Goal: Task Accomplishment & Management: Contribute content

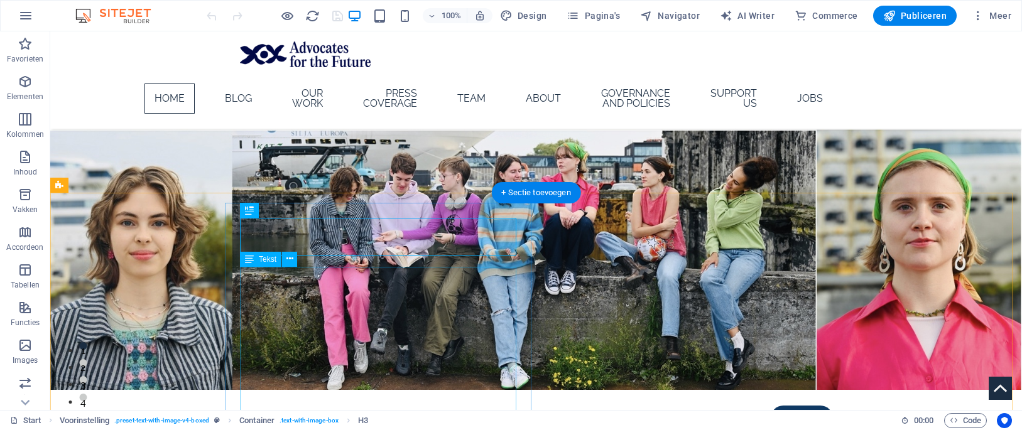
scroll to position [463, 0]
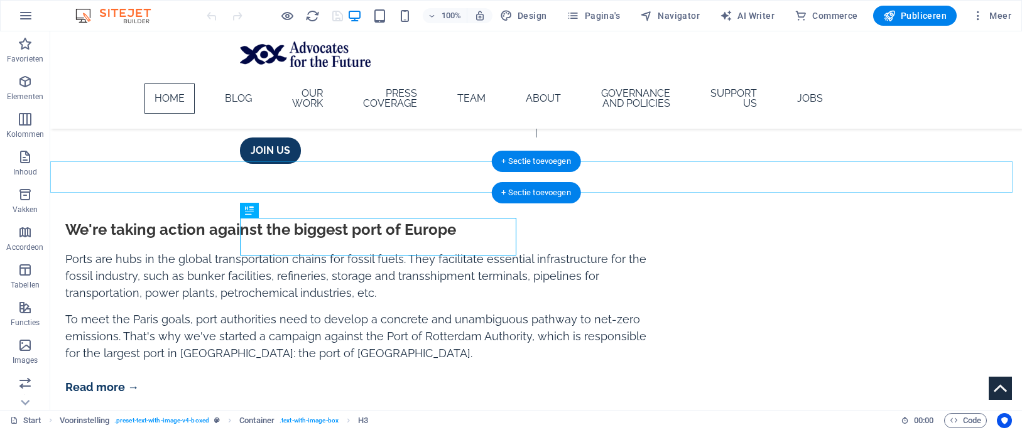
click at [543, 195] on div "+ Sectie toevoegen" at bounding box center [536, 192] width 90 height 21
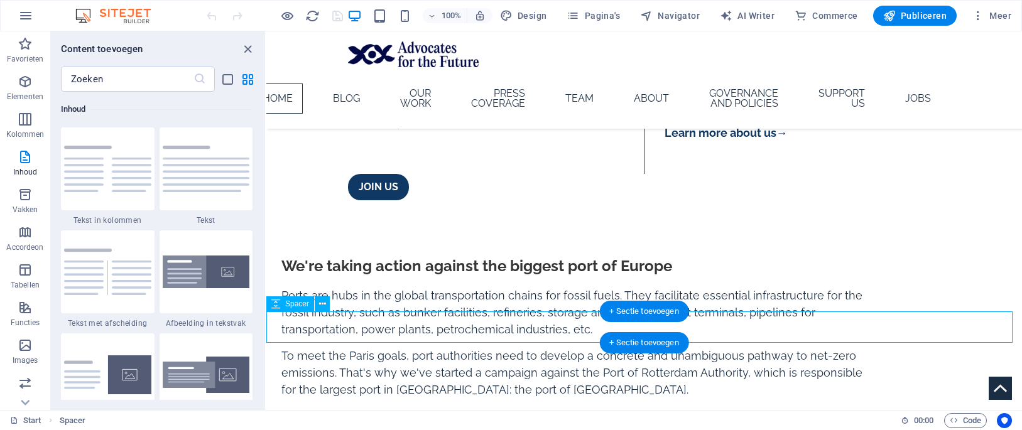
scroll to position [405, 0]
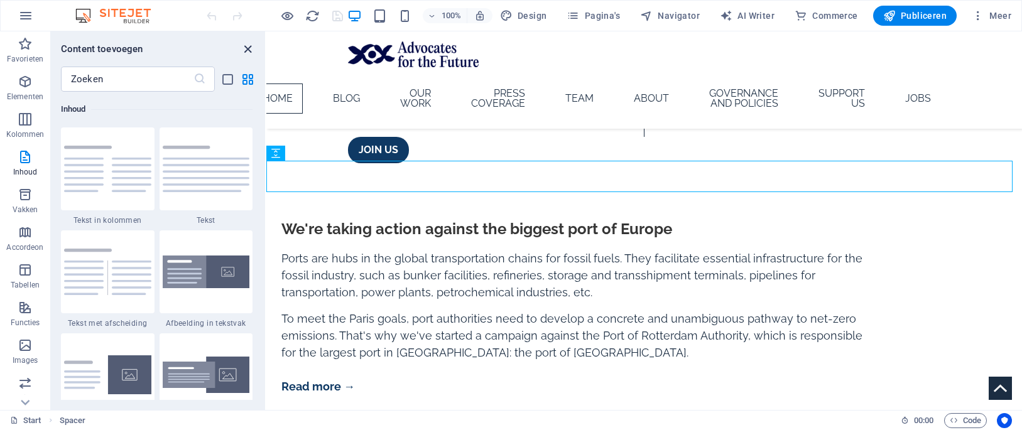
click at [241, 50] on icon "close panel" at bounding box center [248, 49] width 14 height 14
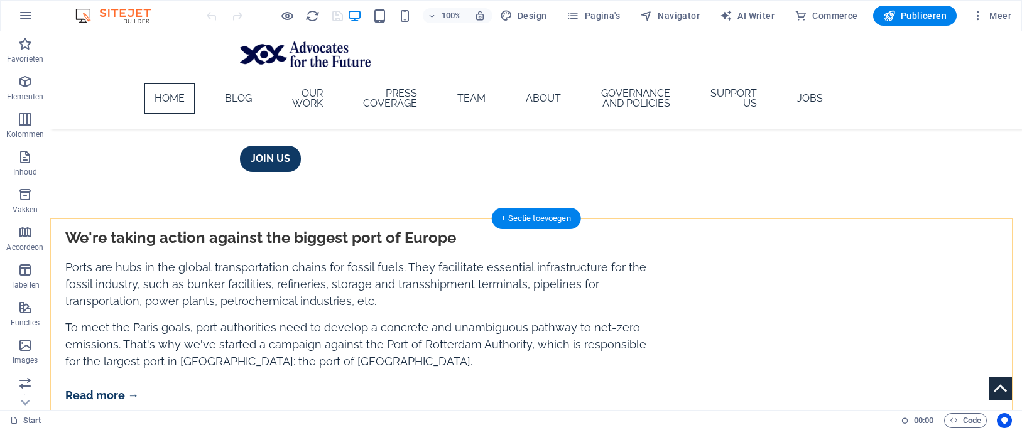
scroll to position [401, 0]
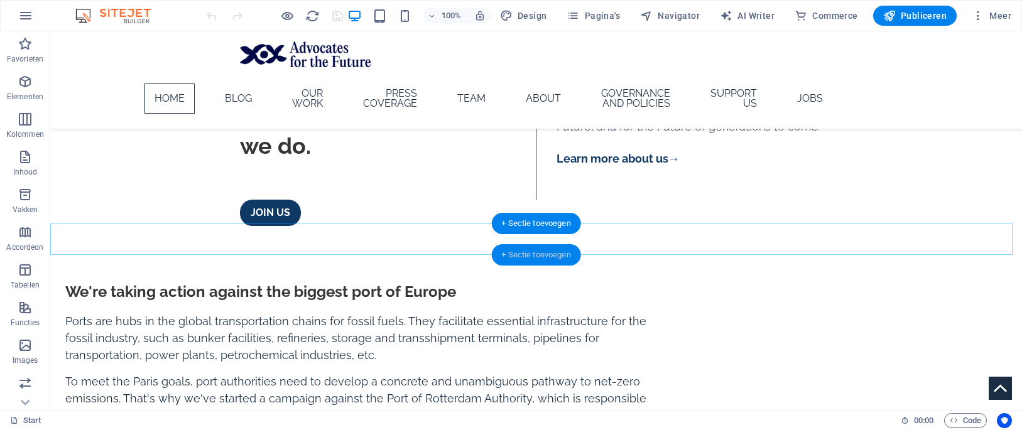
click at [535, 251] on div "+ Sectie toevoegen" at bounding box center [536, 254] width 90 height 21
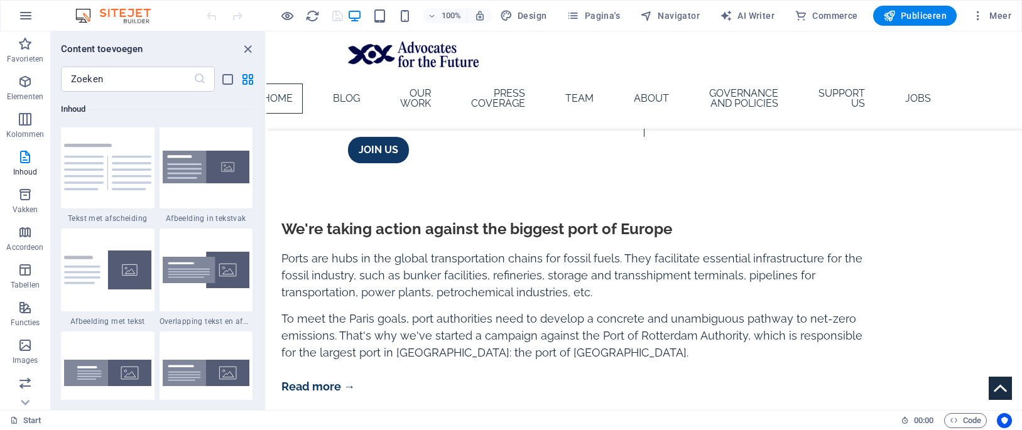
scroll to position [2324, 0]
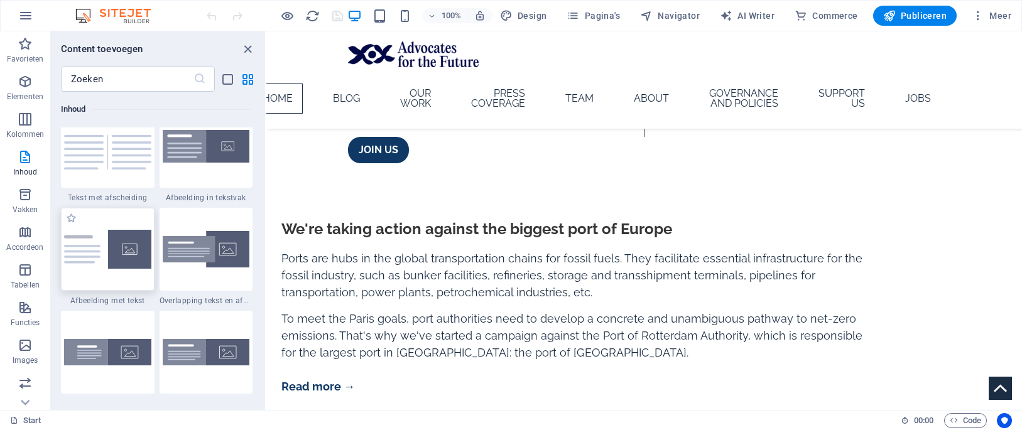
click at [124, 287] on div at bounding box center [108, 249] width 94 height 83
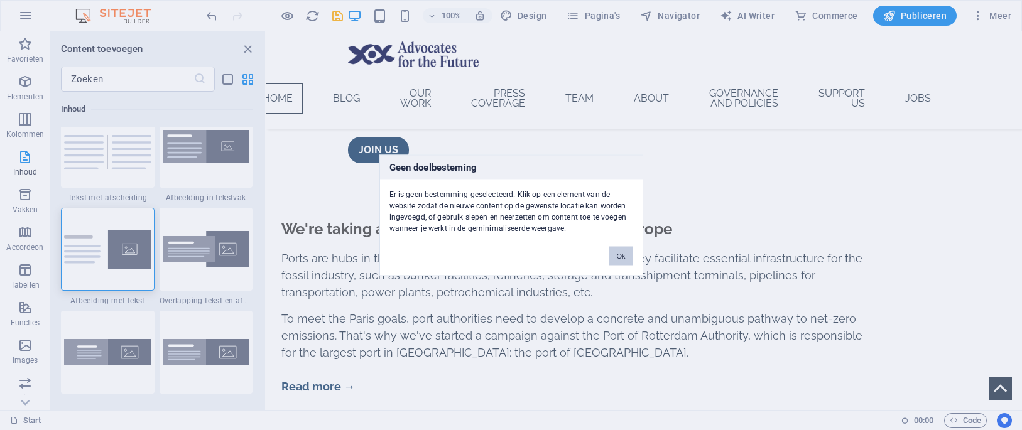
click at [612, 247] on button "Ok" at bounding box center [621, 255] width 24 height 19
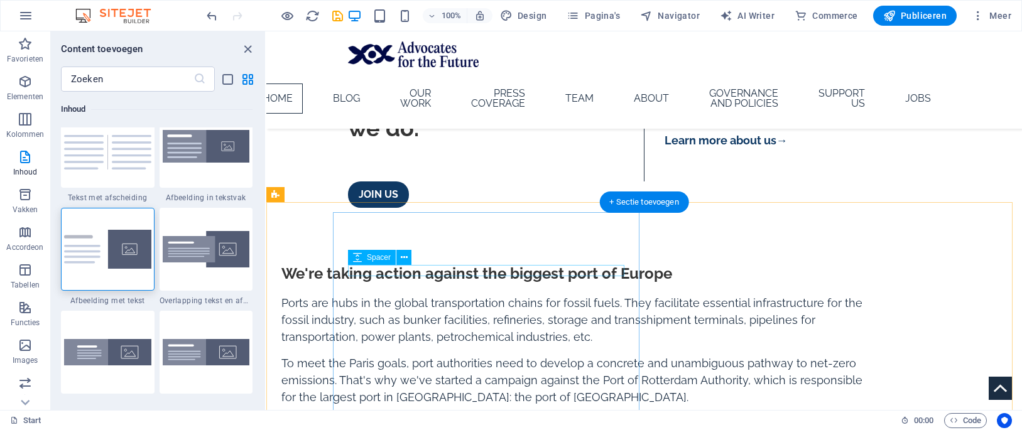
scroll to position [405, 0]
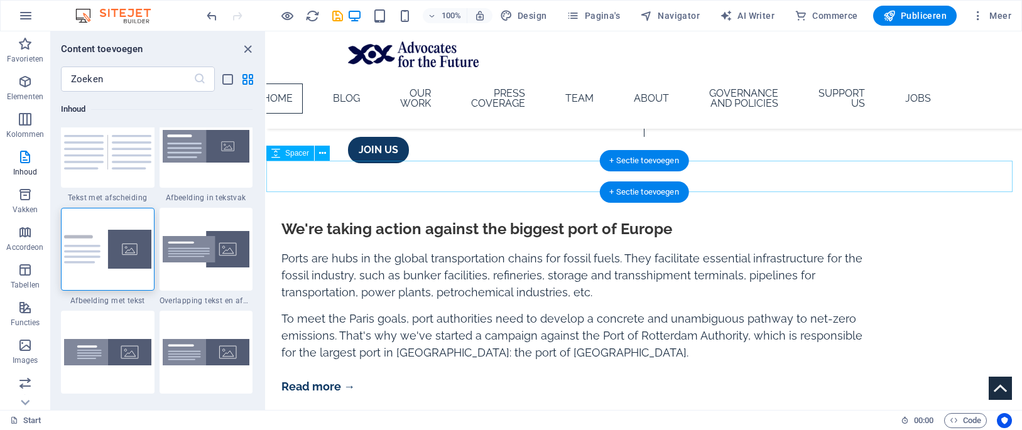
click at [596, 182] on div at bounding box center [644, 178] width 756 height 31
click at [590, 177] on div at bounding box center [644, 178] width 756 height 31
click at [585, 177] on div at bounding box center [644, 178] width 756 height 31
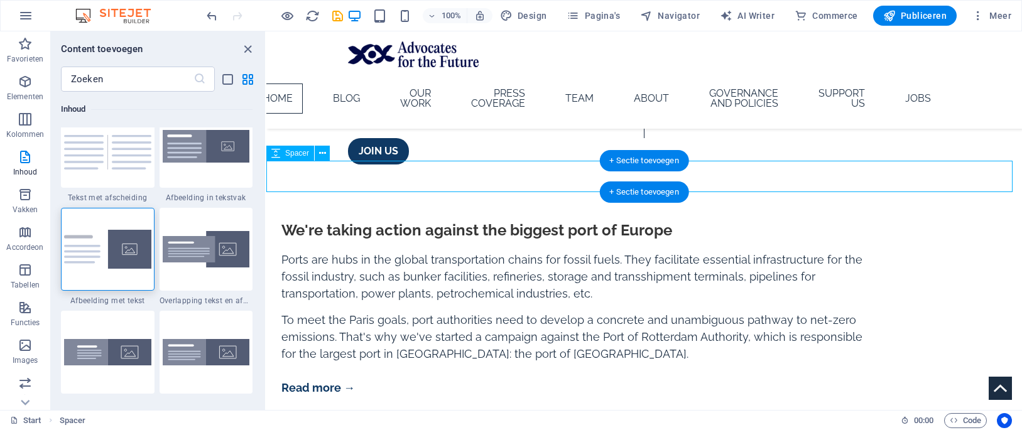
select select "px"
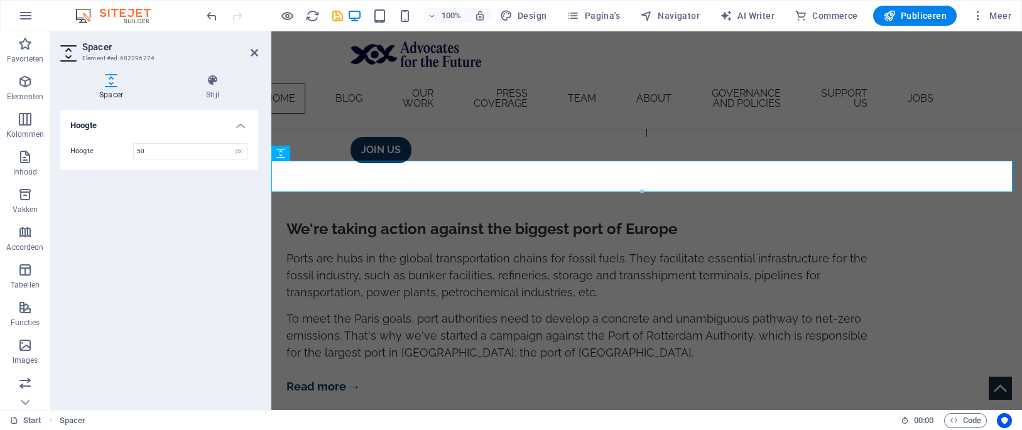
click at [665, 190] on div at bounding box center [642, 192] width 740 height 4
click at [651, 179] on div at bounding box center [646, 178] width 751 height 31
click at [578, 221] on div "We're taking action against the biggest port of Europe" at bounding box center [577, 229] width 583 height 19
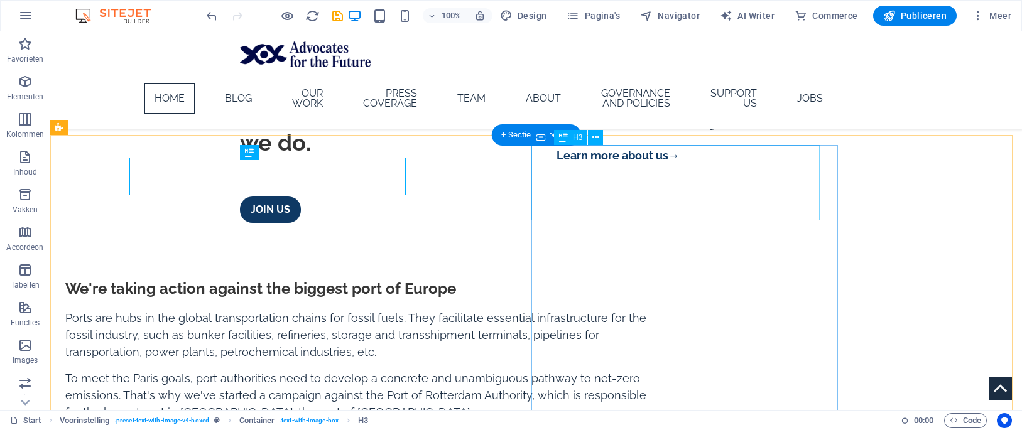
scroll to position [464, 0]
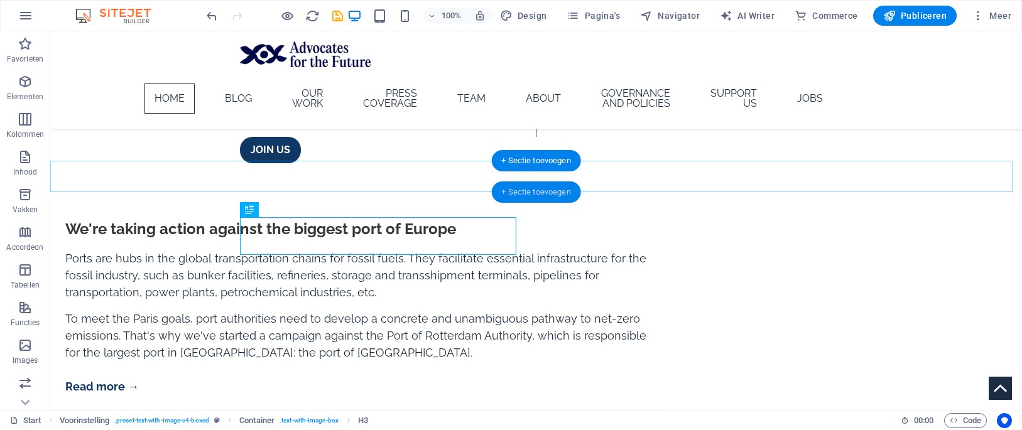
click at [521, 185] on div "+ Sectie toevoegen" at bounding box center [536, 192] width 90 height 21
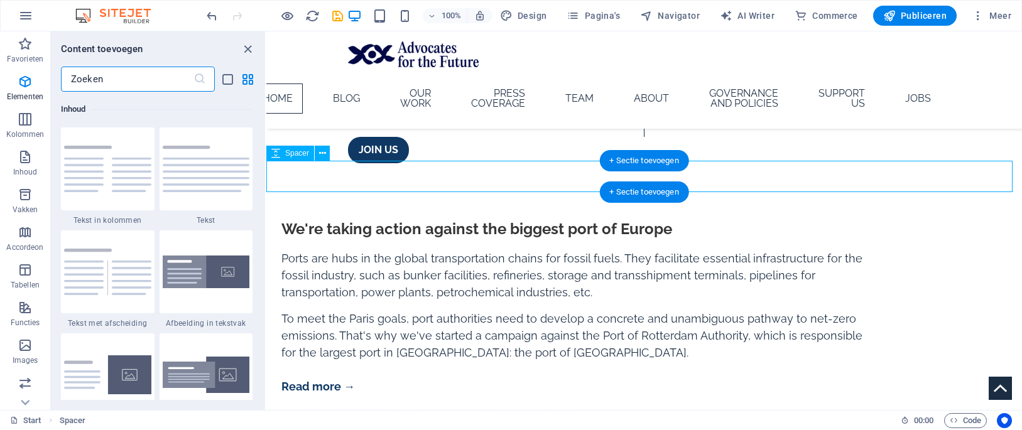
scroll to position [2198, 0]
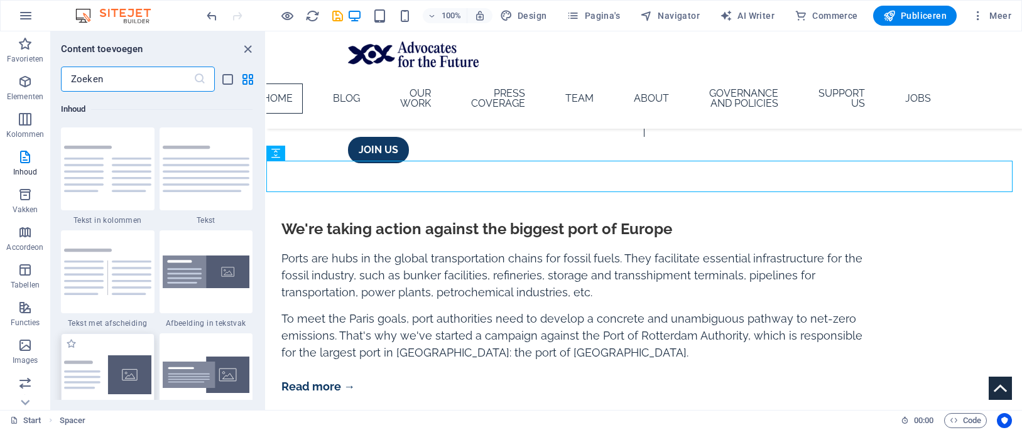
click at [129, 344] on div at bounding box center [108, 375] width 94 height 83
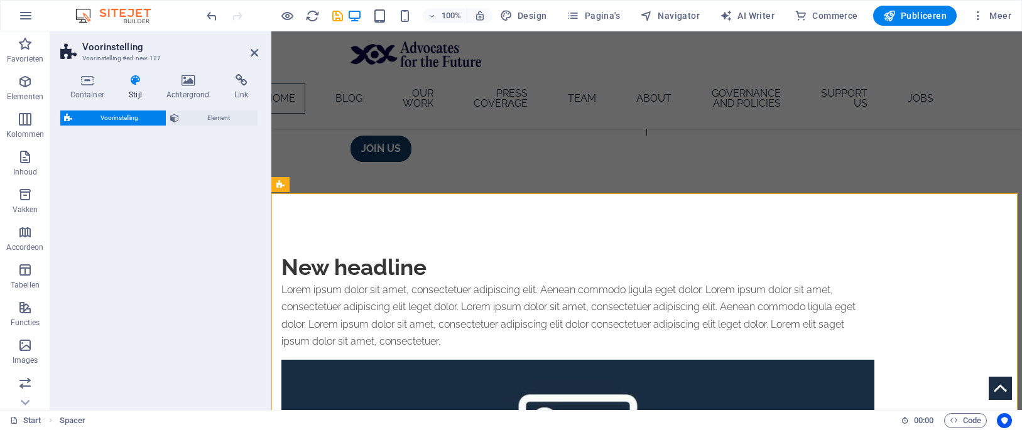
select select "rem"
select select "px"
select select "preset-text-with-image-v4-default"
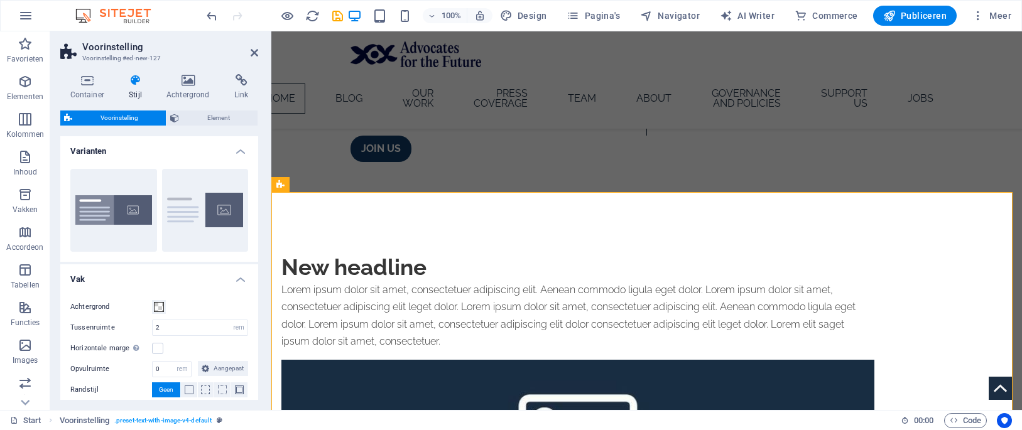
scroll to position [404, 0]
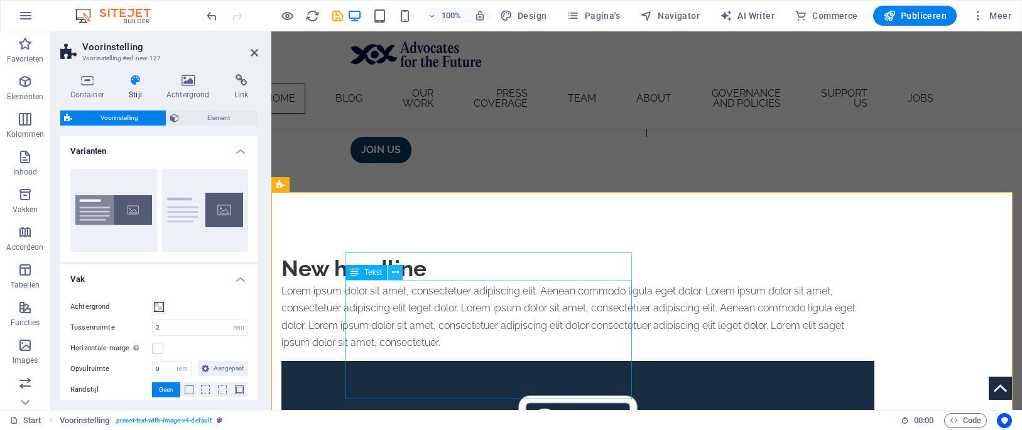
click at [394, 265] on button at bounding box center [395, 272] width 15 height 15
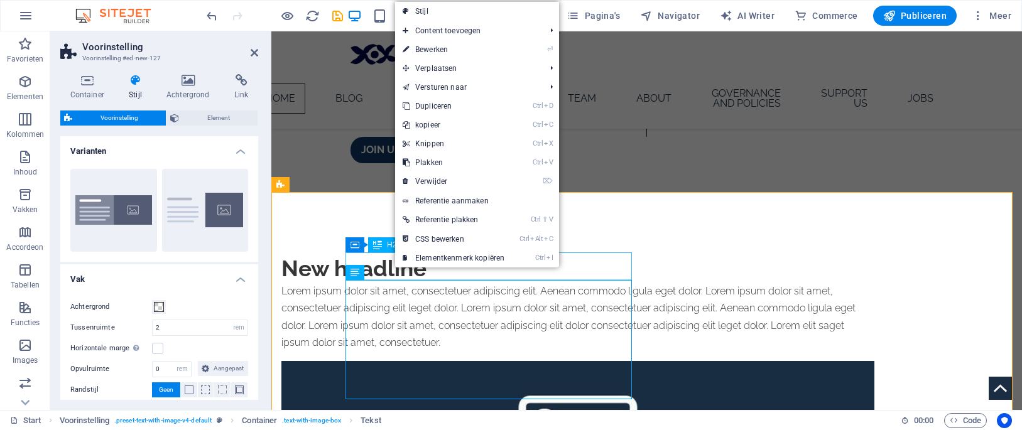
click at [446, 274] on div "New headline" at bounding box center [577, 269] width 593 height 28
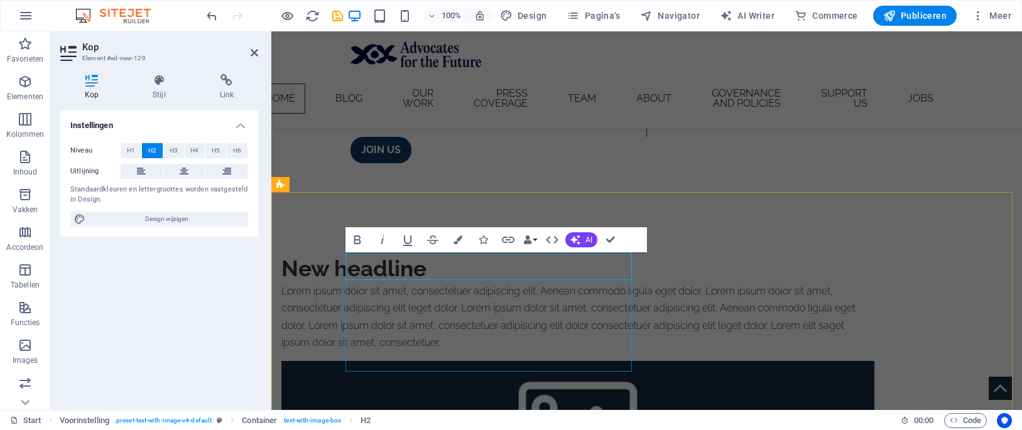
click at [446, 274] on h2 "New headline" at bounding box center [577, 269] width 593 height 28
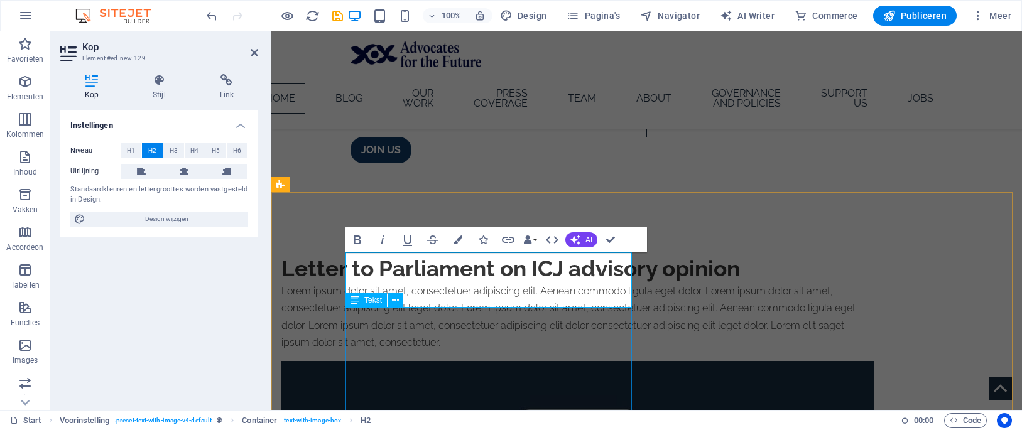
click at [483, 344] on div "Lorem ipsum dolor sit amet, consectetuer adipiscing elit. Aenean commodo ligula…" at bounding box center [577, 317] width 593 height 68
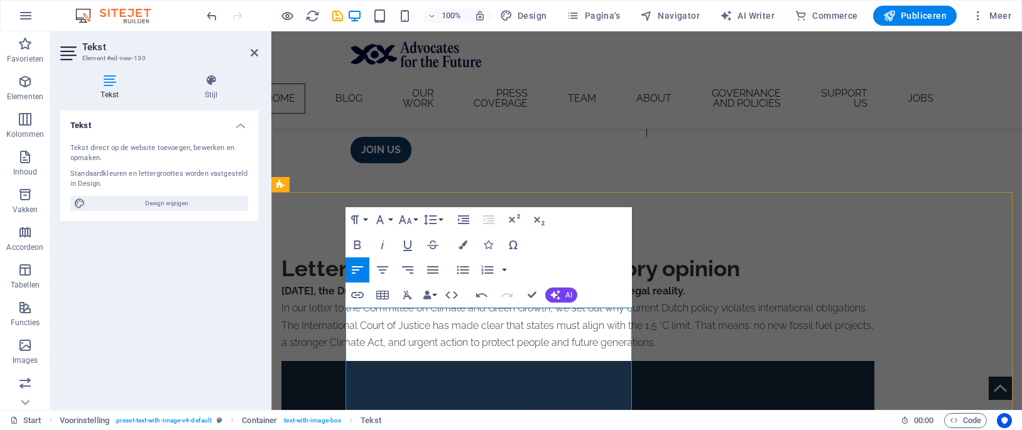
click at [349, 348] on p "[DATE], the Dutch Parliament debates climate and energy under a new legal reali…" at bounding box center [577, 317] width 593 height 68
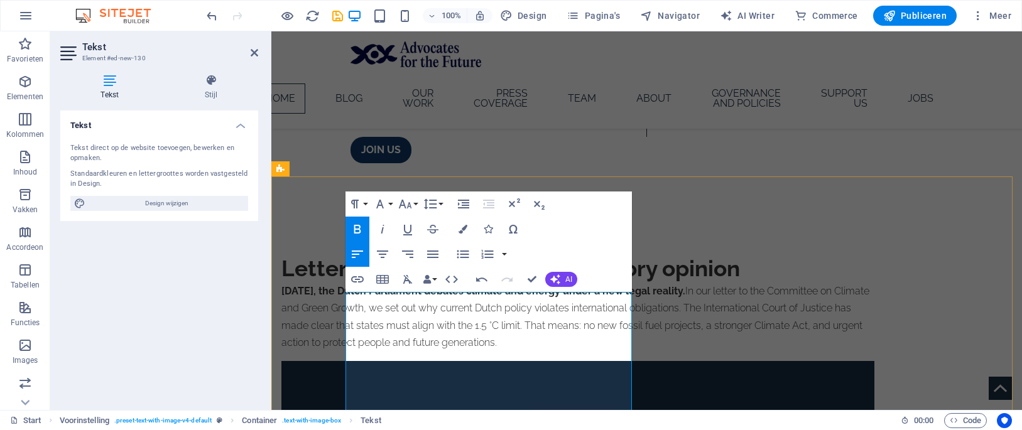
scroll to position [467, 0]
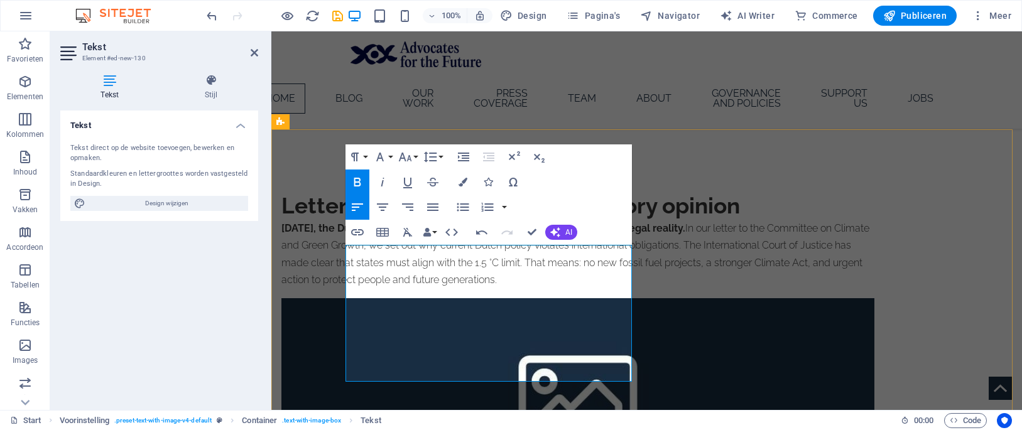
click at [464, 288] on p "[DATE], the Dutch Parliament debates climate and energy under a new legal reali…" at bounding box center [577, 254] width 593 height 68
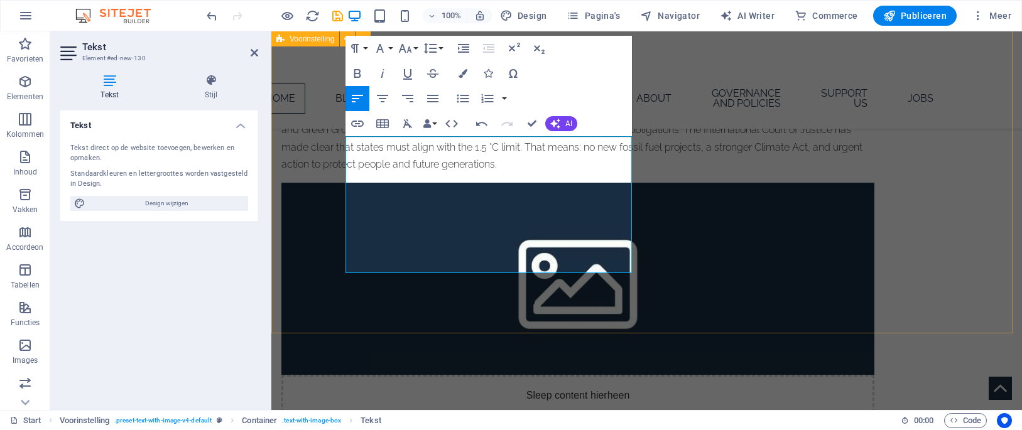
scroll to position [592, 0]
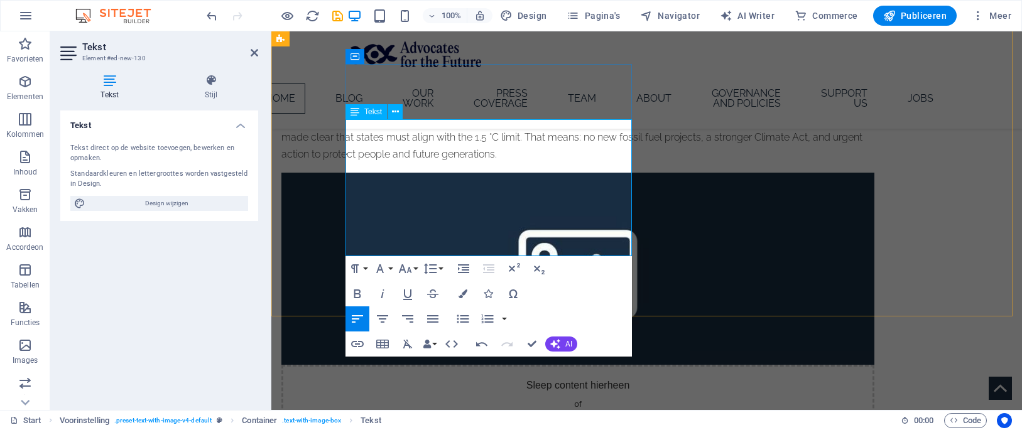
click at [428, 163] on p "[DATE], the Dutch Parliament debates climate and energy under a new legal reali…" at bounding box center [577, 128] width 593 height 68
click at [543, 163] on p "[DATE], the Dutch Parliament debates climate and energy under a new legal reali…" at bounding box center [577, 128] width 593 height 68
click at [313, 227] on div "Letter to Parliament on ICJ advisory opinion [DATE], the Dutch Parliament debat…" at bounding box center [646, 260] width 751 height 508
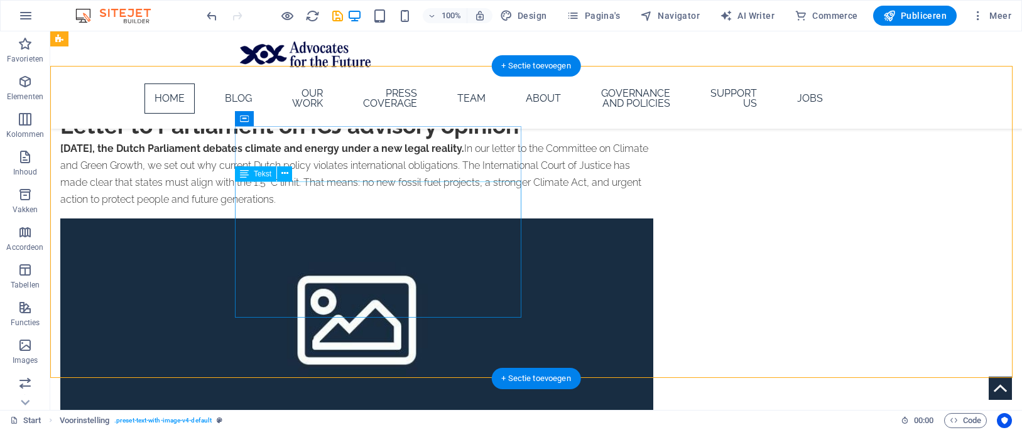
scroll to position [589, 0]
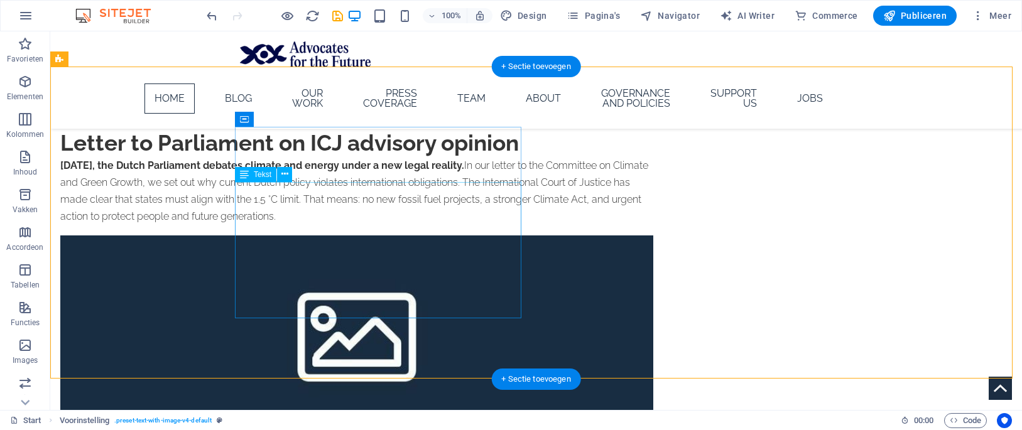
click at [392, 226] on div "[DATE], the Dutch Parliament debates climate and energy under a new legal reali…" at bounding box center [356, 191] width 593 height 68
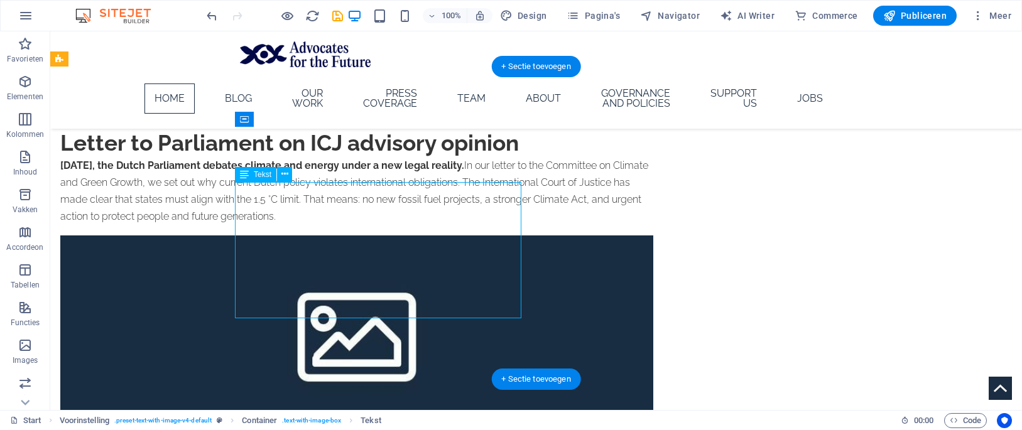
click at [399, 226] on div "[DATE], the Dutch Parliament debates climate and energy under a new legal reali…" at bounding box center [356, 191] width 593 height 68
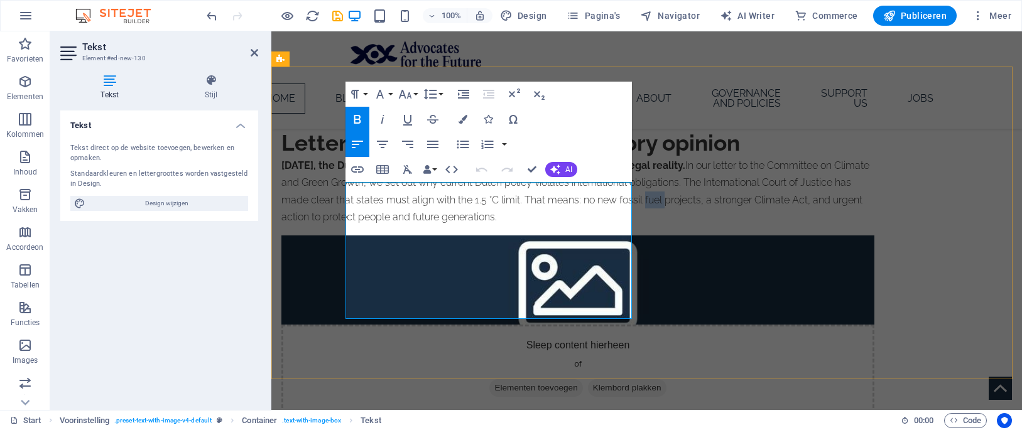
drag, startPoint x: 509, startPoint y: 277, endPoint x: 489, endPoint y: 273, distance: 20.0
click at [489, 226] on p "[DATE], the Dutch Parliament debates climate and energy under a new legal reali…" at bounding box center [577, 191] width 593 height 68
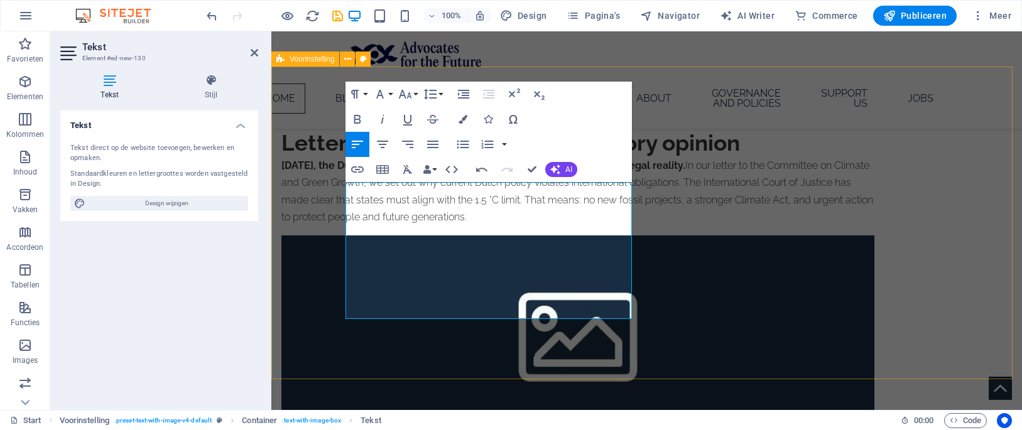
click at [822, 354] on div "Letter to Parliament on ICJ advisory opinion [DATE], the Dutch Parliament debat…" at bounding box center [646, 323] width 751 height 508
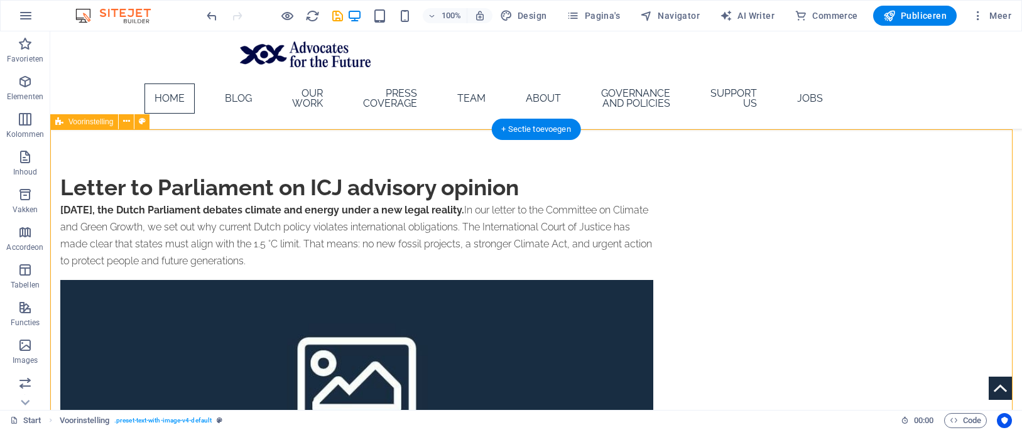
scroll to position [526, 0]
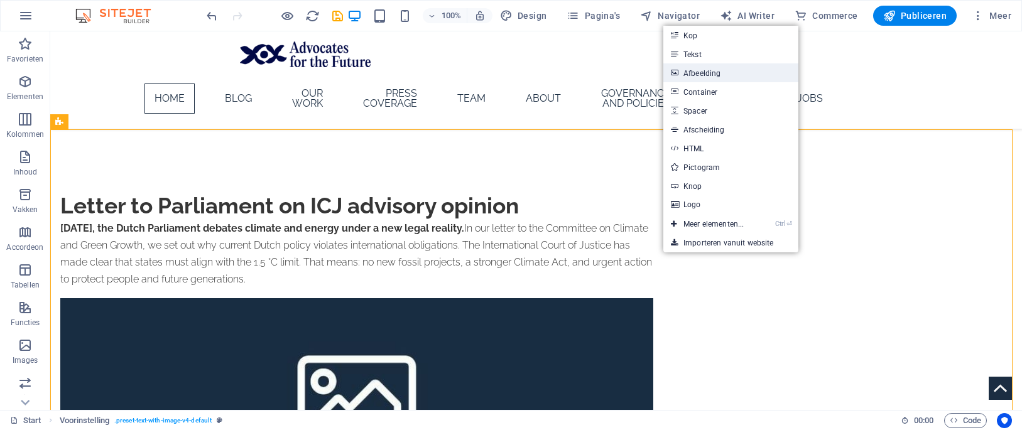
click at [734, 77] on link "Afbeelding" at bounding box center [730, 72] width 135 height 19
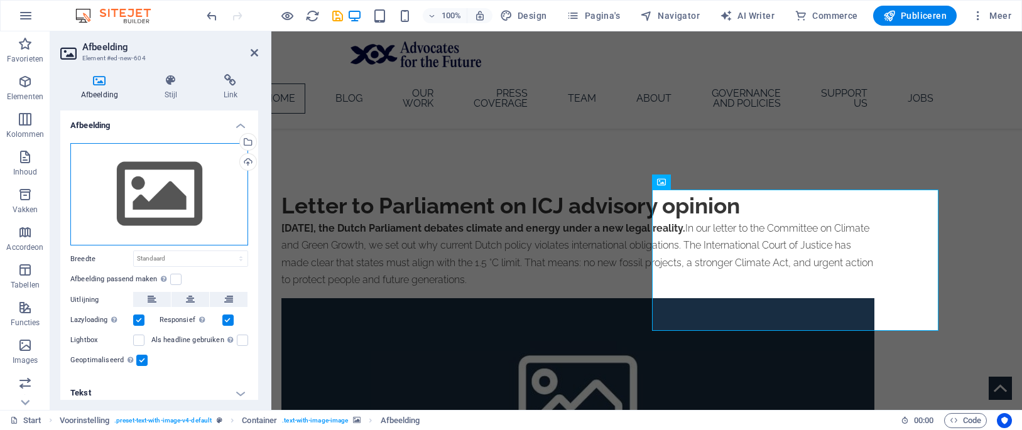
click at [127, 161] on div "Sleep bestanden hierheen, klik om bestanden te kiezen of selecteer bestanden ui…" at bounding box center [159, 194] width 178 height 103
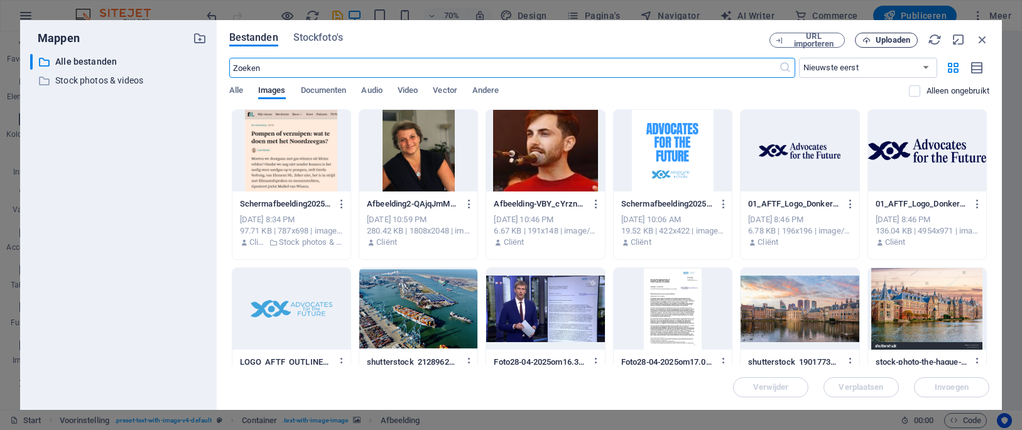
click at [885, 38] on span "Uploaden" at bounding box center [893, 40] width 35 height 8
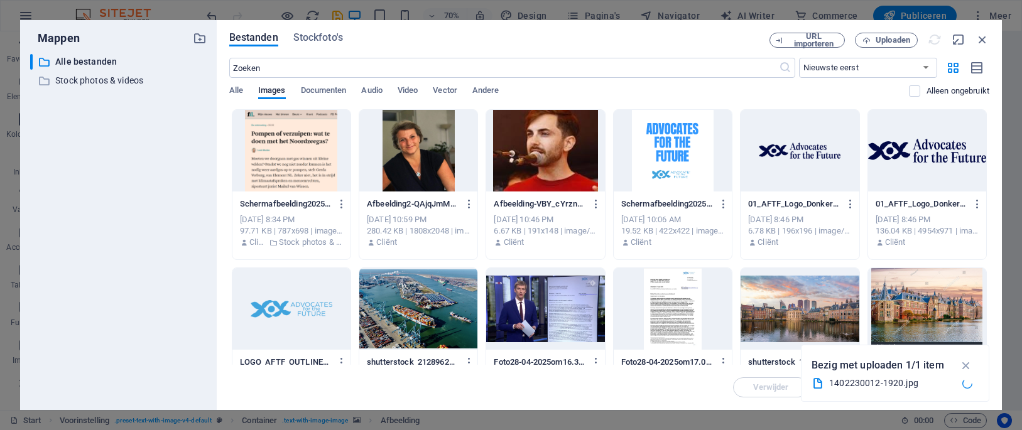
scroll to position [467, 0]
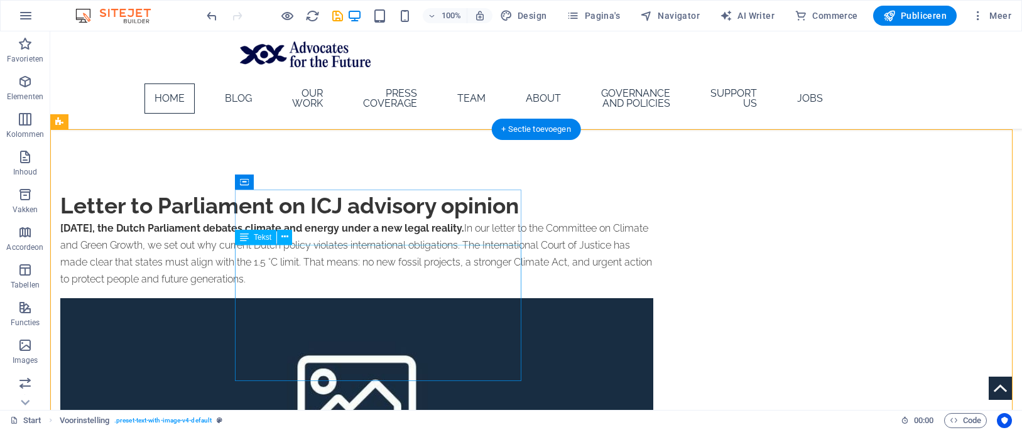
click at [421, 288] on div "[DATE], the Dutch Parliament debates climate and energy under a new legal reali…" at bounding box center [356, 254] width 593 height 68
click at [324, 288] on div "[DATE], the Dutch Parliament debates climate and energy under a new legal reali…" at bounding box center [356, 254] width 593 height 68
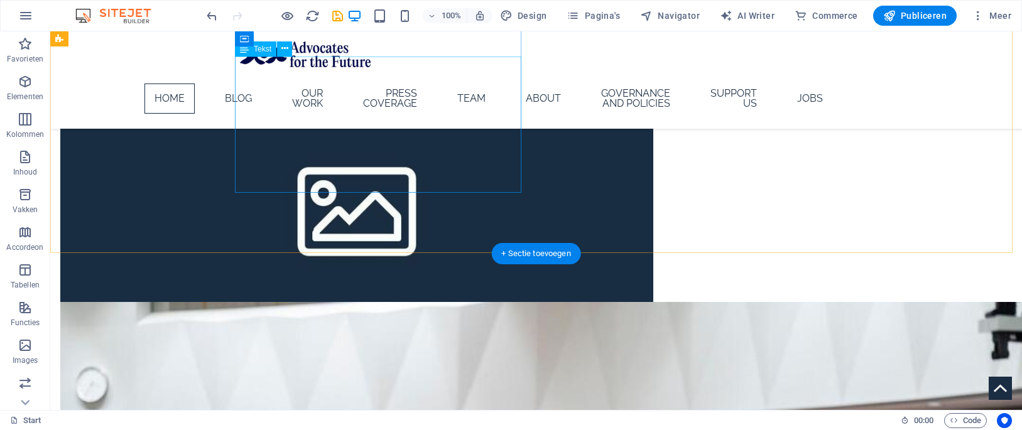
click at [341, 100] on div "[DATE], the Dutch Parliament debates climate and energy under a new legal reali…" at bounding box center [356, 65] width 593 height 68
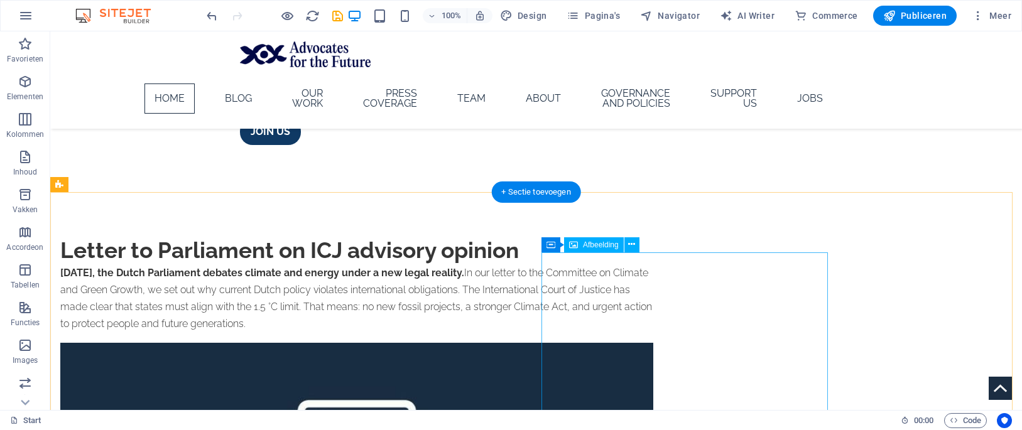
scroll to position [464, 0]
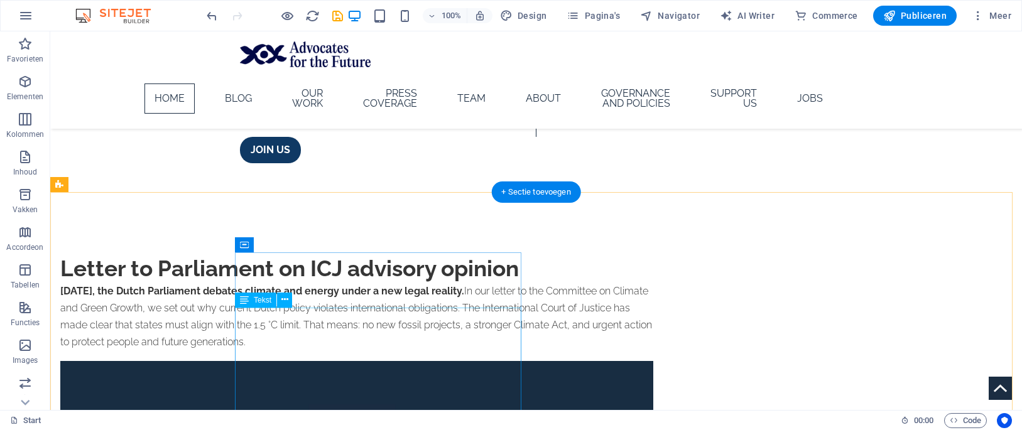
click at [315, 351] on div "[DATE], the Dutch Parliament debates climate and energy under a new legal reali…" at bounding box center [356, 317] width 593 height 68
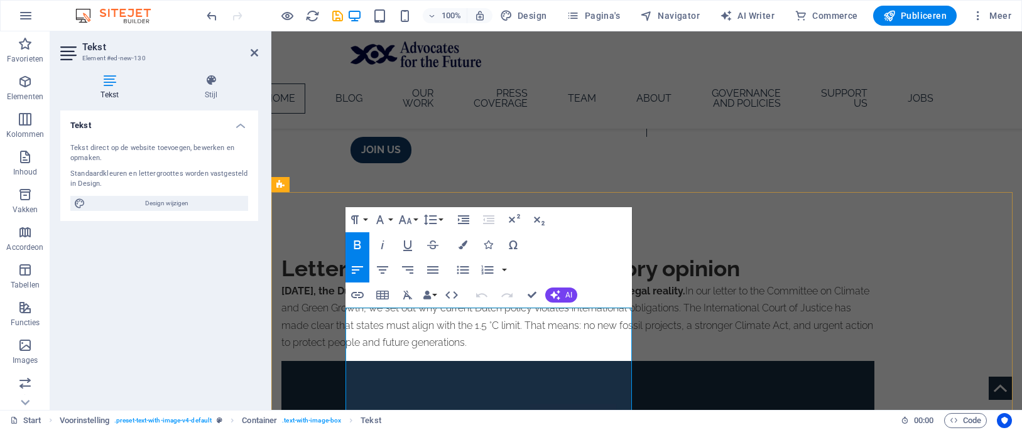
click at [399, 297] on strong "[DATE], the Dutch Parliament debates climate and energy under a new legal reali…" at bounding box center [483, 291] width 404 height 12
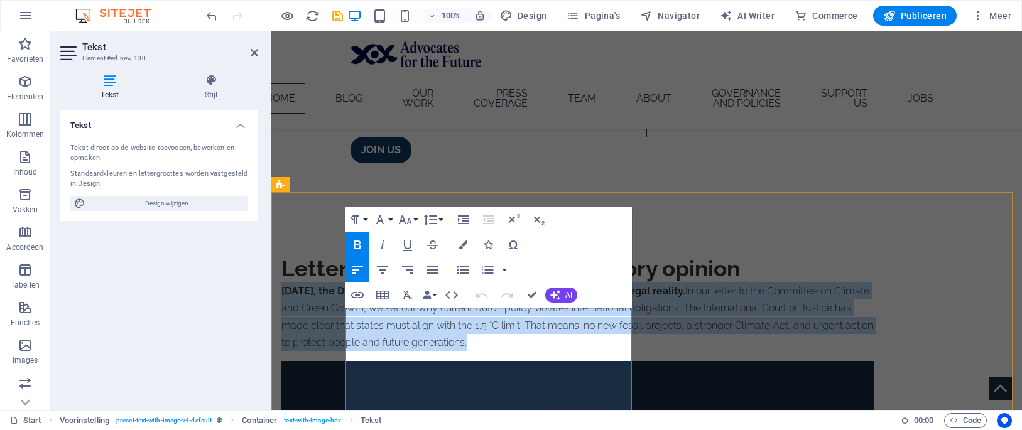
click at [399, 297] on strong "[DATE], the Dutch Parliament debates climate and energy under a new legal reali…" at bounding box center [483, 291] width 404 height 12
copy p "[DATE], the Dutch Parliament debates climate and energy under a new legal reali…"
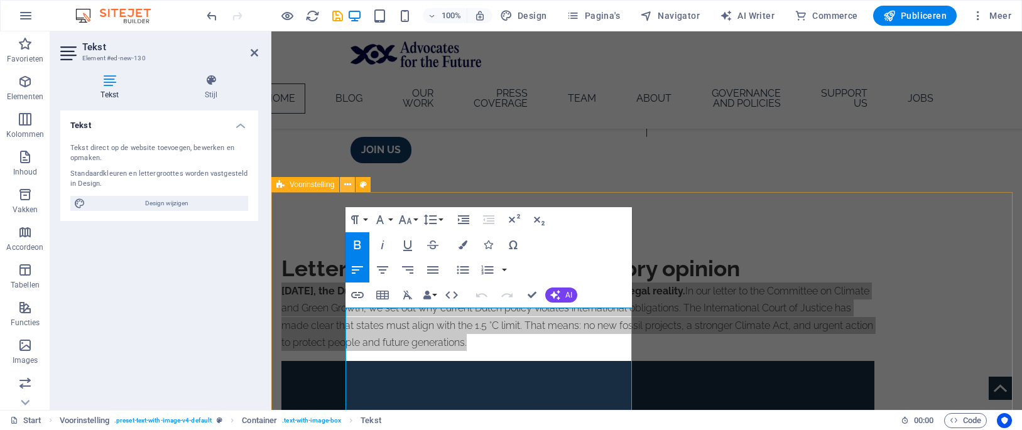
click at [352, 183] on button at bounding box center [347, 184] width 15 height 15
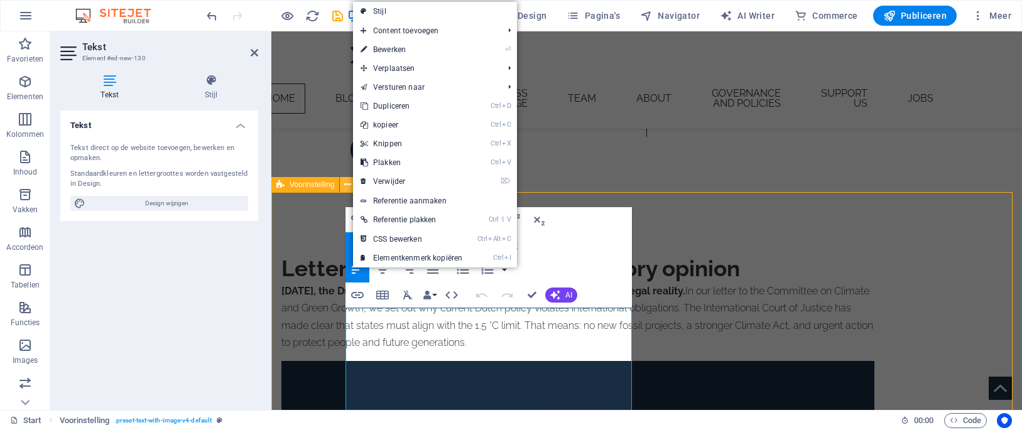
scroll to position [464, 0]
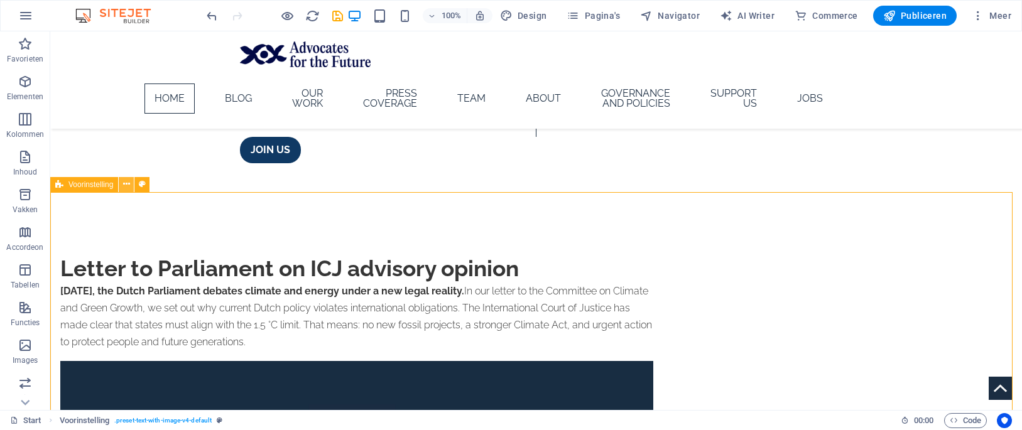
click at [124, 192] on button at bounding box center [126, 184] width 15 height 15
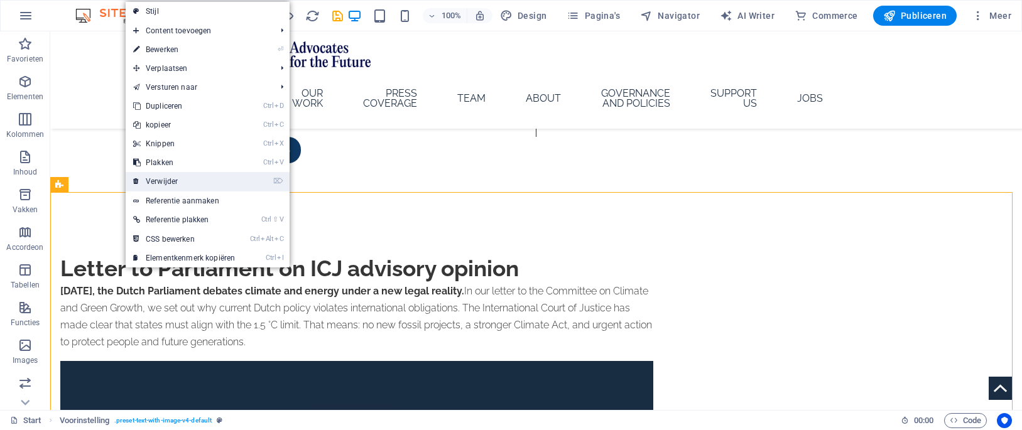
click at [197, 182] on link "⌦ Verwijder" at bounding box center [184, 181] width 117 height 19
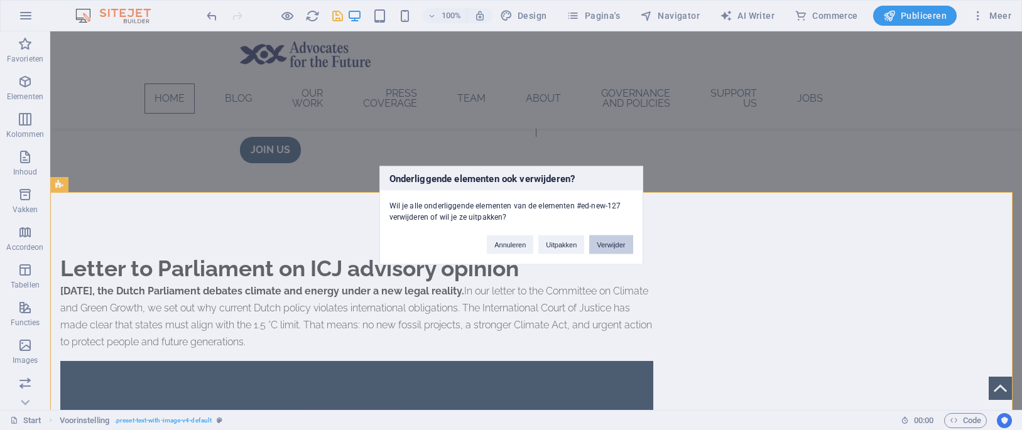
click at [597, 250] on button "Verwijder" at bounding box center [610, 244] width 43 height 19
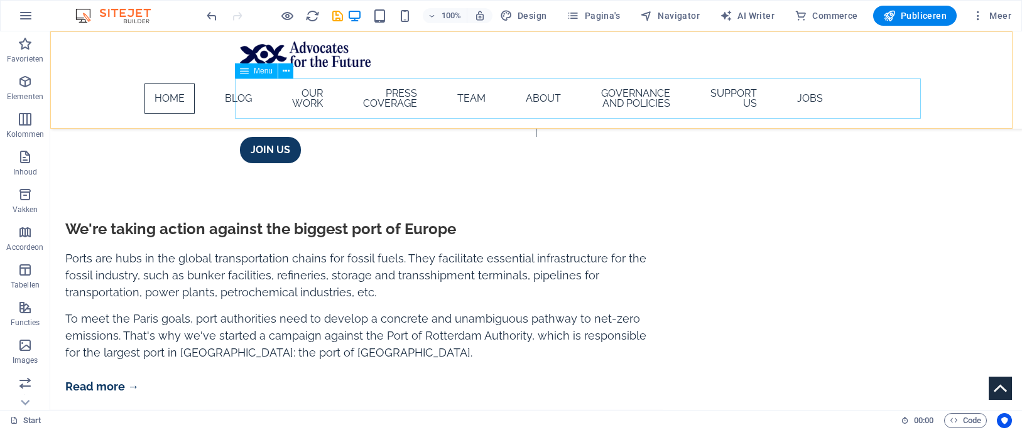
click at [386, 99] on nav "Home Blog Our work Press coverage Team About Governance and policies Support us…" at bounding box center [536, 99] width 593 height 40
click at [327, 99] on nav "Home Blog Our work Press coverage Team About Governance and policies Support us…" at bounding box center [536, 99] width 593 height 40
click at [359, 84] on nav "Home Blog Our work Press coverage Team About Governance and policies Support us…" at bounding box center [536, 99] width 593 height 40
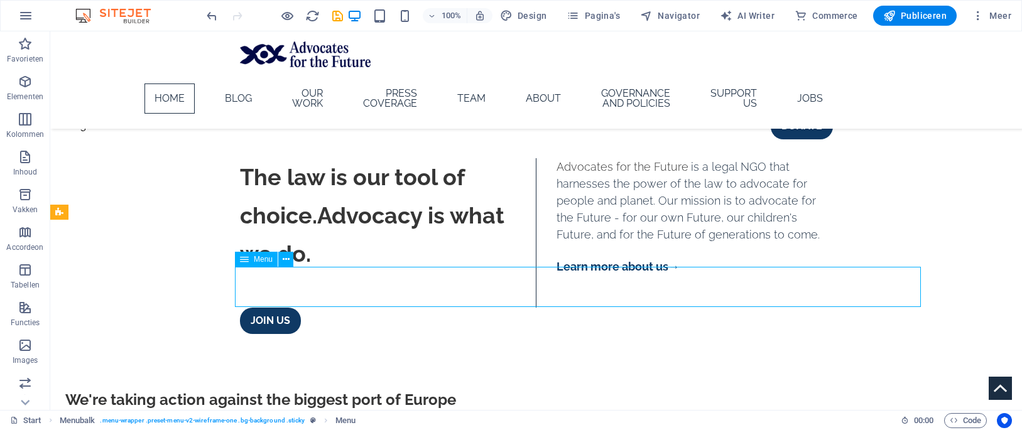
scroll to position [275, 0]
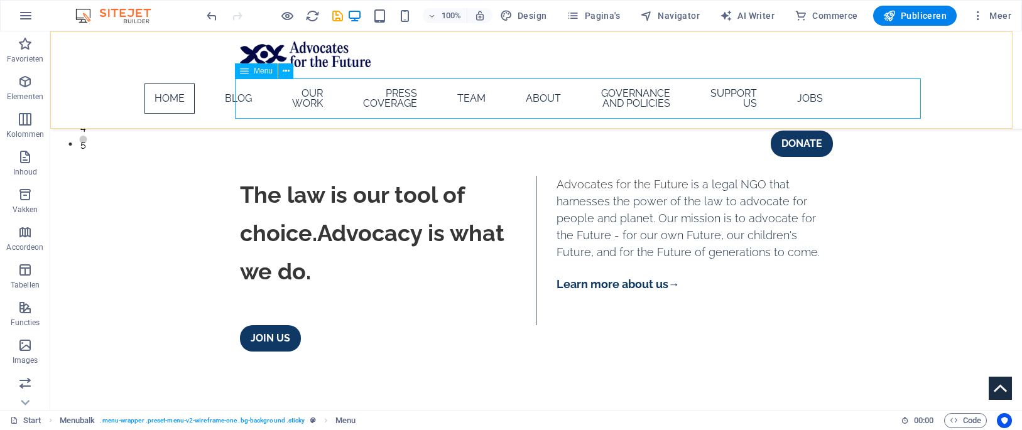
click at [327, 116] on nav "Home Blog Our work Press coverage Team About Governance and policies Support us…" at bounding box center [536, 99] width 593 height 40
click at [332, 99] on nav "Home Blog Our work Press coverage Team About Governance and policies Support us…" at bounding box center [536, 99] width 593 height 40
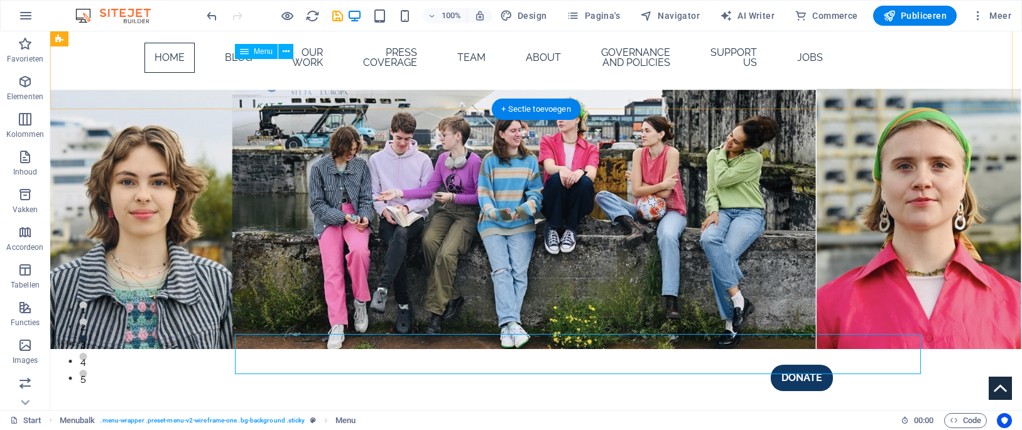
scroll to position [0, 0]
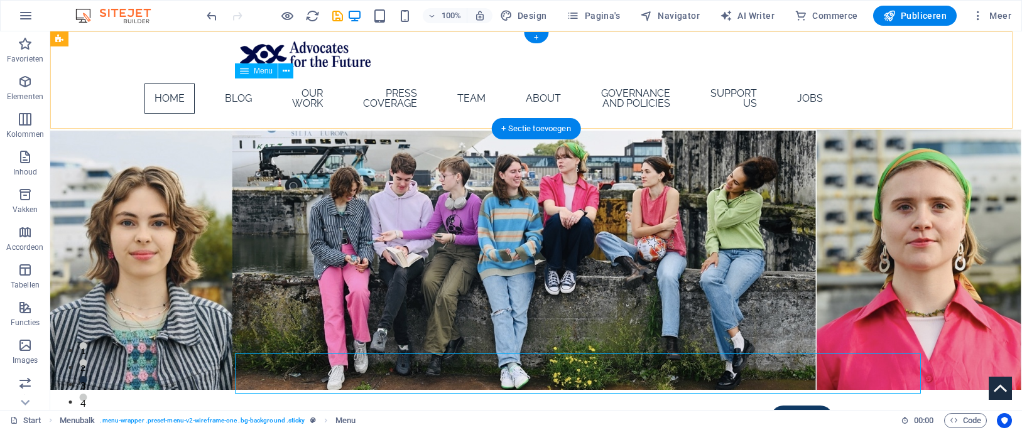
click at [330, 95] on nav "Home Blog Our work Press coverage Team About Governance and policies Support us…" at bounding box center [536, 99] width 593 height 40
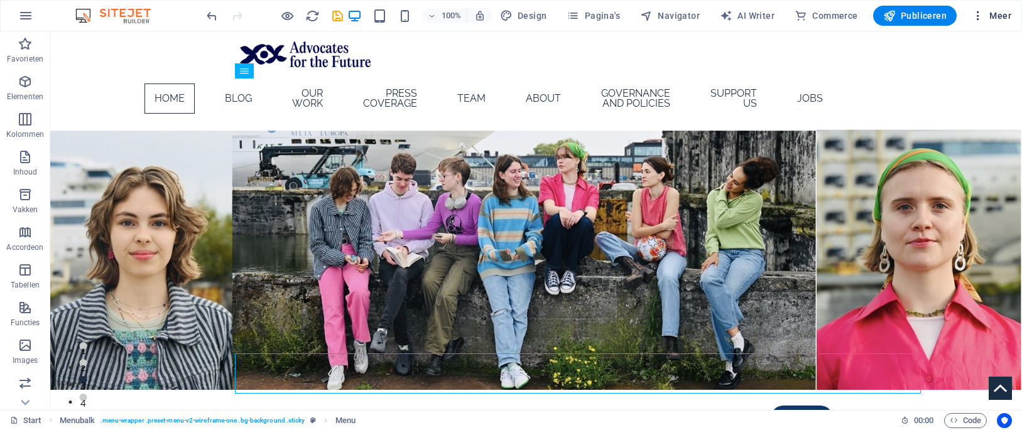
click at [984, 14] on icon "button" at bounding box center [978, 15] width 13 height 13
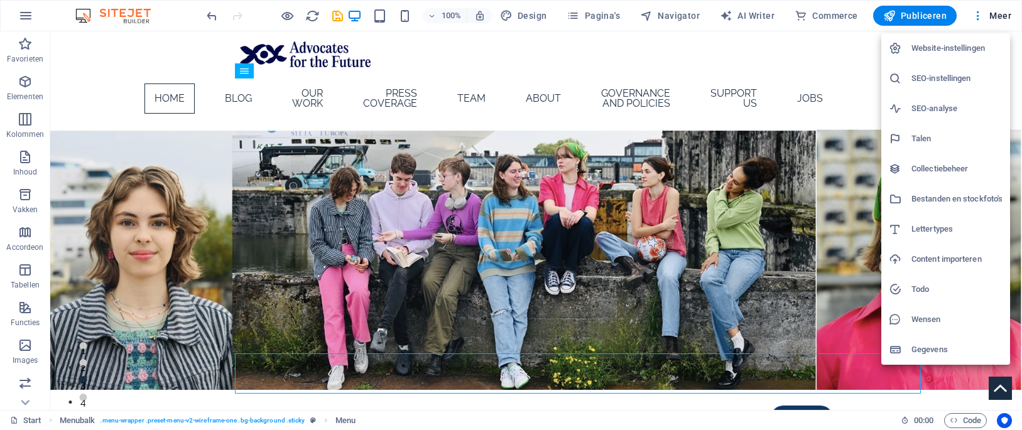
click at [28, 122] on div at bounding box center [511, 215] width 1022 height 430
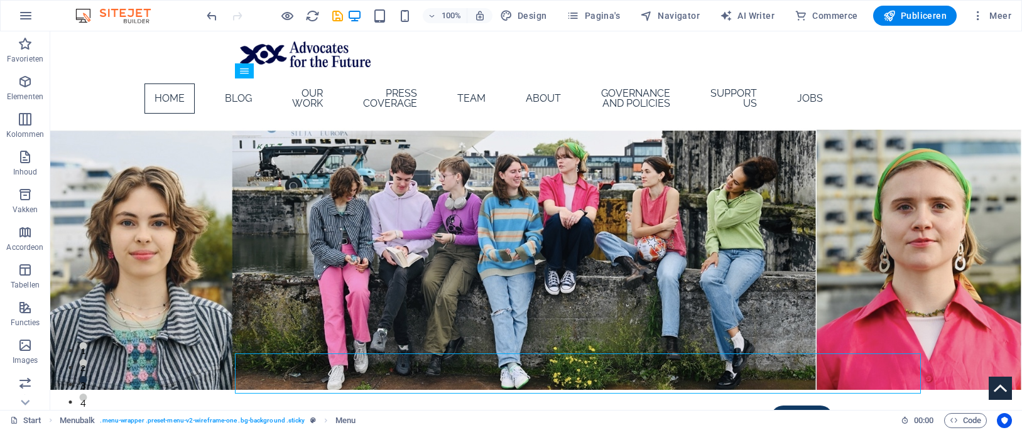
click at [28, 122] on icon "button" at bounding box center [25, 119] width 15 height 15
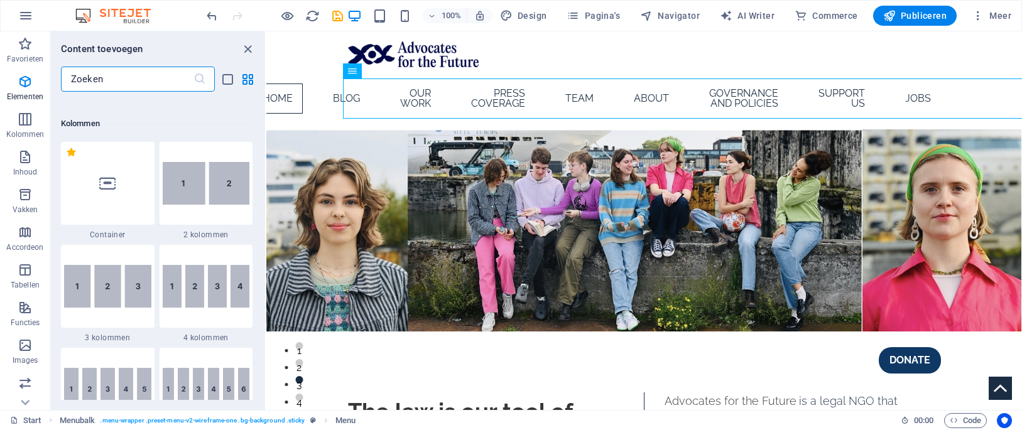
scroll to position [622, 0]
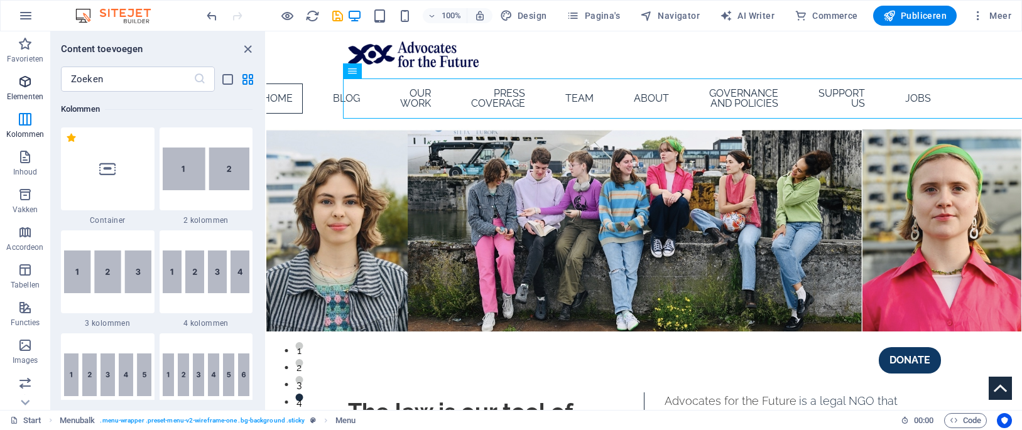
click at [24, 95] on p "Elementen" at bounding box center [25, 97] width 36 height 10
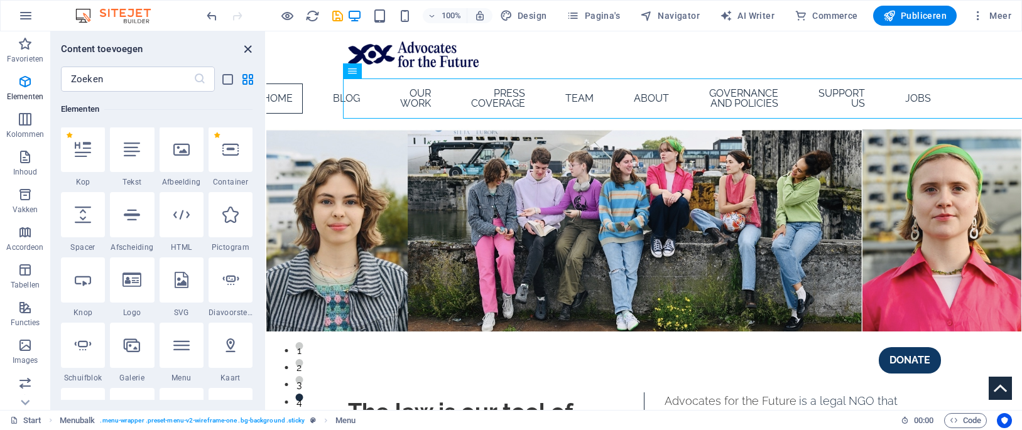
scroll to position [134, 0]
click at [244, 56] on icon "close panel" at bounding box center [248, 49] width 14 height 14
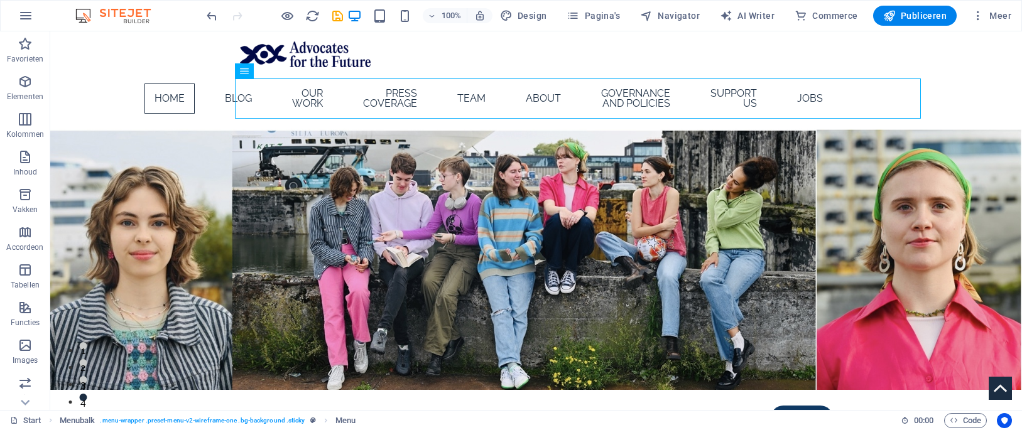
click at [609, 5] on div "100% Design Pagina's Navigator AI Writer Commerce Publiceren Meer" at bounding box center [511, 16] width 1021 height 30
click at [609, 9] on span "Pagina's" at bounding box center [593, 15] width 53 height 13
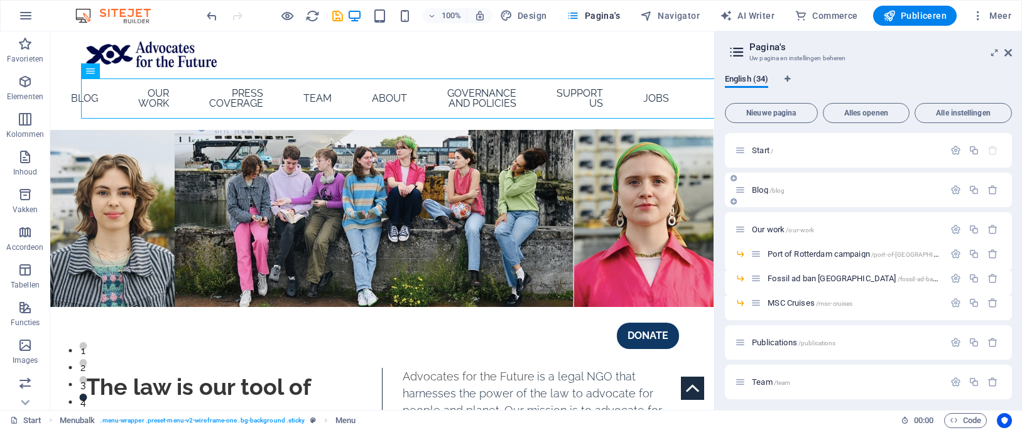
click at [876, 185] on div "Blog /blog" at bounding box center [839, 190] width 209 height 14
click at [773, 189] on span "/blog" at bounding box center [777, 190] width 16 height 7
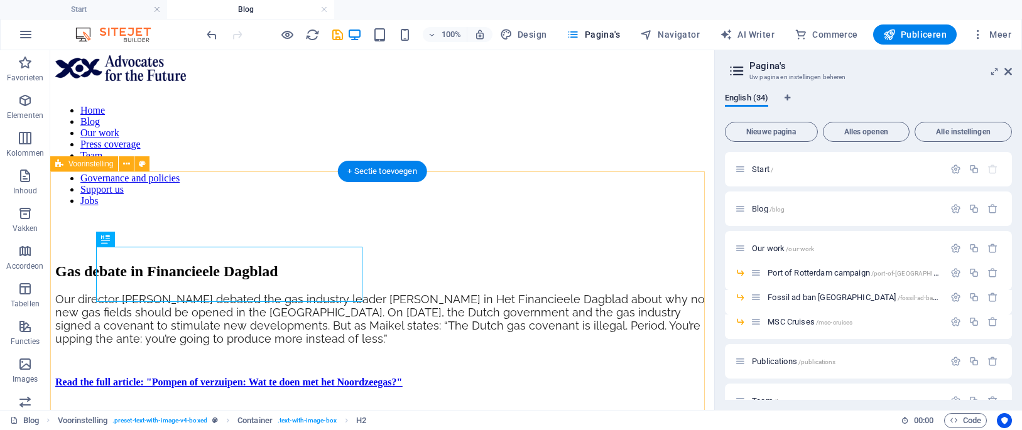
scroll to position [0, 0]
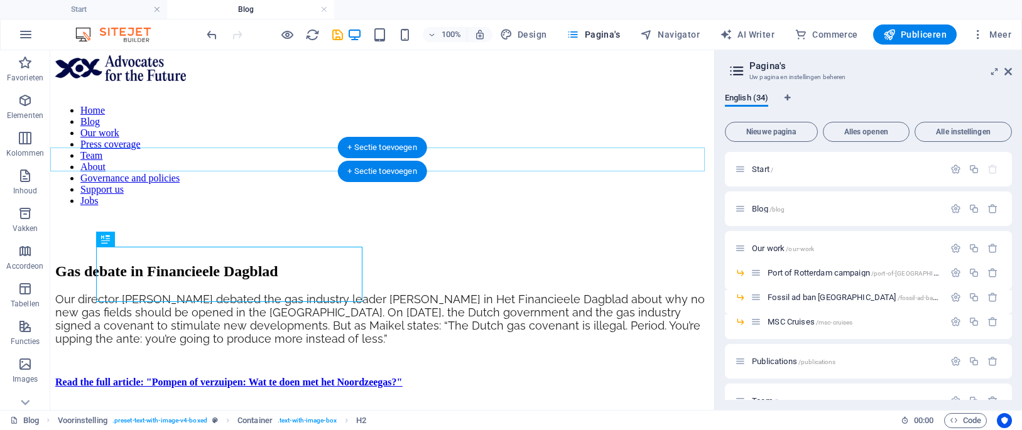
click at [381, 165] on div "+ Sectie toevoegen" at bounding box center [382, 171] width 90 height 21
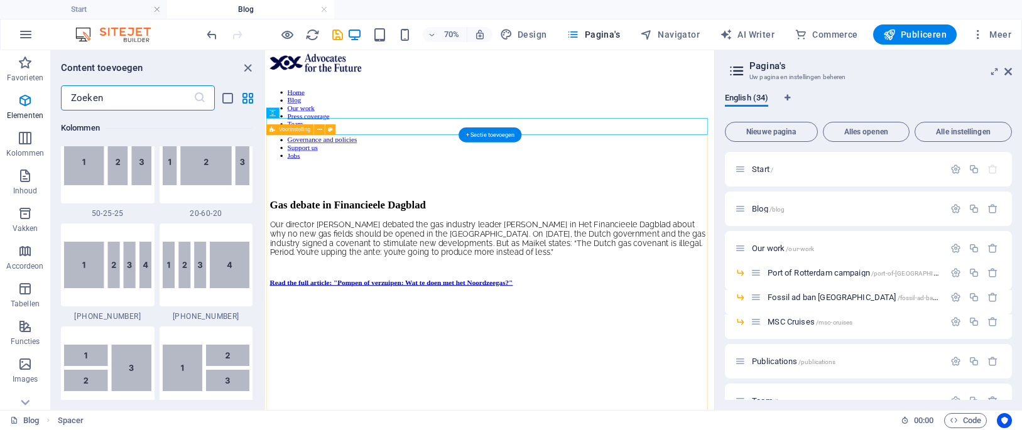
scroll to position [2198, 0]
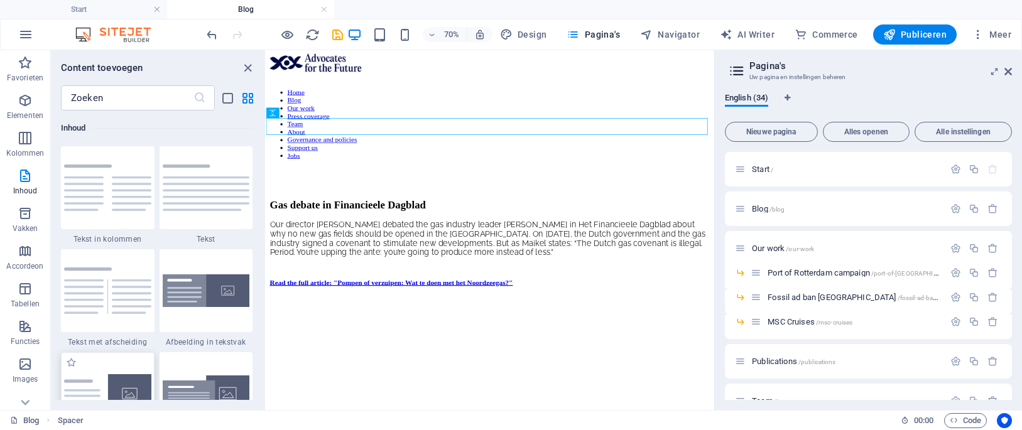
click at [121, 367] on div at bounding box center [108, 393] width 94 height 83
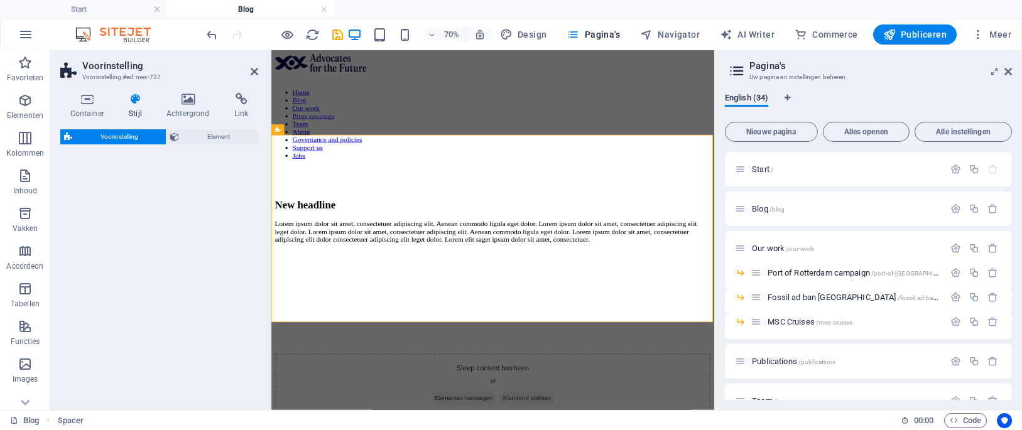
select select "rem"
select select "px"
select select "preset-text-with-image-v4-default"
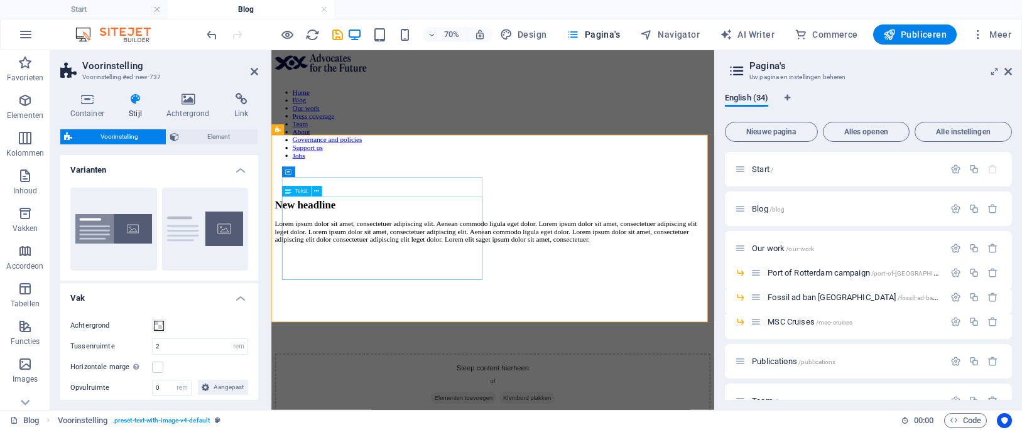
click at [484, 293] on div "Lorem ipsum dolor sit amet, consectetuer adipiscing elit. Aenean commodo ligula…" at bounding box center [587, 310] width 622 height 34
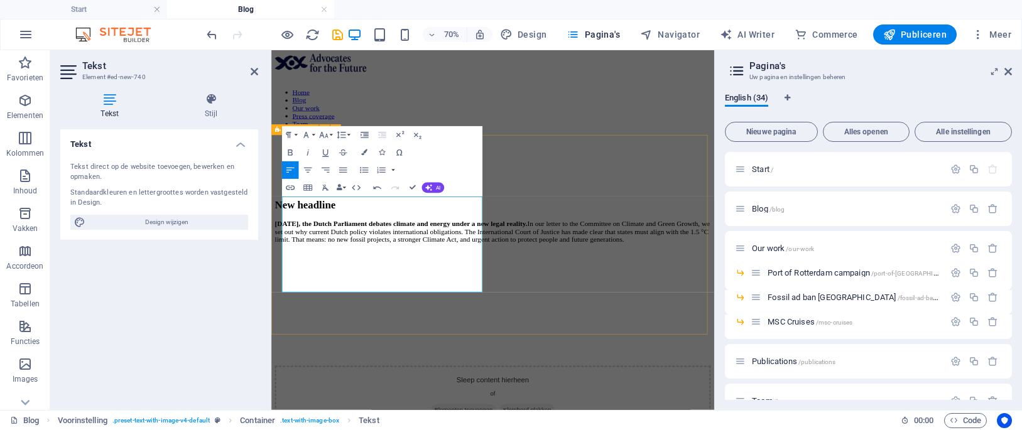
click at [673, 263] on div "New headline [DATE], the Dutch Parliament debates climate and energy under a ne…" at bounding box center [587, 426] width 622 height 327
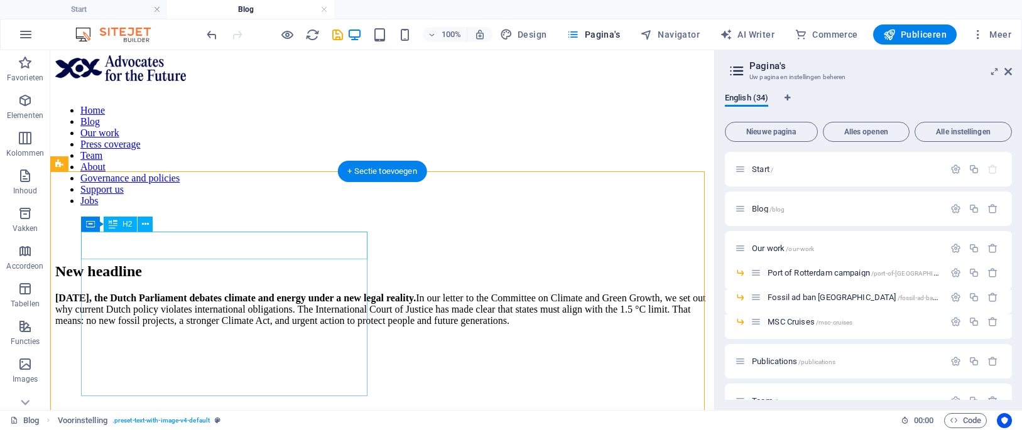
click at [202, 263] on div "New headline" at bounding box center [382, 271] width 654 height 17
select select "px"
select select "300"
select select "px"
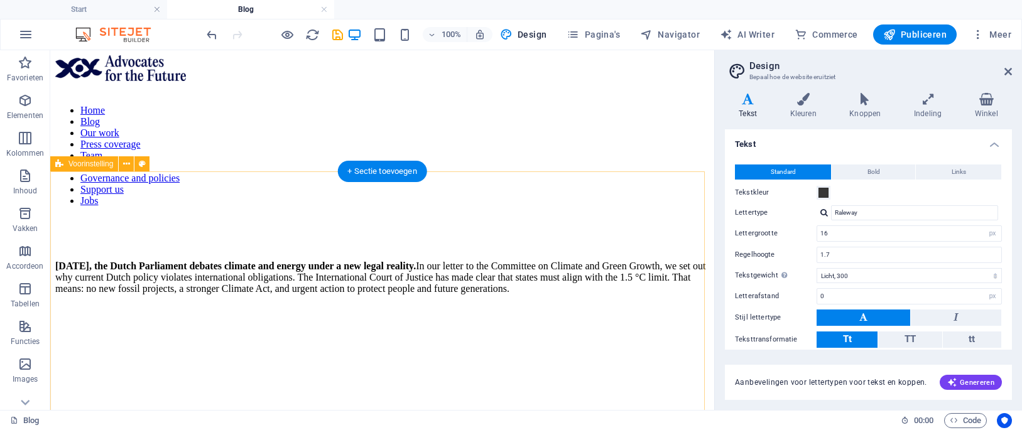
click at [253, 261] on div "[DATE], the Dutch Parliament debates climate and energy under a new legal reali…" at bounding box center [382, 396] width 654 height 270
select select "rem"
select select "px"
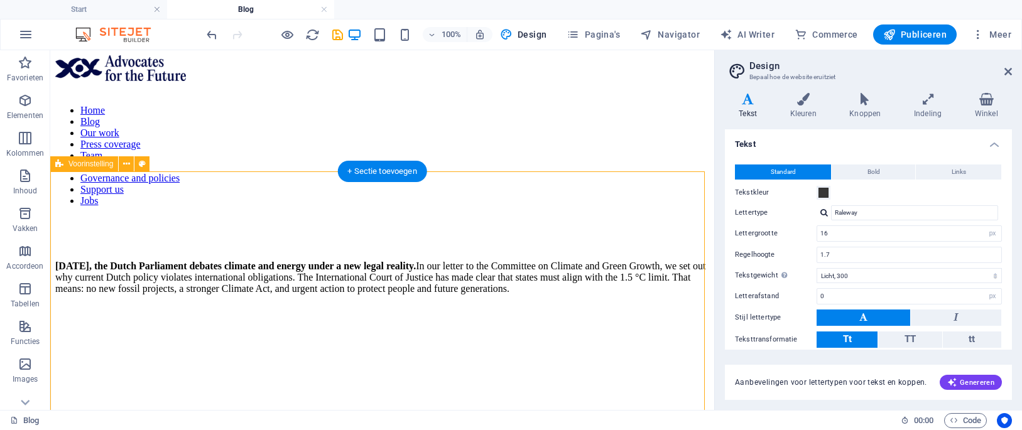
select select "preset-text-with-image-v4-default"
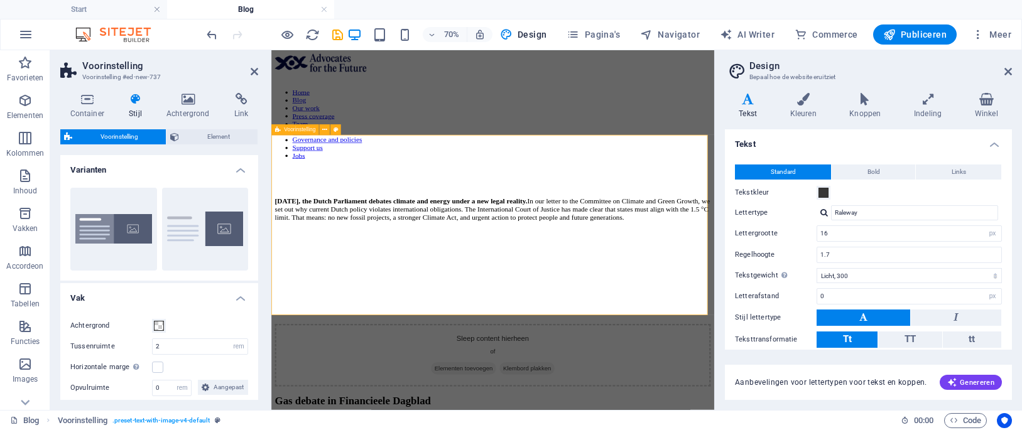
click at [464, 261] on div "[DATE], the Dutch Parliament debates climate and energy under a new legal reali…" at bounding box center [587, 396] width 622 height 270
click at [440, 261] on div "[DATE], the Dutch Parliament debates climate and energy under a new legal reali…" at bounding box center [587, 396] width 622 height 270
click at [409, 261] on div "[DATE], the Dutch Parliament debates climate and energy under a new legal reali…" at bounding box center [587, 278] width 622 height 34
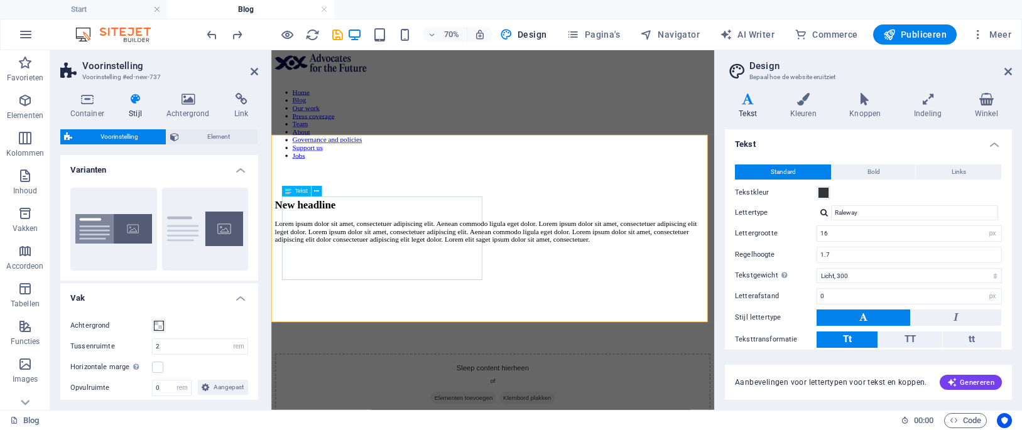
click at [408, 294] on div "Lorem ipsum dolor sit amet, consectetuer adipiscing elit. Aenean commodo ligula…" at bounding box center [587, 310] width 622 height 34
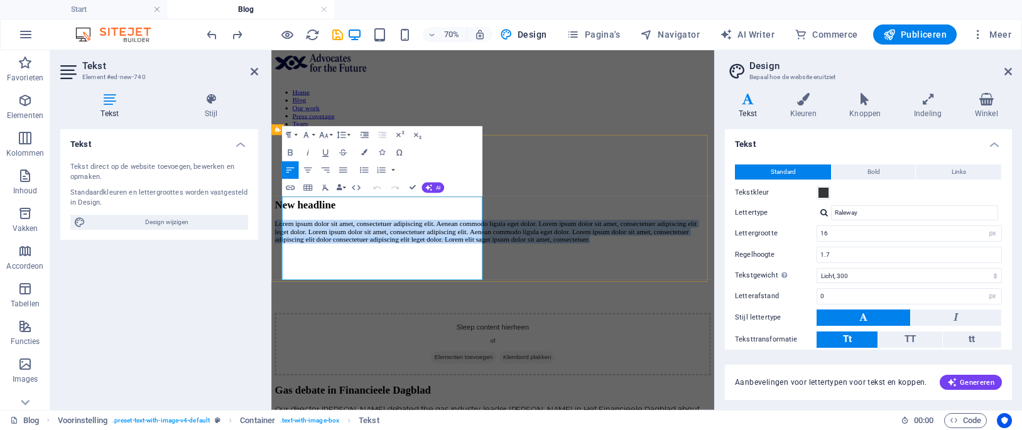
click at [408, 294] on p "Lorem ipsum dolor sit amet, consectetuer adipiscing elit. Aenean commodo ligula…" at bounding box center [587, 310] width 622 height 34
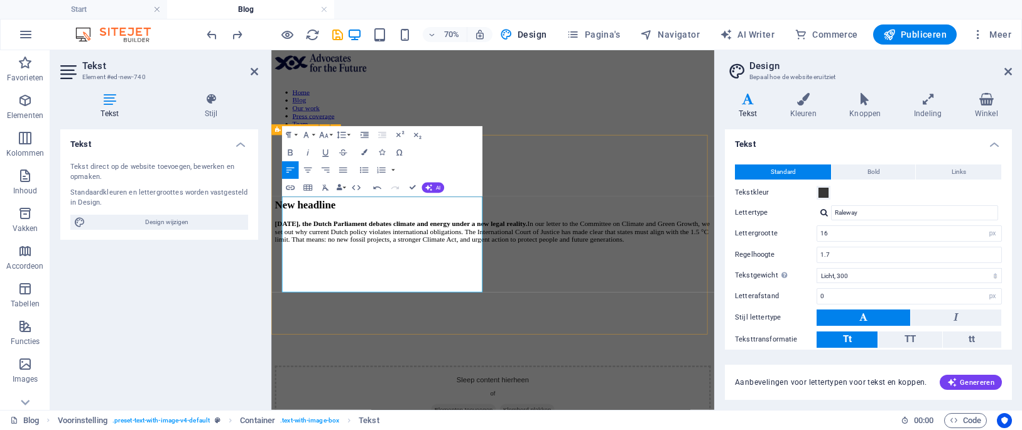
click at [670, 263] on div "New headline [DATE], the Dutch Parliament debates climate and energy under a ne…" at bounding box center [587, 426] width 622 height 327
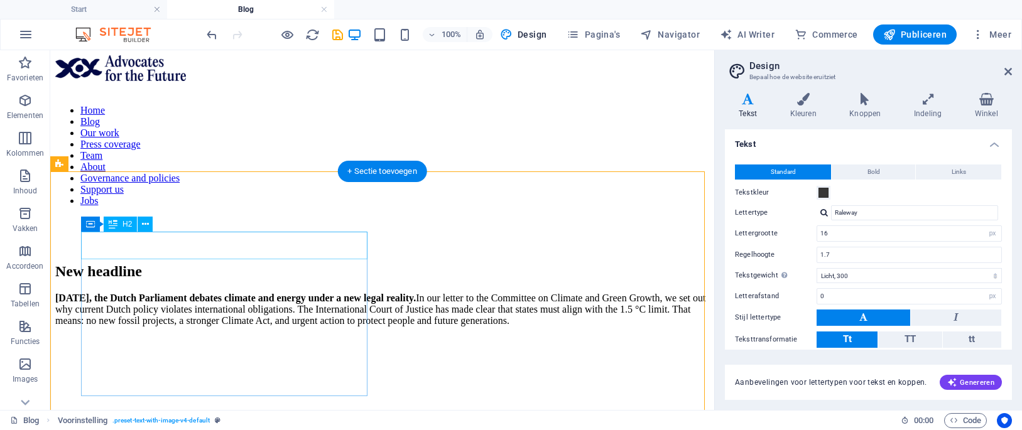
click at [185, 263] on div "New headline" at bounding box center [382, 271] width 654 height 17
click at [194, 263] on div "New headline" at bounding box center [382, 271] width 654 height 17
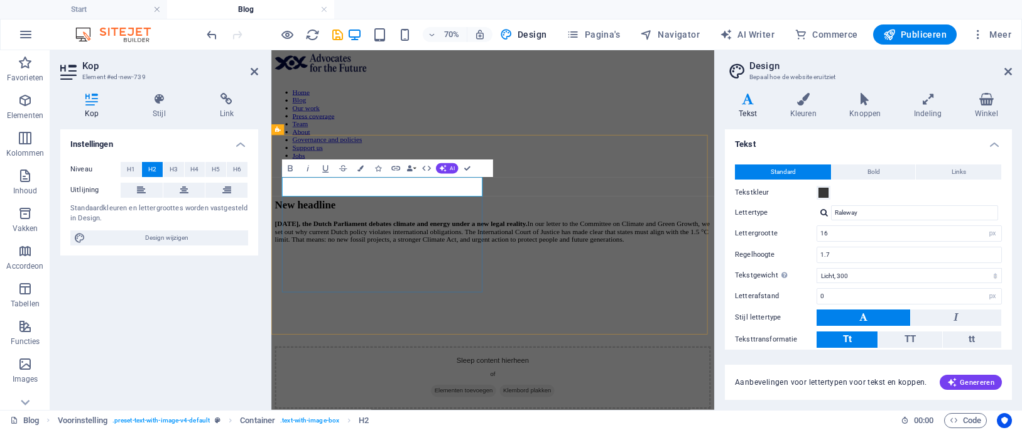
click at [427, 263] on h2 "New headline" at bounding box center [587, 271] width 622 height 17
drag, startPoint x: 435, startPoint y: 246, endPoint x: 289, endPoint y: 250, distance: 146.4
click at [289, 263] on h2 "New headline" at bounding box center [587, 271] width 622 height 17
click at [689, 263] on div "Letter to Parliament on ICJ [DATE], the Dutch Parliament debates climate and en…" at bounding box center [587, 426] width 622 height 327
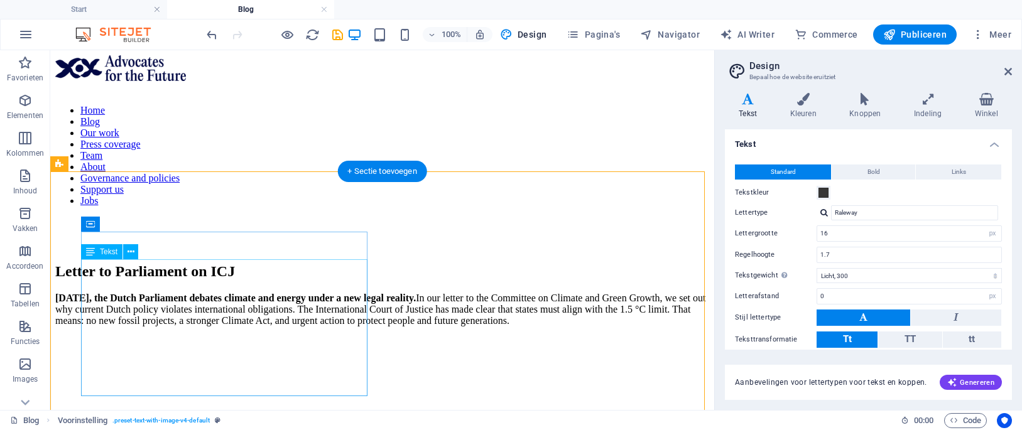
click at [269, 299] on div "[DATE], the Dutch Parliament debates climate and energy under a new legal reali…" at bounding box center [382, 310] width 654 height 34
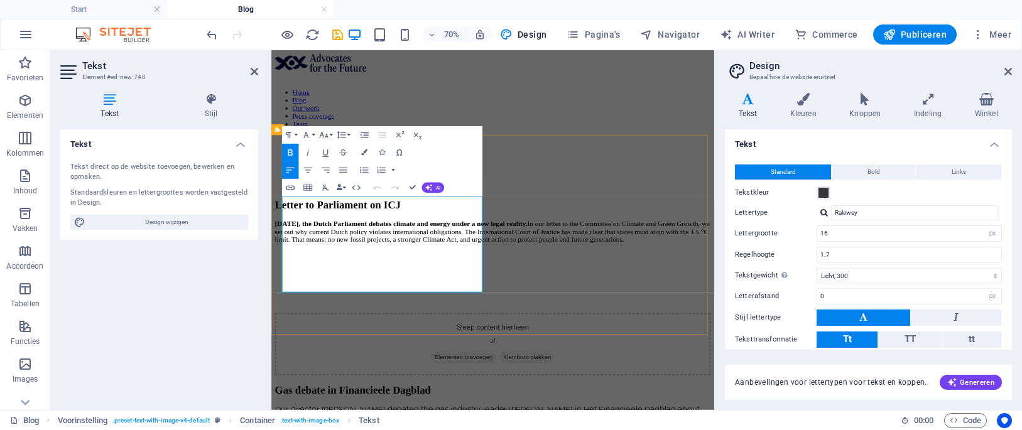
click at [464, 293] on p "[DATE], the Dutch Parliament debates climate and energy under a new legal reali…" at bounding box center [587, 310] width 622 height 34
click at [750, 263] on div "Letter to Parliament on ICJ [DATE], the Dutch Parliament debates climate and en…" at bounding box center [587, 426] width 622 height 327
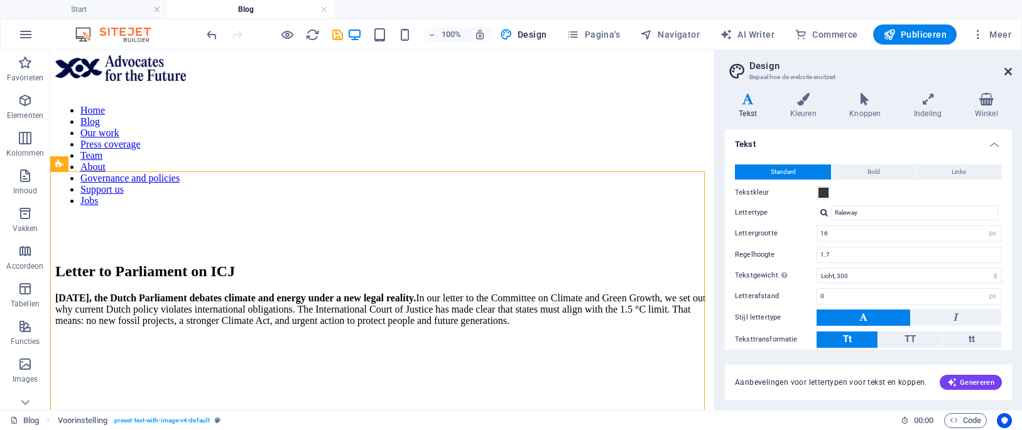
click at [1008, 72] on icon at bounding box center [1008, 72] width 8 height 10
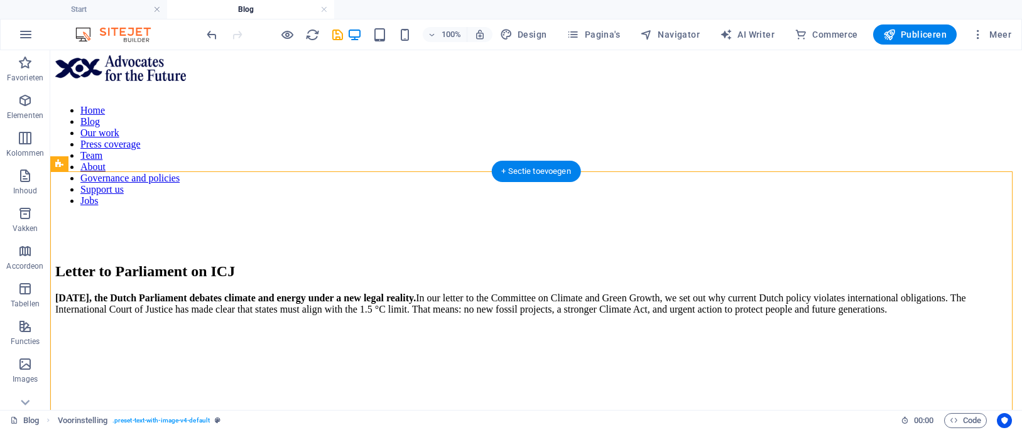
click at [619, 325] on figure at bounding box center [536, 325] width 962 height 0
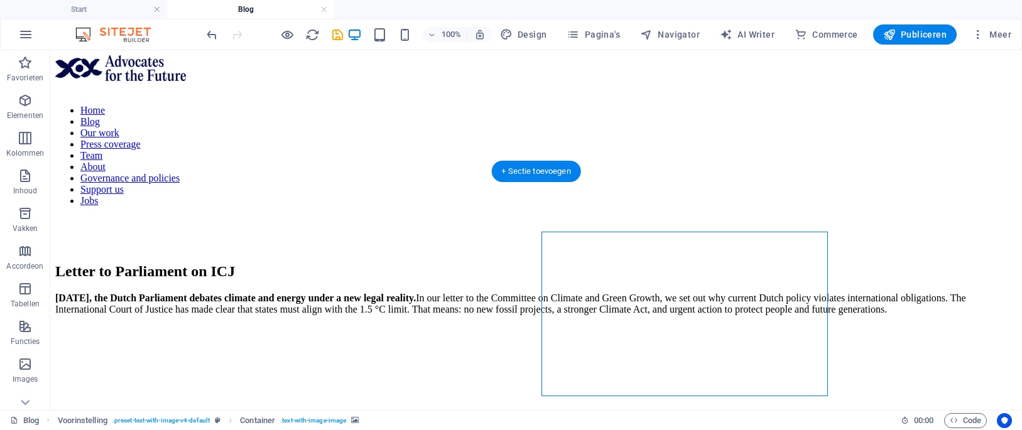
click at [631, 325] on figure at bounding box center [536, 325] width 962 height 0
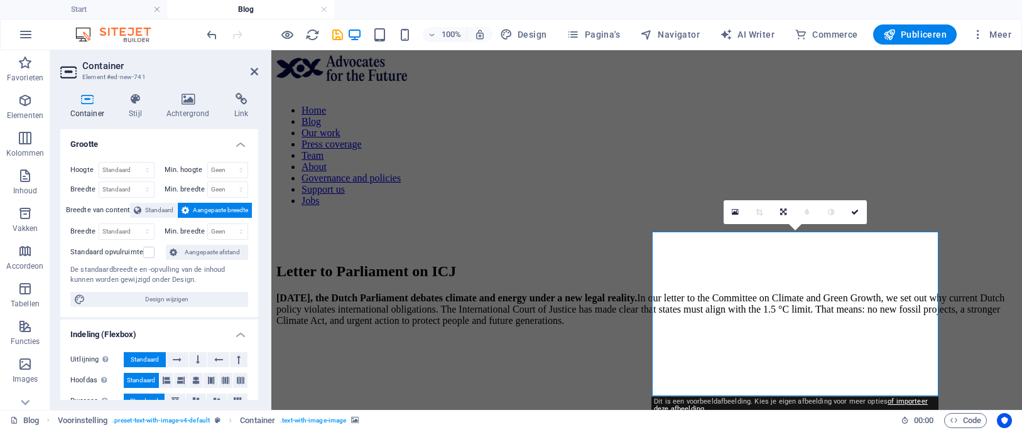
click at [255, 83] on div "Container Stijl Achtergrond Link Grootte Hoogte Standaard px rem % vh vw Min. h…" at bounding box center [159, 246] width 218 height 327
click at [253, 78] on header "Container Element #ed-new-741" at bounding box center [159, 66] width 198 height 33
click at [253, 70] on icon at bounding box center [255, 72] width 8 height 10
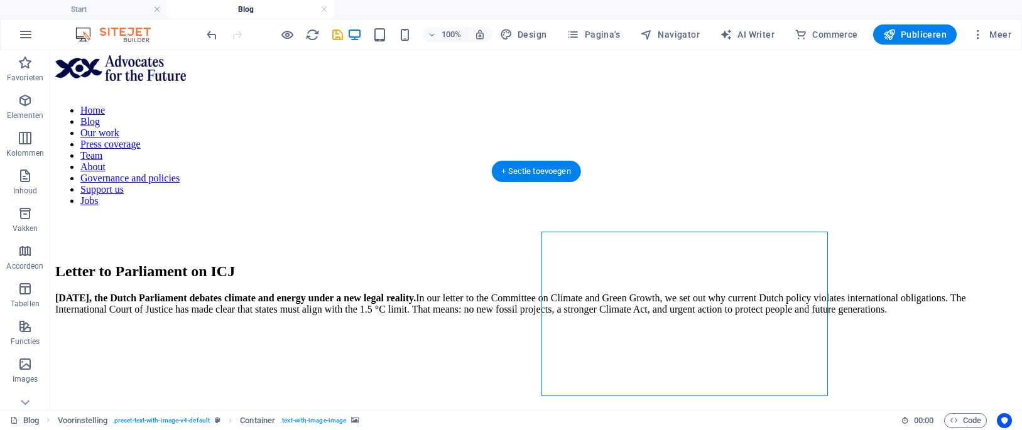
click at [639, 325] on figure at bounding box center [536, 325] width 962 height 0
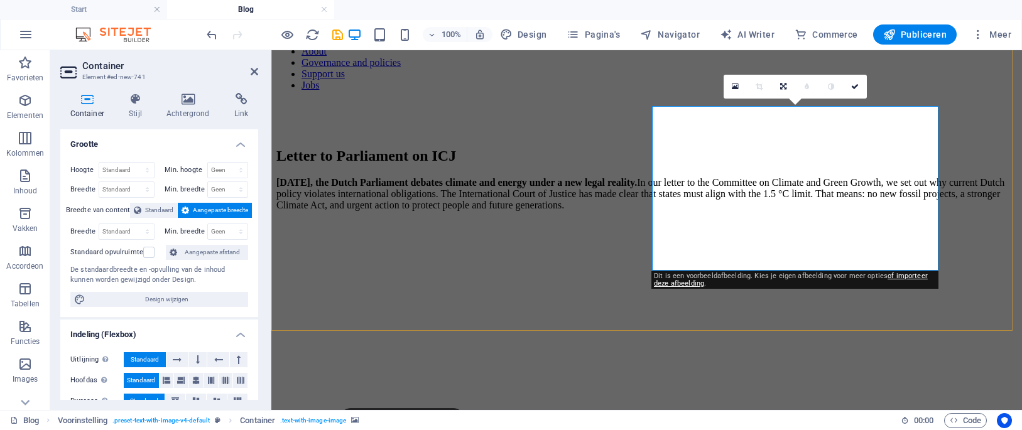
scroll to position [126, 0]
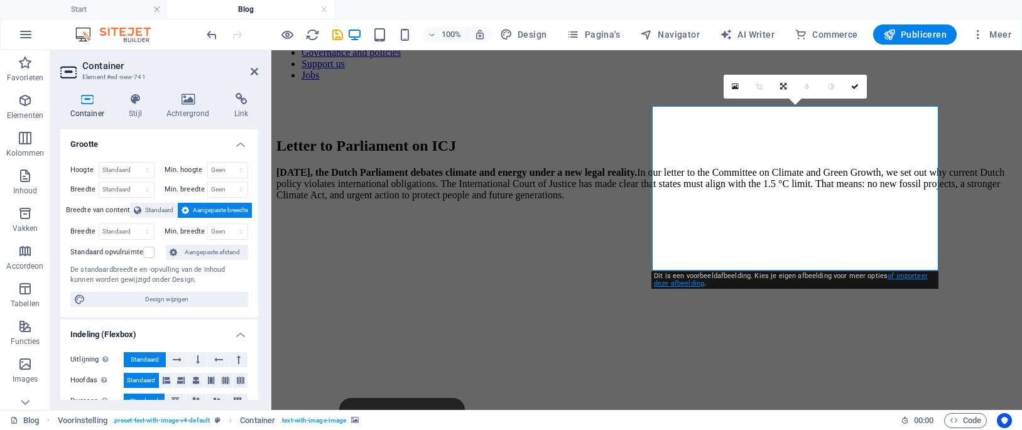
click at [913, 279] on link "of importeer deze afbeelding" at bounding box center [791, 280] width 274 height 16
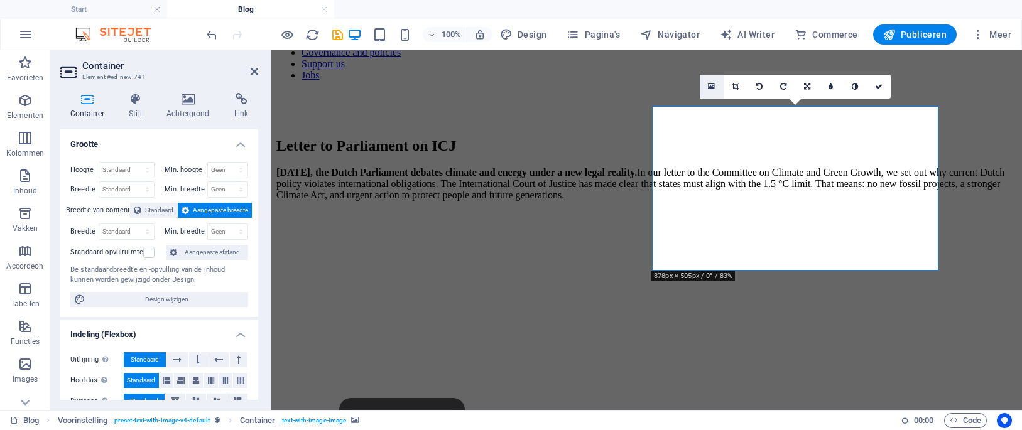
click at [719, 80] on link at bounding box center [712, 87] width 24 height 24
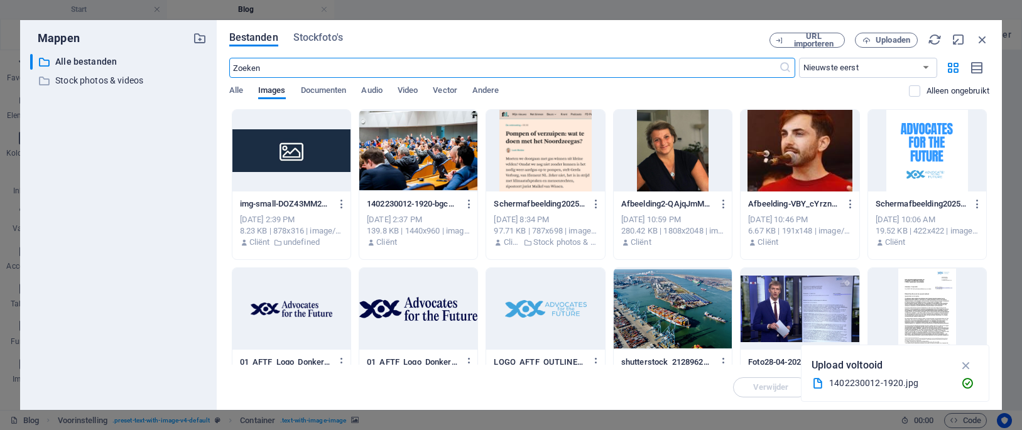
click at [388, 143] on div at bounding box center [418, 151] width 118 height 82
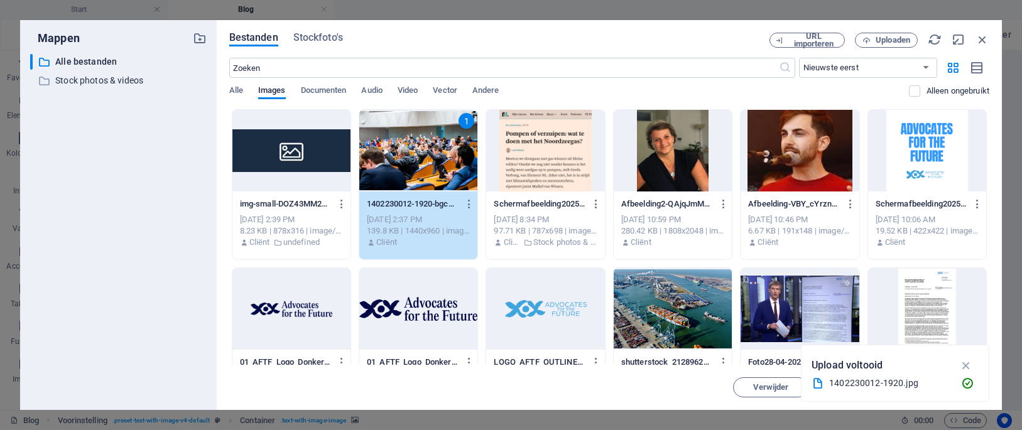
click at [404, 155] on div "1" at bounding box center [418, 151] width 118 height 82
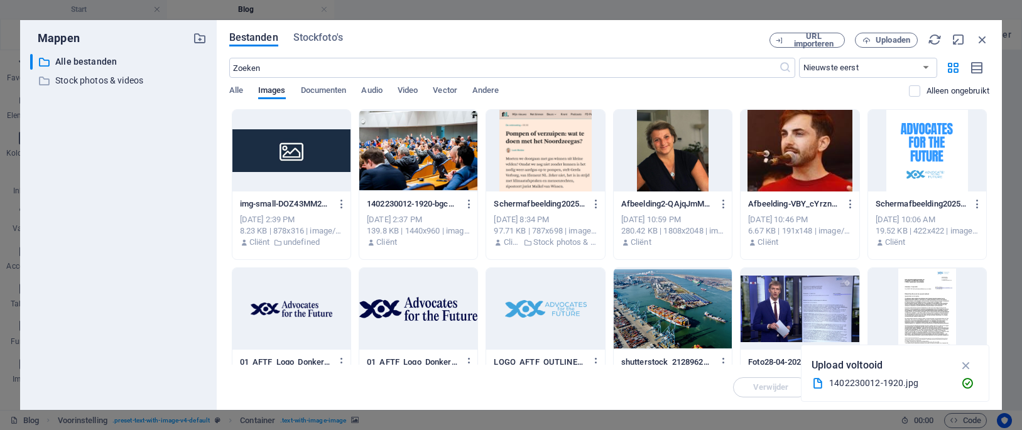
click at [404, 155] on div at bounding box center [418, 151] width 118 height 82
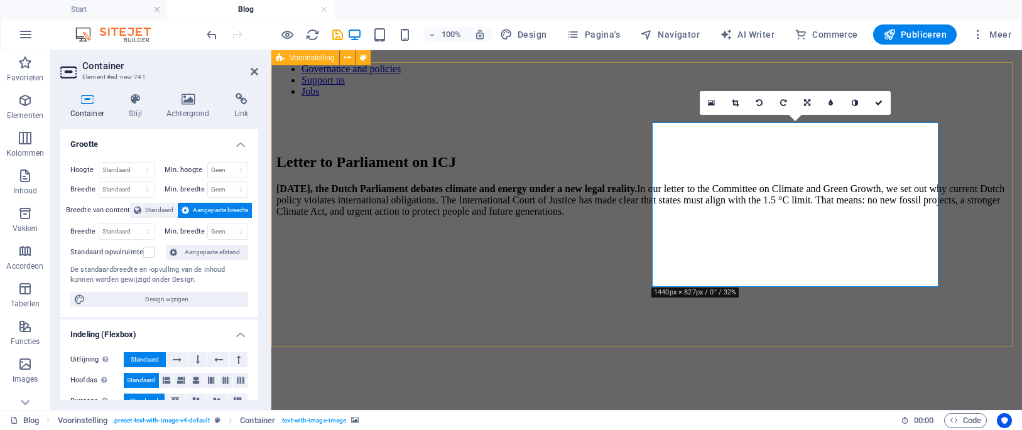
scroll to position [1, 0]
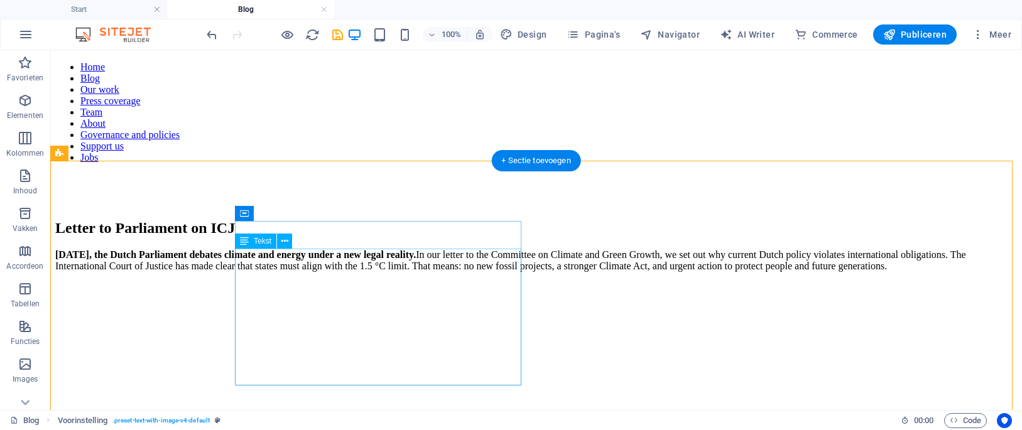
scroll to position [126, 0]
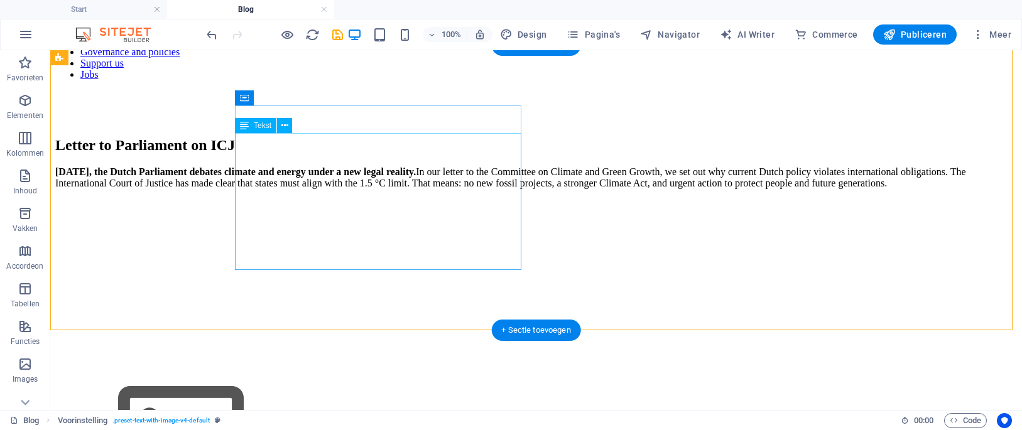
click at [378, 189] on div "[DATE], the Dutch Parliament debates climate and energy under a new legal reali…" at bounding box center [536, 177] width 962 height 23
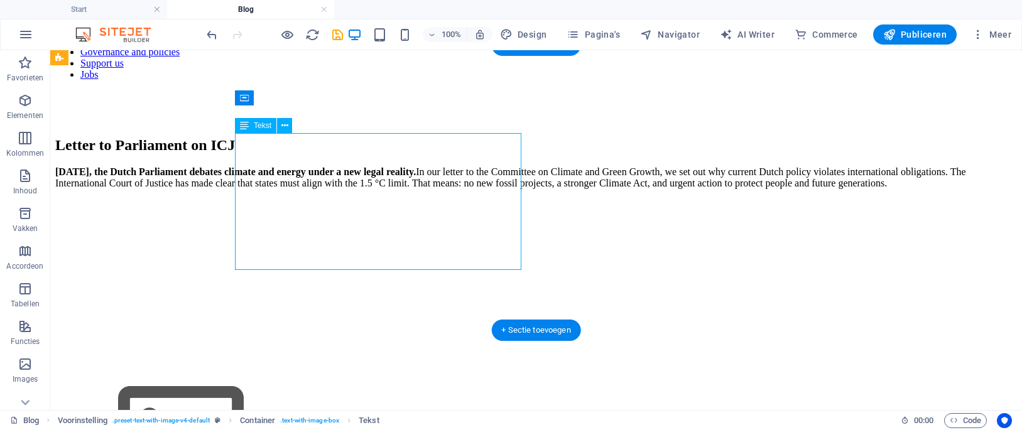
click at [371, 189] on div "[DATE], the Dutch Parliament debates climate and energy under a new legal reali…" at bounding box center [536, 177] width 962 height 23
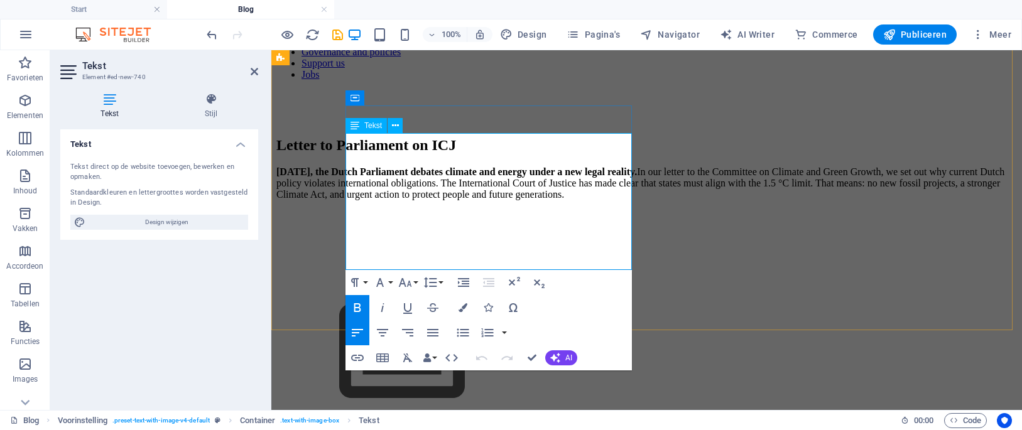
click at [494, 200] on p "[DATE], the Dutch Parliament debates climate and energy under a new legal reali…" at bounding box center [646, 183] width 741 height 34
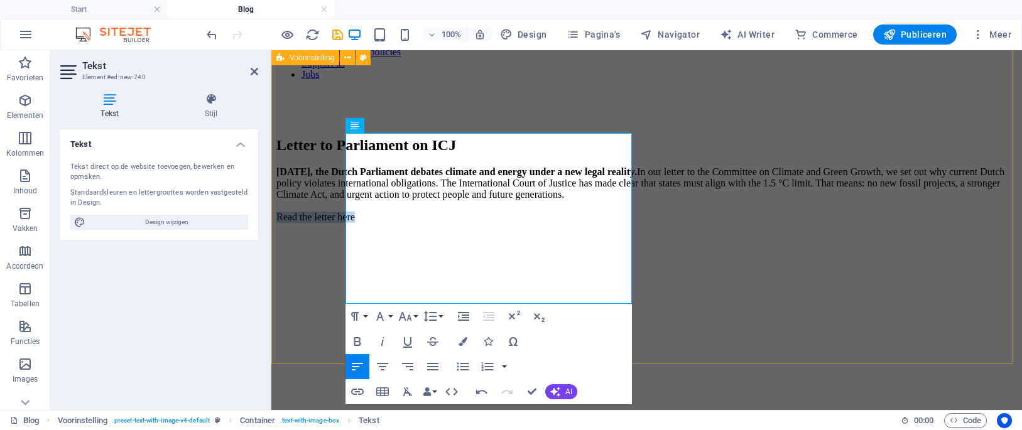
drag, startPoint x: 438, startPoint y: 297, endPoint x: 339, endPoint y: 300, distance: 99.3
click at [339, 300] on div "Letter to Parliament on ICJ [DATE], the Dutch Parliament debates climate and en…" at bounding box center [646, 356] width 741 height 438
click at [379, 316] on icon "button" at bounding box center [379, 316] width 15 height 15
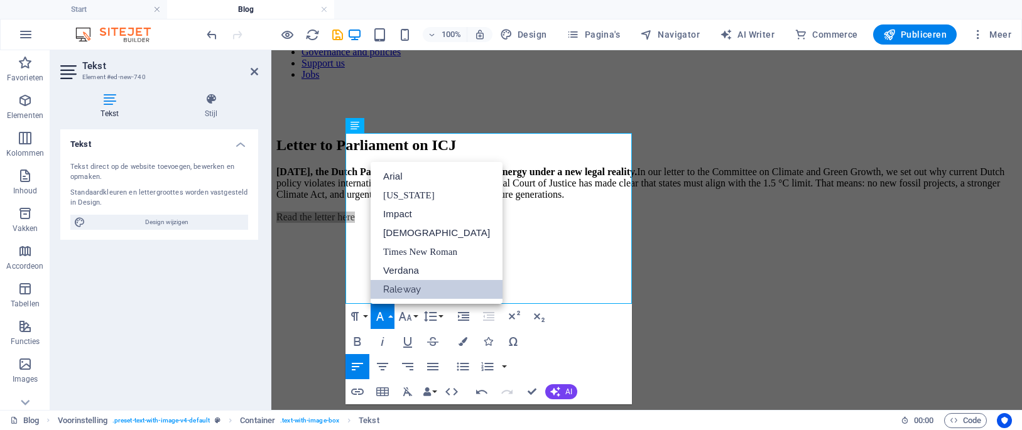
scroll to position [0, 0]
click at [357, 337] on icon "button" at bounding box center [357, 341] width 15 height 15
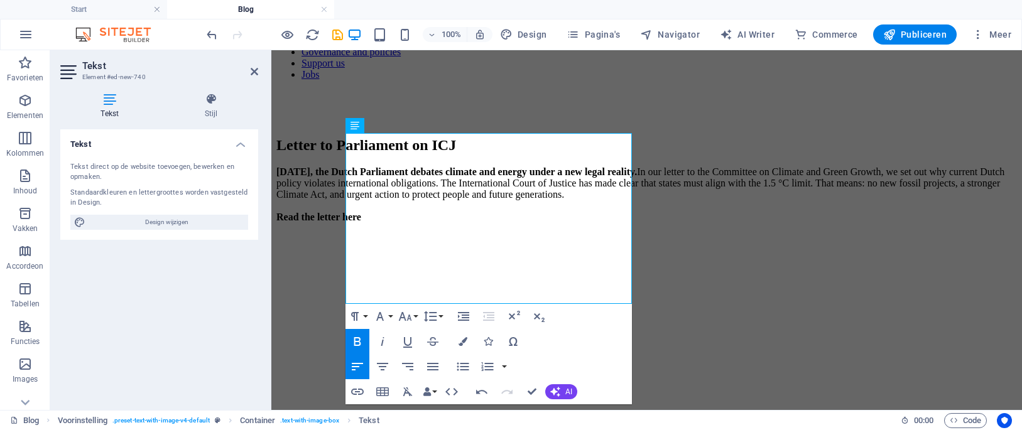
click at [117, 101] on icon at bounding box center [109, 99] width 99 height 13
click at [160, 222] on span "Design wijzigen" at bounding box center [166, 222] width 155 height 15
select select "px"
select select "300"
select select "px"
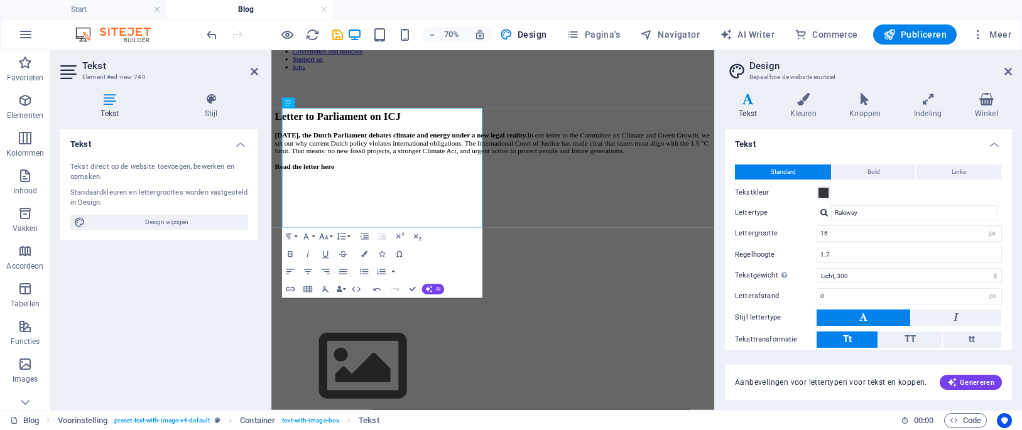
click at [213, 236] on div "Tekst direct op de website toevoegen, bewerken en opmaken. Standaardkleuren en …" at bounding box center [159, 196] width 198 height 88
click at [676, 349] on div "Letter to Parliament on ICJ [DATE], the Dutch Parliament debates climate and en…" at bounding box center [587, 356] width 622 height 438
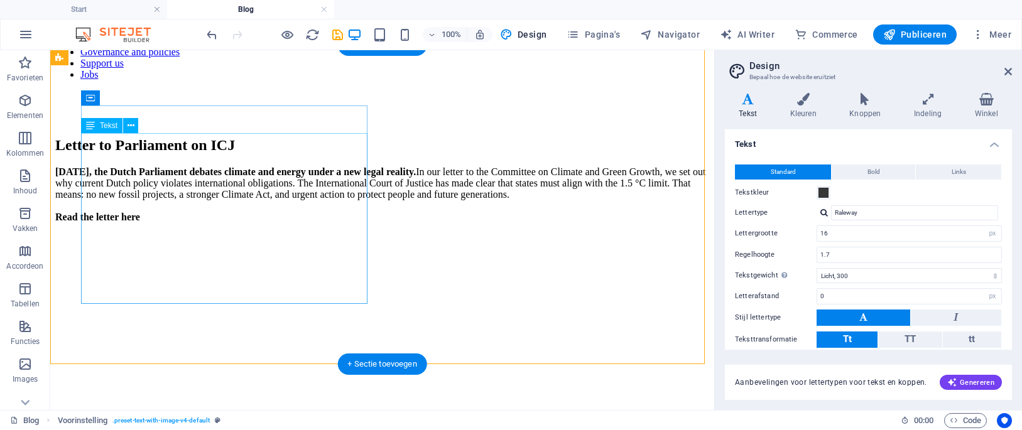
click at [143, 223] on div "[DATE], the Dutch Parliament debates climate and energy under a new legal reali…" at bounding box center [382, 194] width 654 height 57
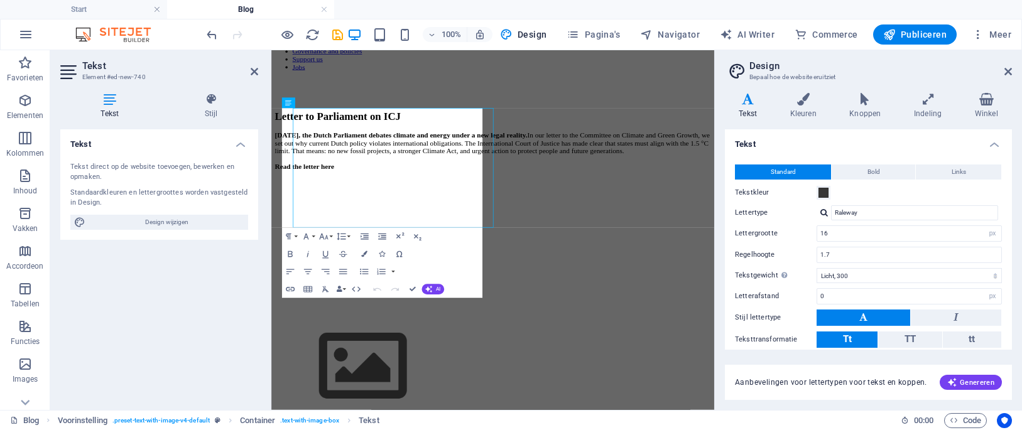
click at [143, 295] on div "Tekst Tekst direct op de website toevoegen, bewerken en opmaken. Standaardkleur…" at bounding box center [159, 264] width 198 height 271
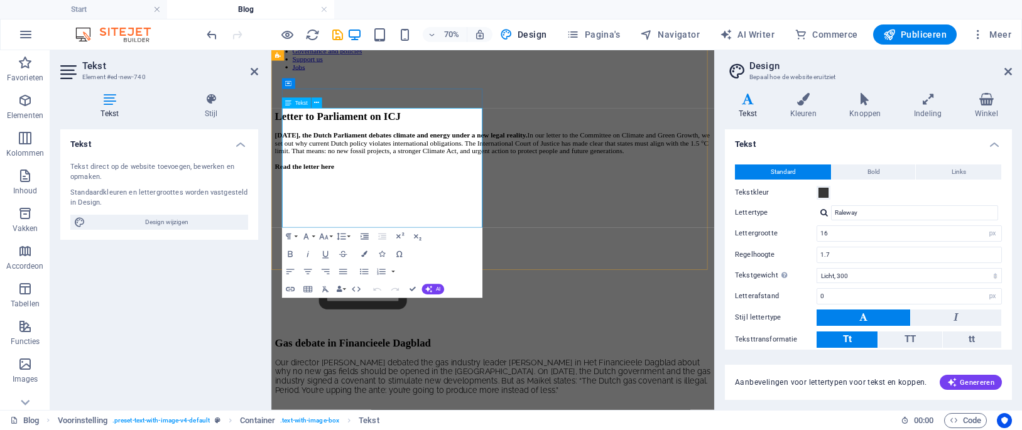
click at [361, 222] on strong "Read the letter here" at bounding box center [318, 217] width 85 height 11
click at [786, 298] on div at bounding box center [587, 340] width 622 height 215
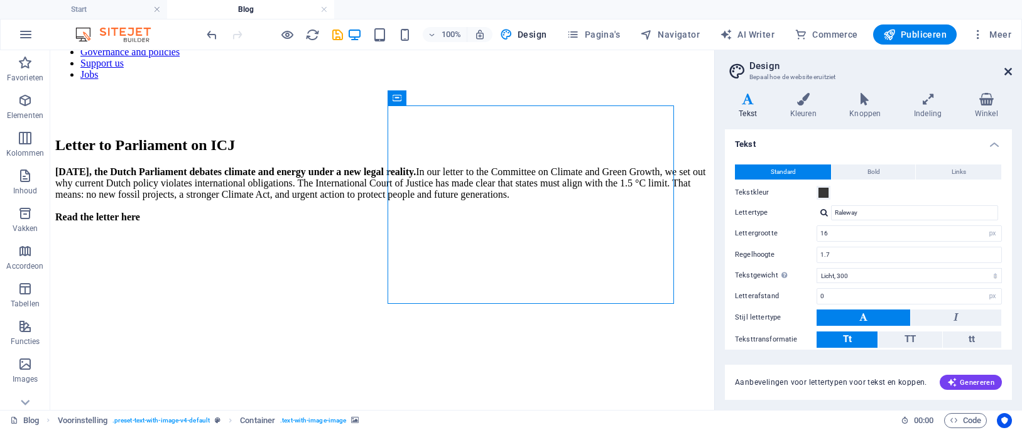
click at [1008, 70] on icon at bounding box center [1008, 72] width 8 height 10
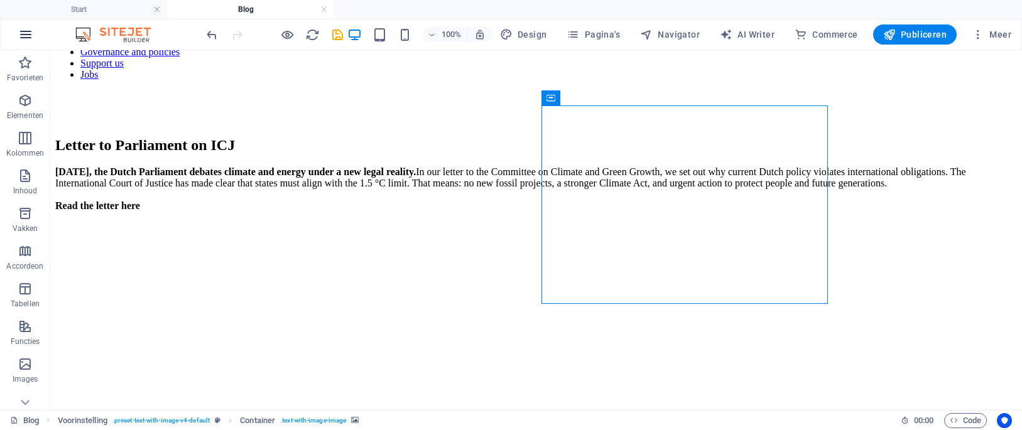
click at [25, 31] on icon "button" at bounding box center [25, 34] width 15 height 15
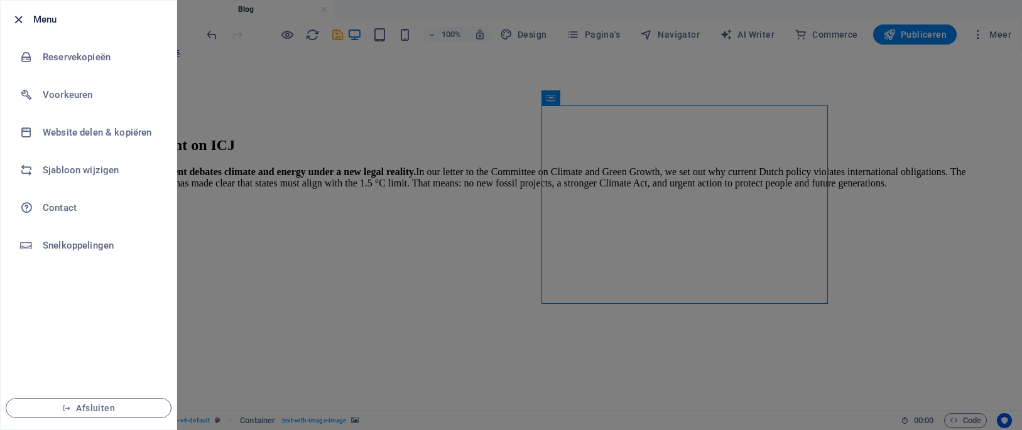
click at [19, 16] on icon "button" at bounding box center [18, 20] width 14 height 14
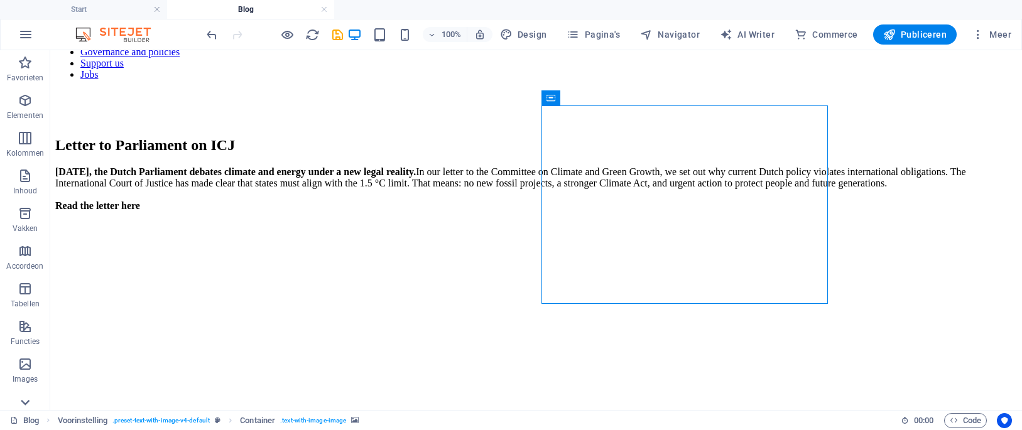
click at [31, 67] on icon at bounding box center [25, 58] width 18 height 18
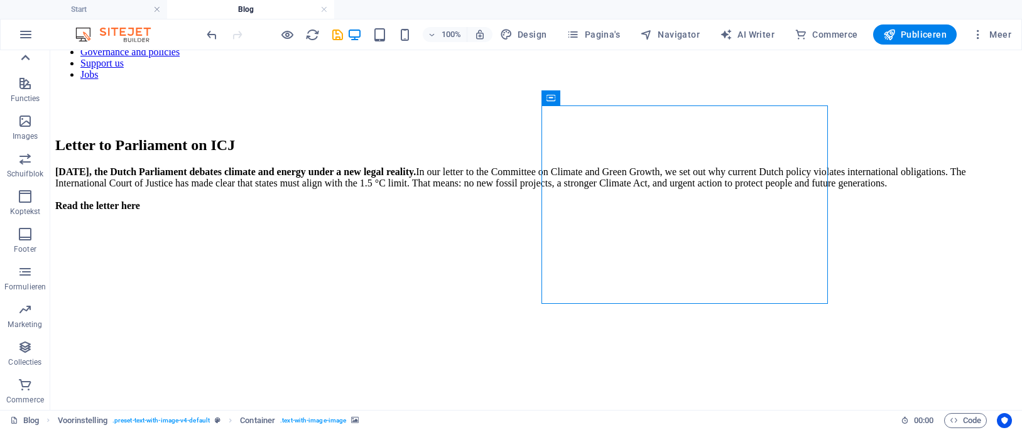
click at [33, 58] on icon at bounding box center [25, 58] width 18 height 18
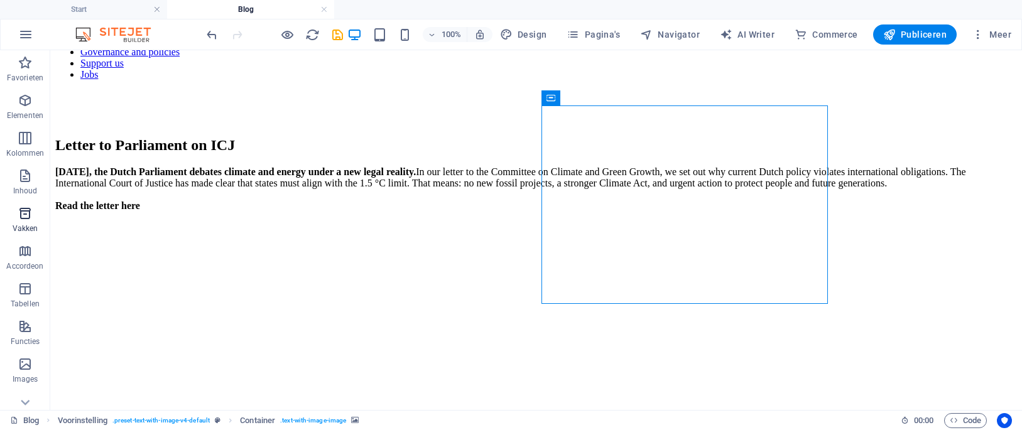
click at [28, 215] on icon "button" at bounding box center [25, 213] width 15 height 15
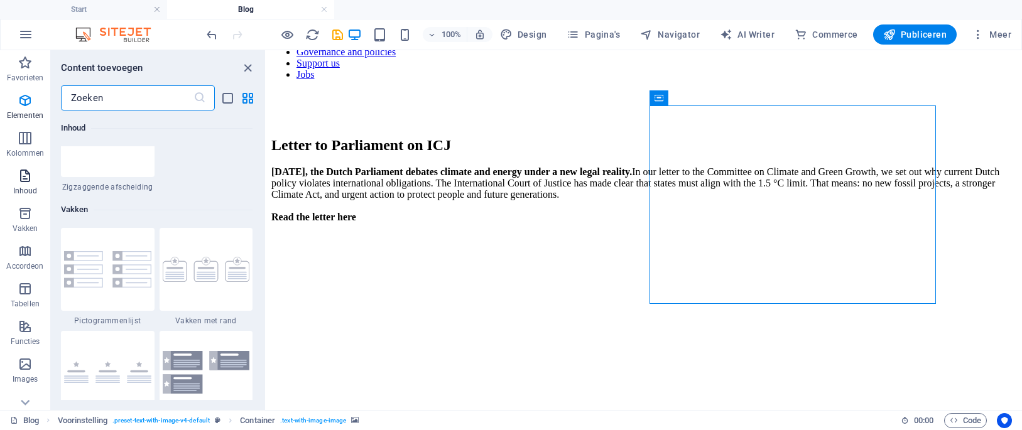
click at [28, 183] on icon "button" at bounding box center [25, 175] width 15 height 15
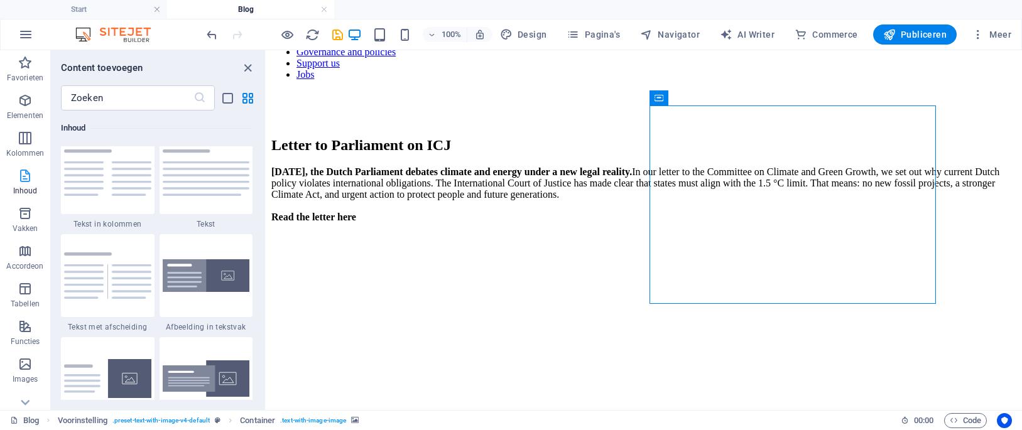
scroll to position [2198, 0]
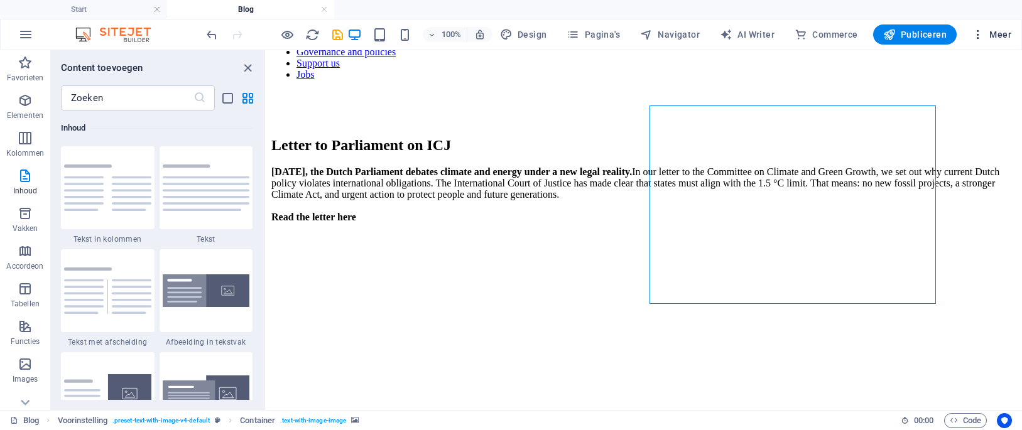
click at [983, 26] on button "Meer" at bounding box center [992, 34] width 50 height 20
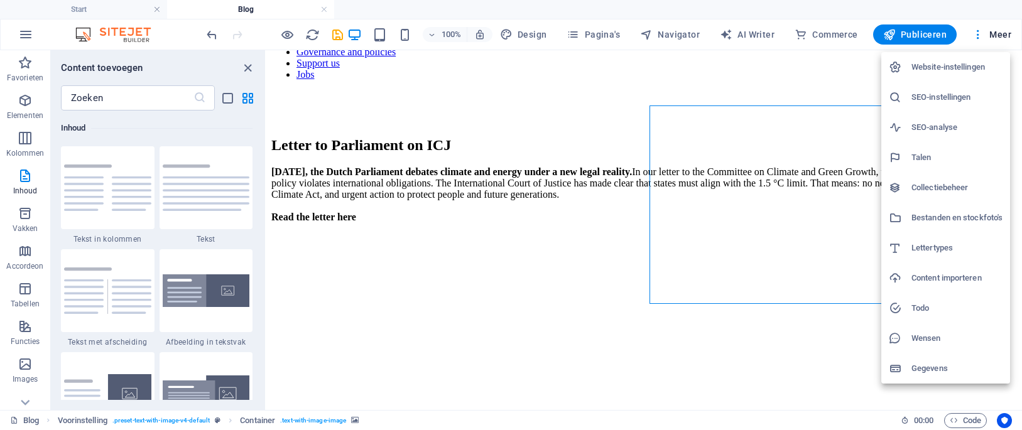
click at [982, 213] on h6 "Bestanden en stockfoto's" at bounding box center [956, 217] width 91 height 15
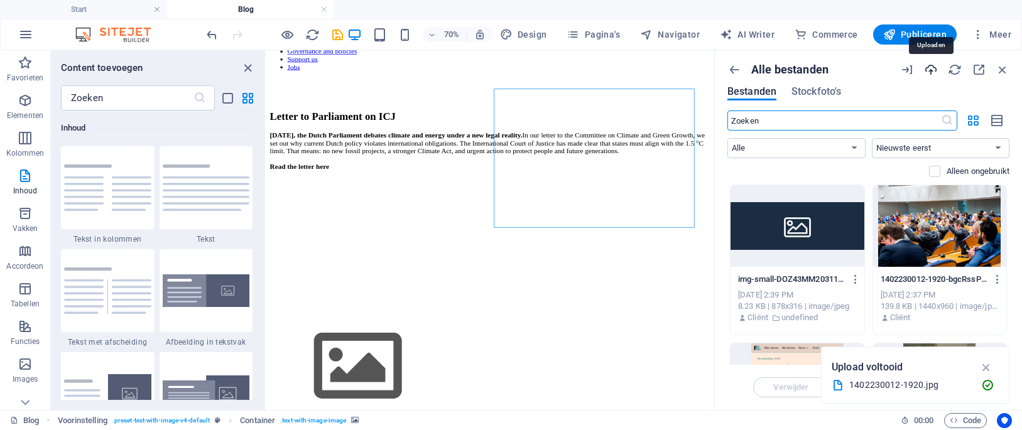
click at [930, 63] on icon "button" at bounding box center [931, 70] width 14 height 14
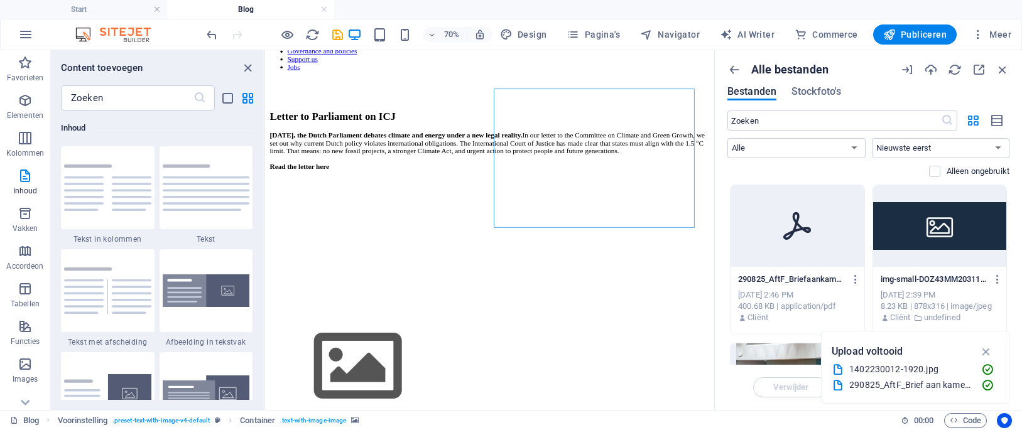
click at [790, 215] on icon at bounding box center [797, 226] width 30 height 30
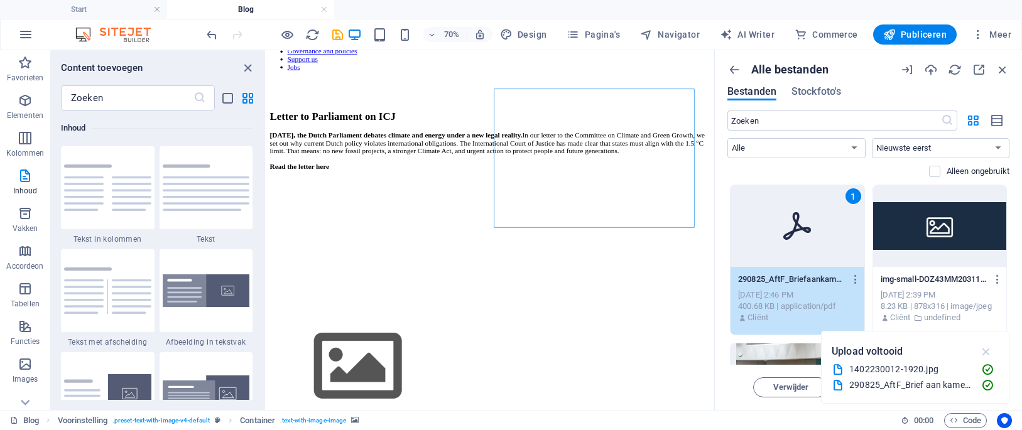
click at [991, 347] on icon "button" at bounding box center [986, 352] width 14 height 14
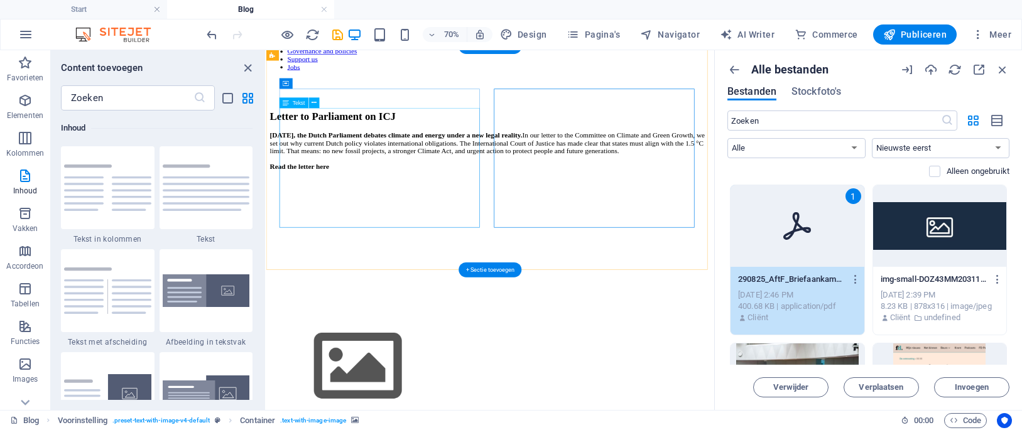
click at [364, 223] on div "[DATE], the Dutch Parliament debates climate and energy under a new legal reali…" at bounding box center [586, 194] width 630 height 57
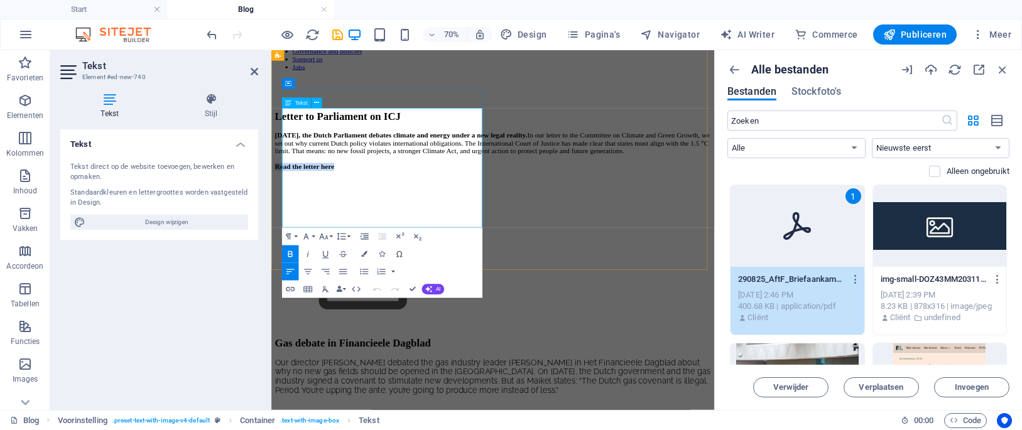
click at [361, 222] on strong "Read the letter here" at bounding box center [318, 217] width 85 height 11
click at [955, 388] on span "Invoegen" at bounding box center [972, 388] width 34 height 8
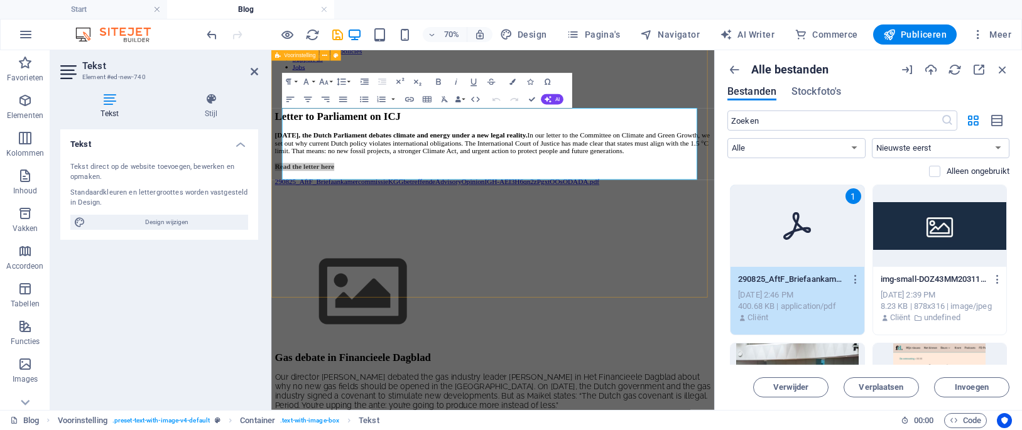
click at [671, 312] on div "Letter to Parliament on ICJ [DATE], the Dutch Parliament debates climate and en…" at bounding box center [587, 303] width 622 height 332
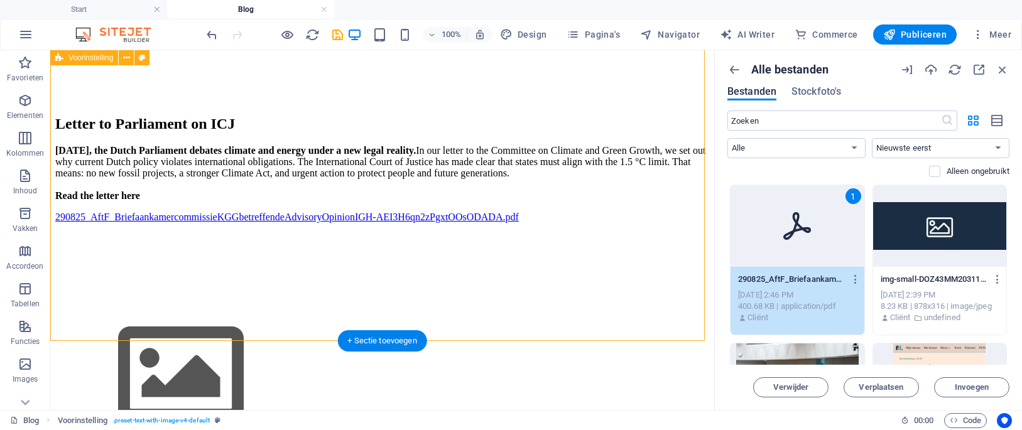
scroll to position [126, 0]
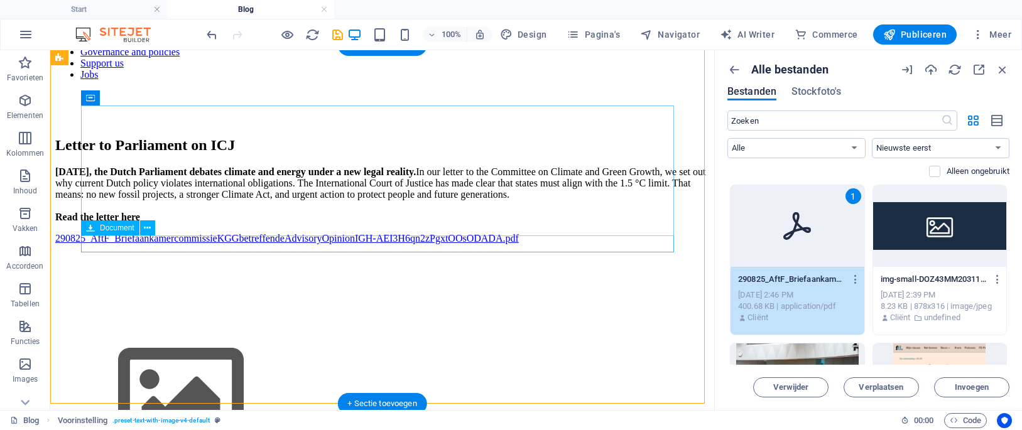
click at [462, 244] on div "290825_AftF_BriefaankamercommissieKGGbetreffendeAdvisoryOpinionIGH-AEI3H6qn2zPg…" at bounding box center [382, 238] width 654 height 11
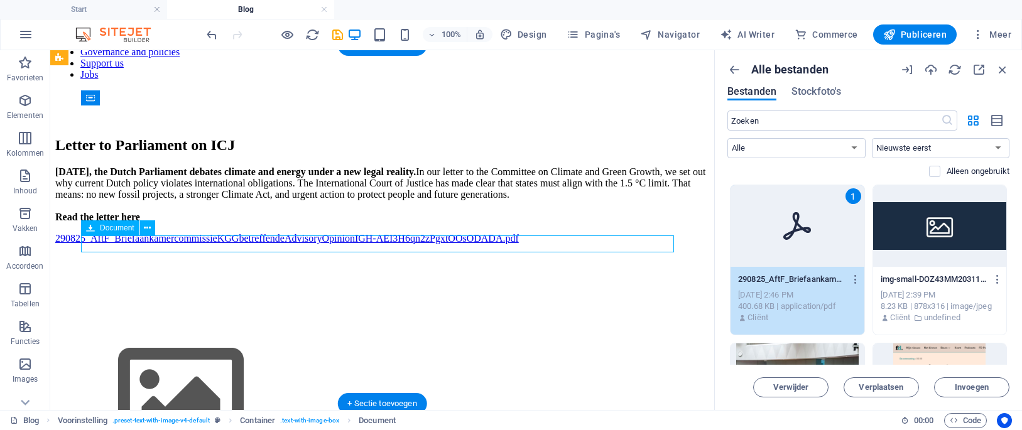
click at [462, 244] on div "290825_AftF_BriefaankamercommissieKGGbetreffendeAdvisoryOpinionIGH-AEI3H6qn2zPg…" at bounding box center [382, 238] width 654 height 11
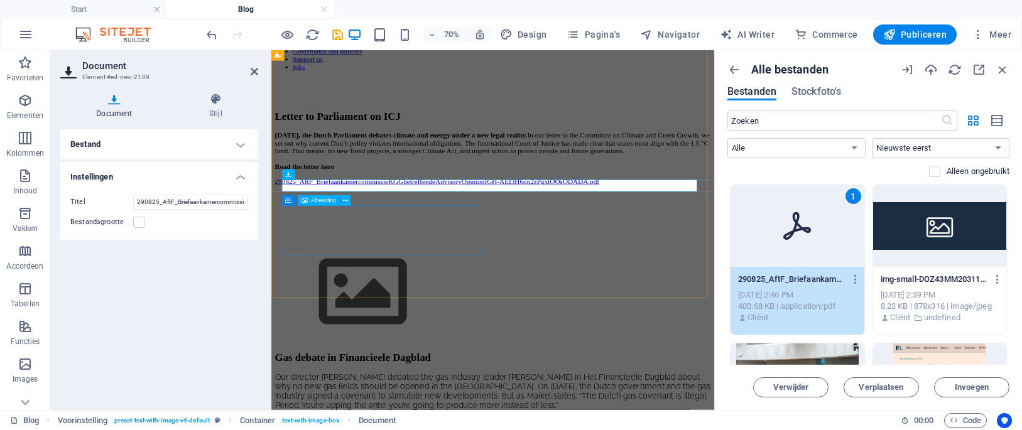
click at [543, 328] on figure at bounding box center [587, 397] width 622 height 144
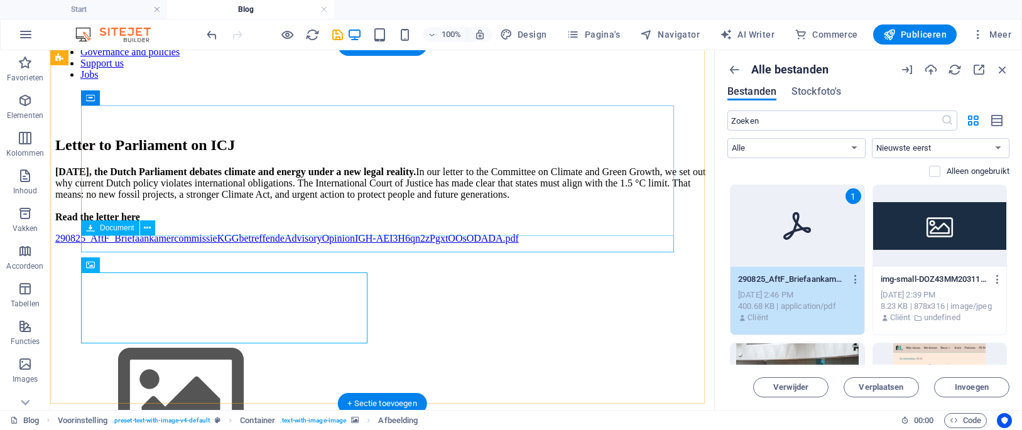
click at [574, 244] on div "290825_AftF_BriefaankamercommissieKGGbetreffendeAdvisoryOpinionIGH-AEI3H6qn2zPg…" at bounding box center [382, 238] width 654 height 11
drag, startPoint x: 643, startPoint y: 246, endPoint x: 569, endPoint y: 252, distance: 74.3
click at [577, 244] on div "290825_AftF_BriefaankamercommissieKGGbetreffendeAdvisoryOpinionIGH-AEI3H6qn2zPg…" at bounding box center [382, 238] width 654 height 11
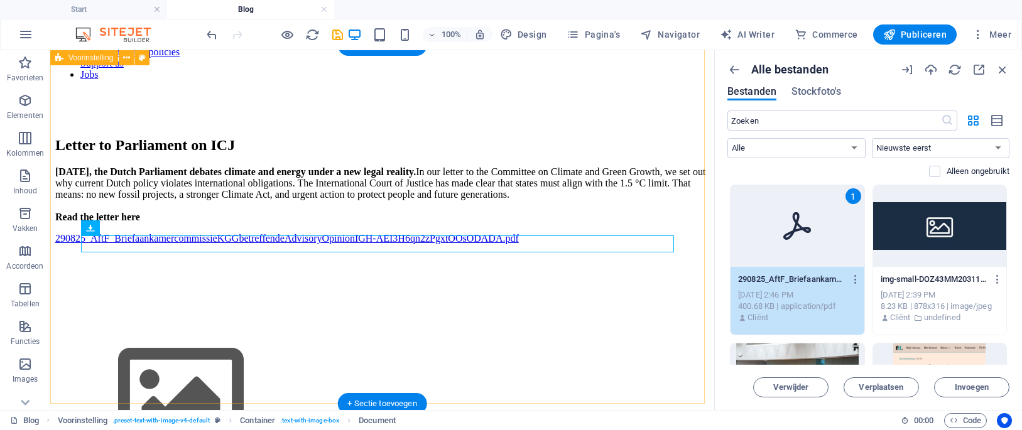
click at [564, 340] on div "Letter to Parliament on ICJ [DATE], the Dutch Parliament debates climate and en…" at bounding box center [382, 303] width 654 height 332
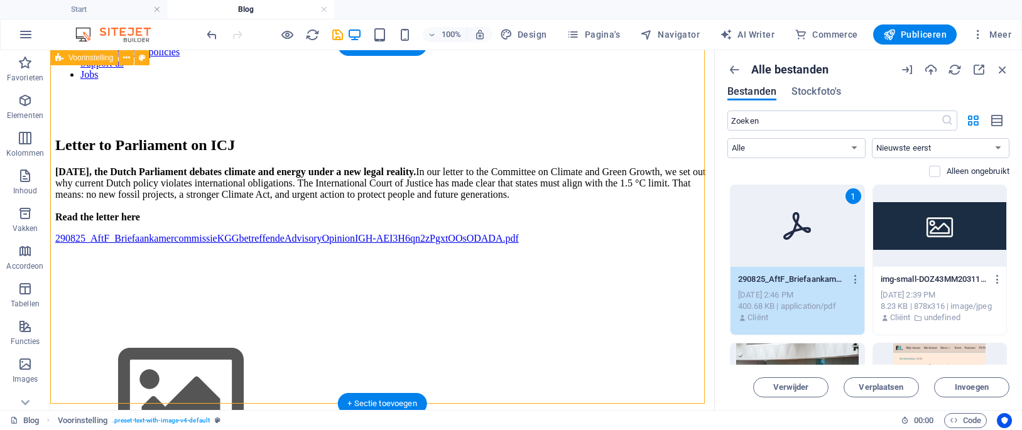
click at [564, 340] on div "Letter to Parliament on ICJ [DATE], the Dutch Parliament debates climate and en…" at bounding box center [382, 303] width 654 height 332
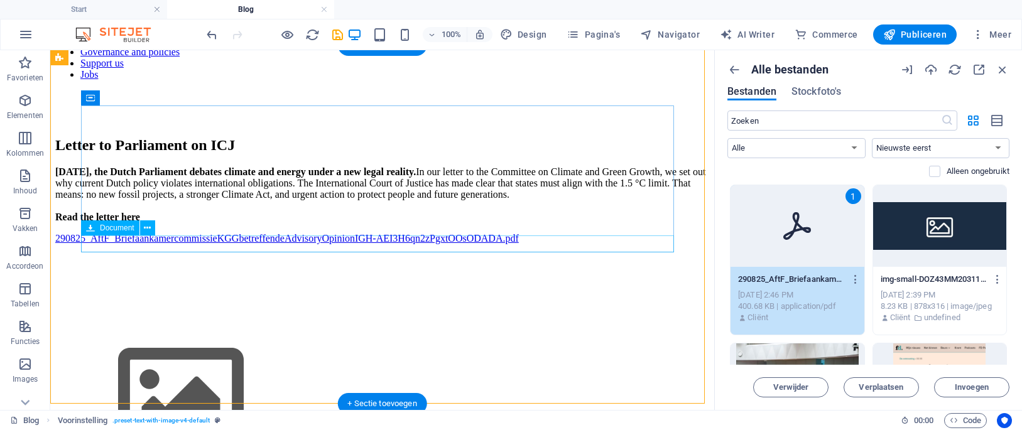
click at [322, 240] on div "290825_AftF_BriefaankamercommissieKGGbetreffendeAdvisoryOpinionIGH-AEI3H6qn2zPg…" at bounding box center [382, 238] width 654 height 11
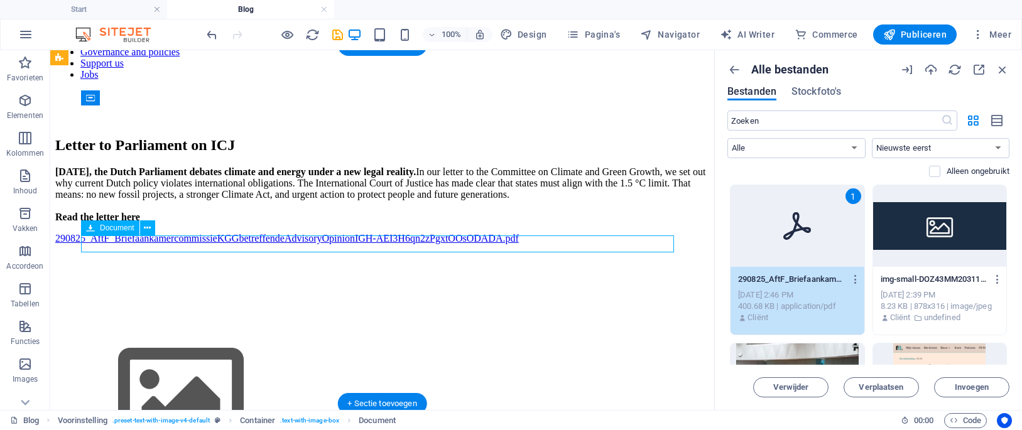
drag, startPoint x: 322, startPoint y: 240, endPoint x: 122, endPoint y: 321, distance: 216.1
click at [322, 240] on div "290825_AftF_BriefaankamercommissieKGGbetreffendeAdvisoryOpinionIGH-AEI3H6qn2zPg…" at bounding box center [382, 238] width 654 height 11
click at [122, 325] on figure at bounding box center [382, 397] width 654 height 144
click at [207, 242] on div "290825_AftF_BriefaankamercommissieKGGbetreffendeAdvisoryOpinionIGH-AEI3H6qn2zPg…" at bounding box center [382, 238] width 654 height 11
click at [148, 232] on icon at bounding box center [147, 228] width 7 height 13
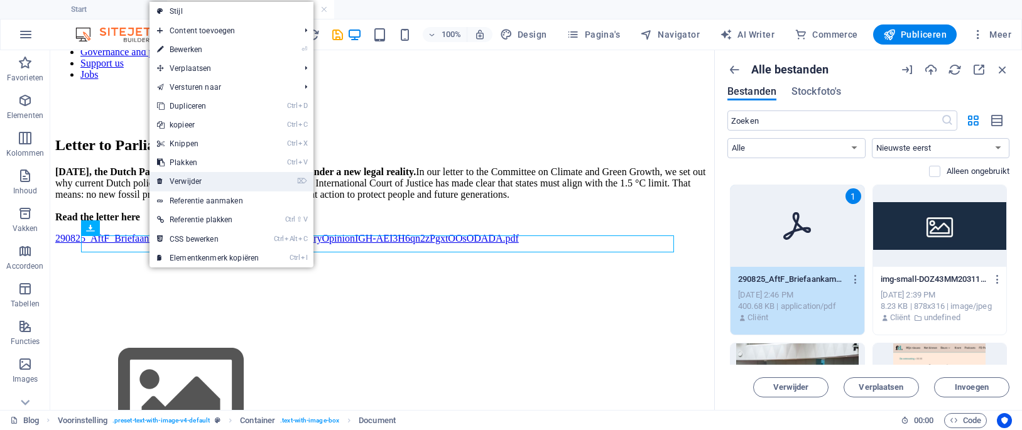
click at [222, 184] on link "⌦ Verwijder" at bounding box center [208, 181] width 117 height 19
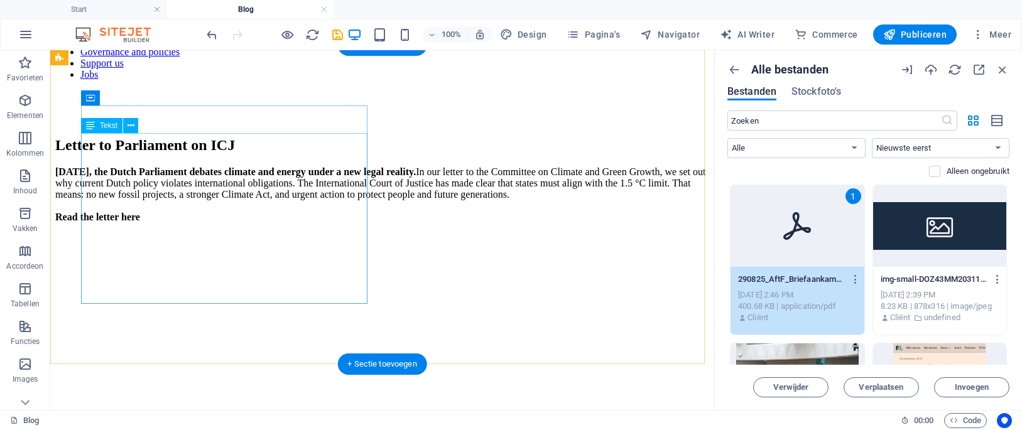
click at [224, 223] on div "[DATE], the Dutch Parliament debates climate and energy under a new legal reali…" at bounding box center [382, 194] width 654 height 57
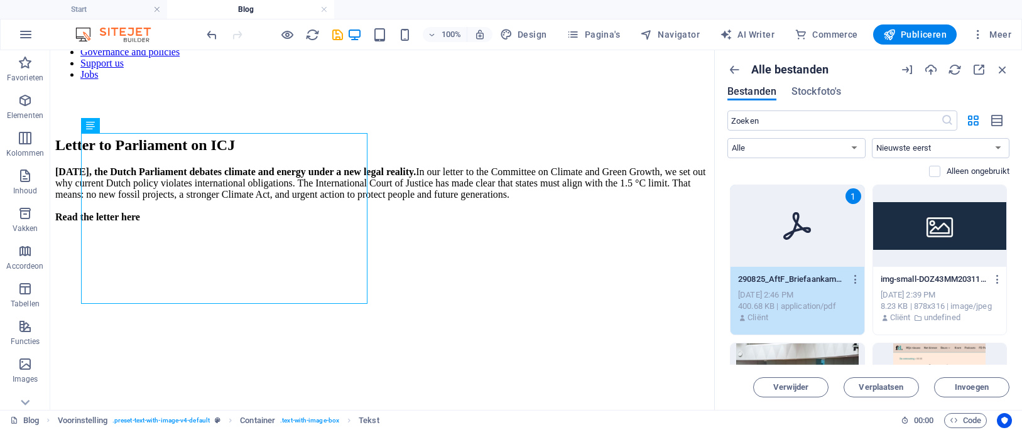
click at [927, 344] on div at bounding box center [940, 385] width 134 height 82
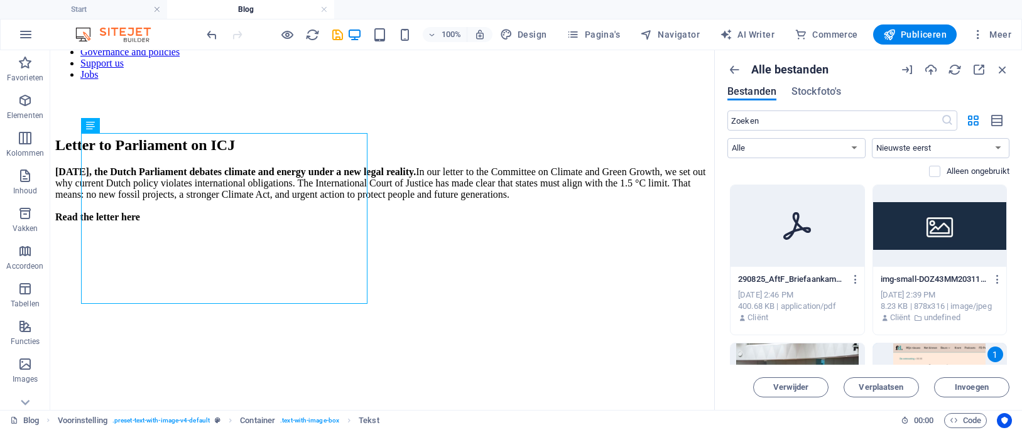
click at [905, 278] on p "img-small-DOZ43MM203110q4aeQX6Ag.jpg" at bounding box center [934, 279] width 107 height 11
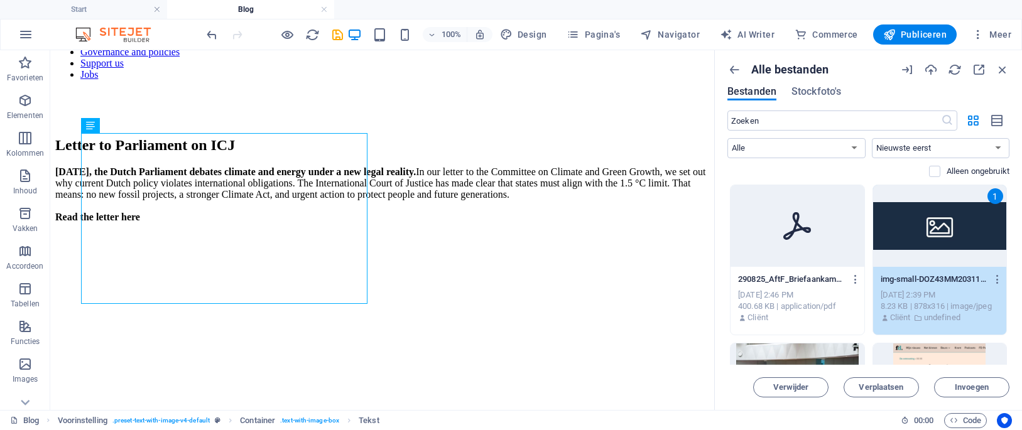
click at [819, 264] on div at bounding box center [798, 226] width 134 height 82
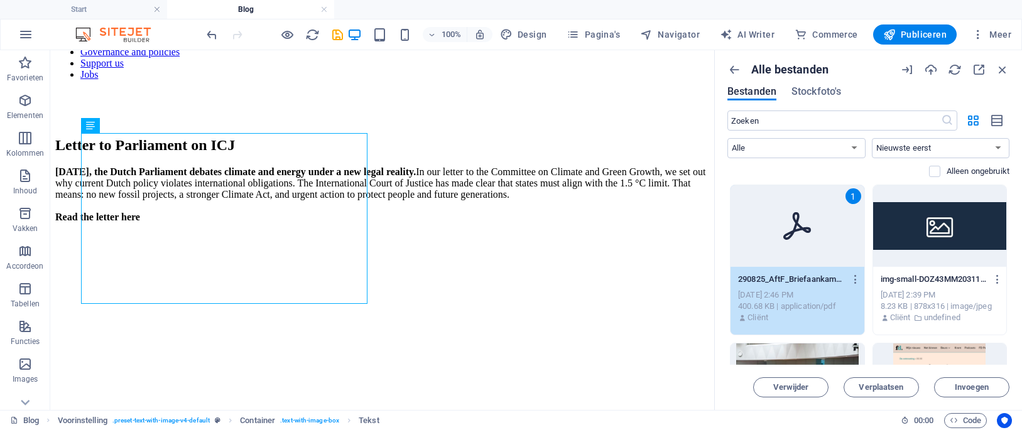
click at [819, 264] on div "1" at bounding box center [798, 226] width 134 height 82
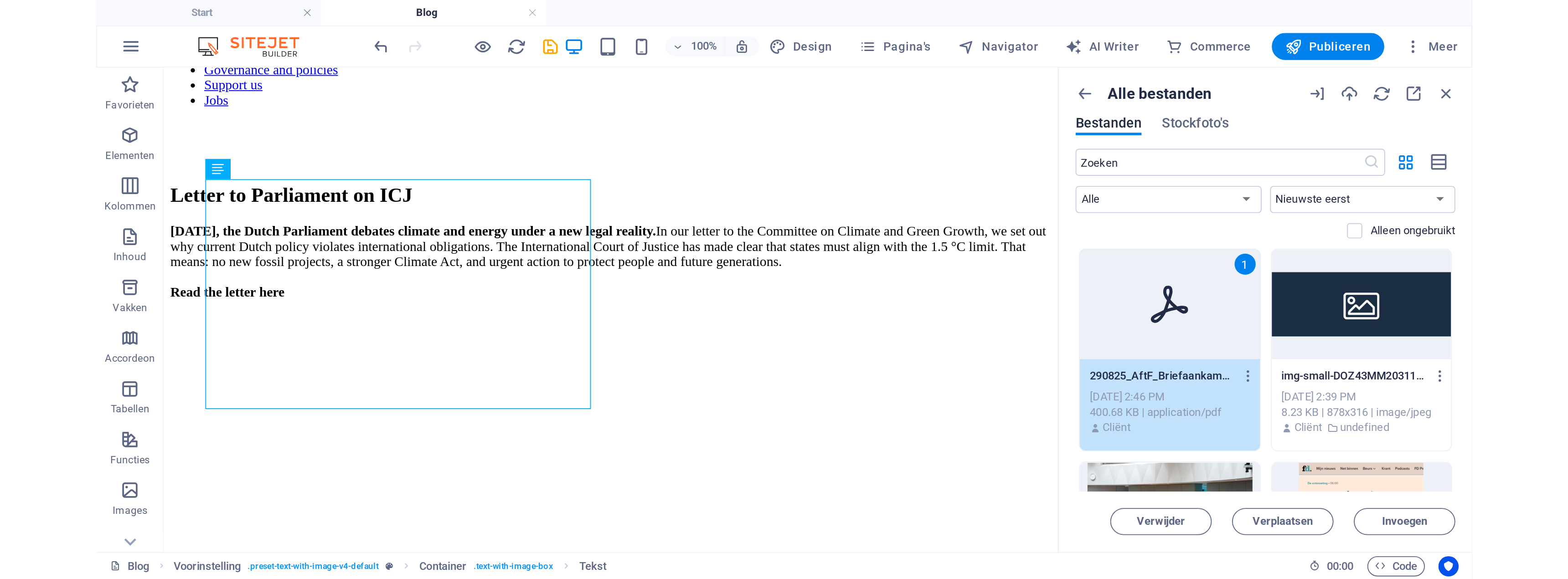
scroll to position [46, 0]
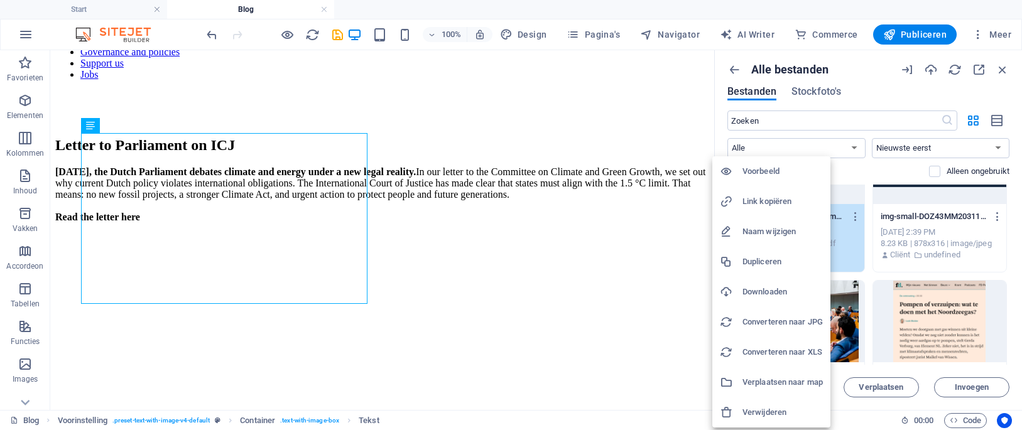
click at [790, 200] on h6 "Link kopiëren" at bounding box center [782, 201] width 80 height 15
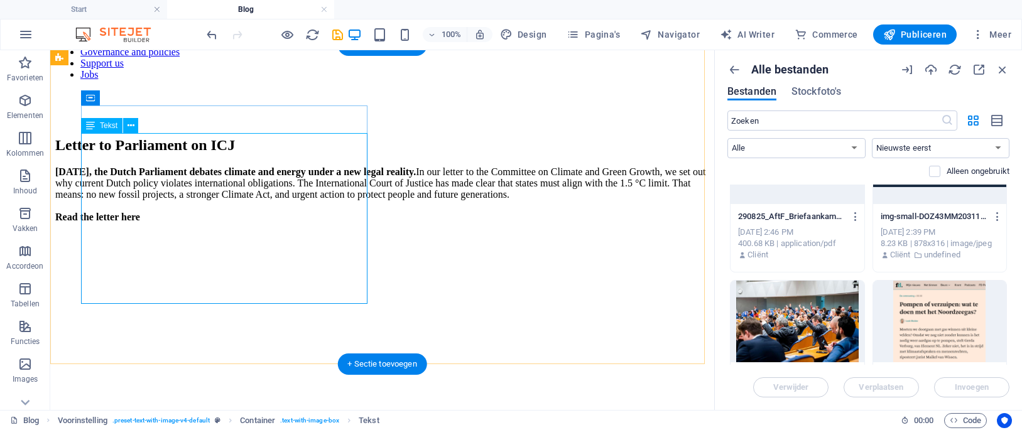
click at [167, 223] on div "[DATE], the Dutch Parliament debates climate and energy under a new legal reali…" at bounding box center [382, 194] width 654 height 57
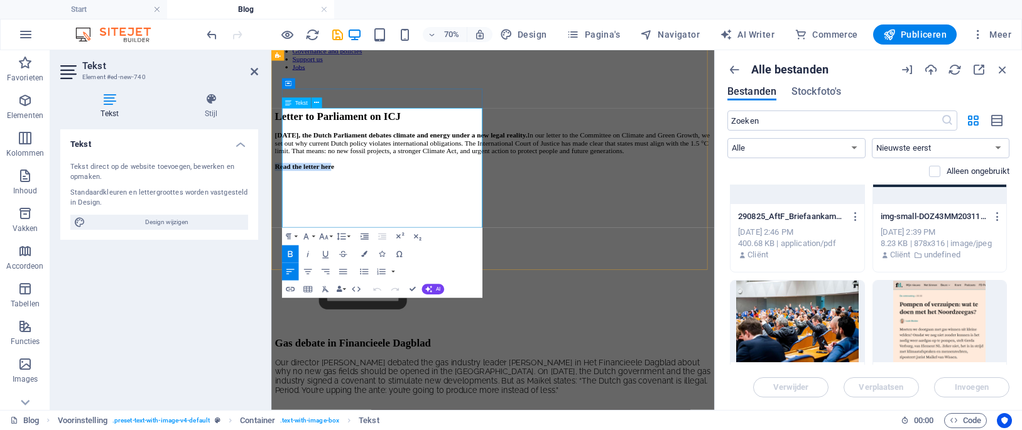
drag, startPoint x: 375, startPoint y: 291, endPoint x: 280, endPoint y: 294, distance: 94.9
click at [280, 294] on div "Letter to Parliament on ICJ [DATE], the Dutch Parliament debates climate and en…" at bounding box center [587, 292] width 622 height 311
drag, startPoint x: 381, startPoint y: 290, endPoint x: 274, endPoint y: 298, distance: 107.7
click at [276, 298] on div "Letter to Parliament on ICJ [DATE], the Dutch Parliament debates climate and en…" at bounding box center [587, 292] width 622 height 311
click at [175, 221] on span "Design wijzigen" at bounding box center [166, 222] width 155 height 15
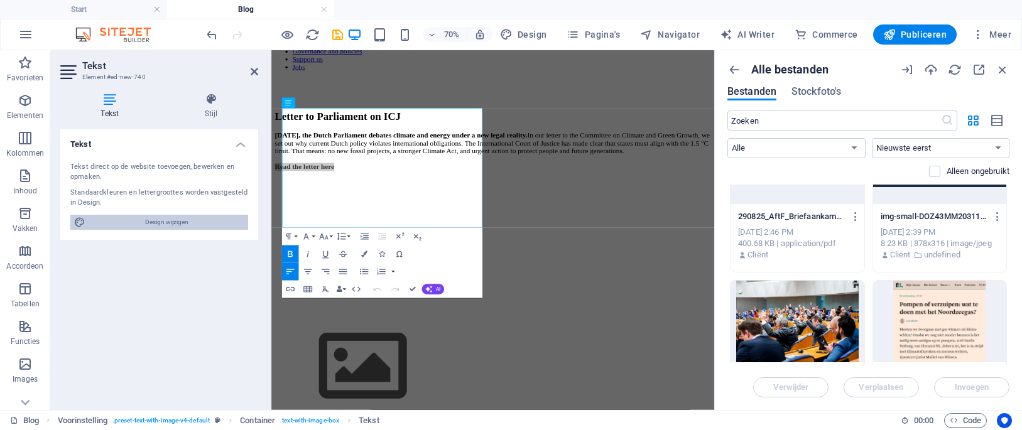
select select "px"
select select "300"
select select "px"
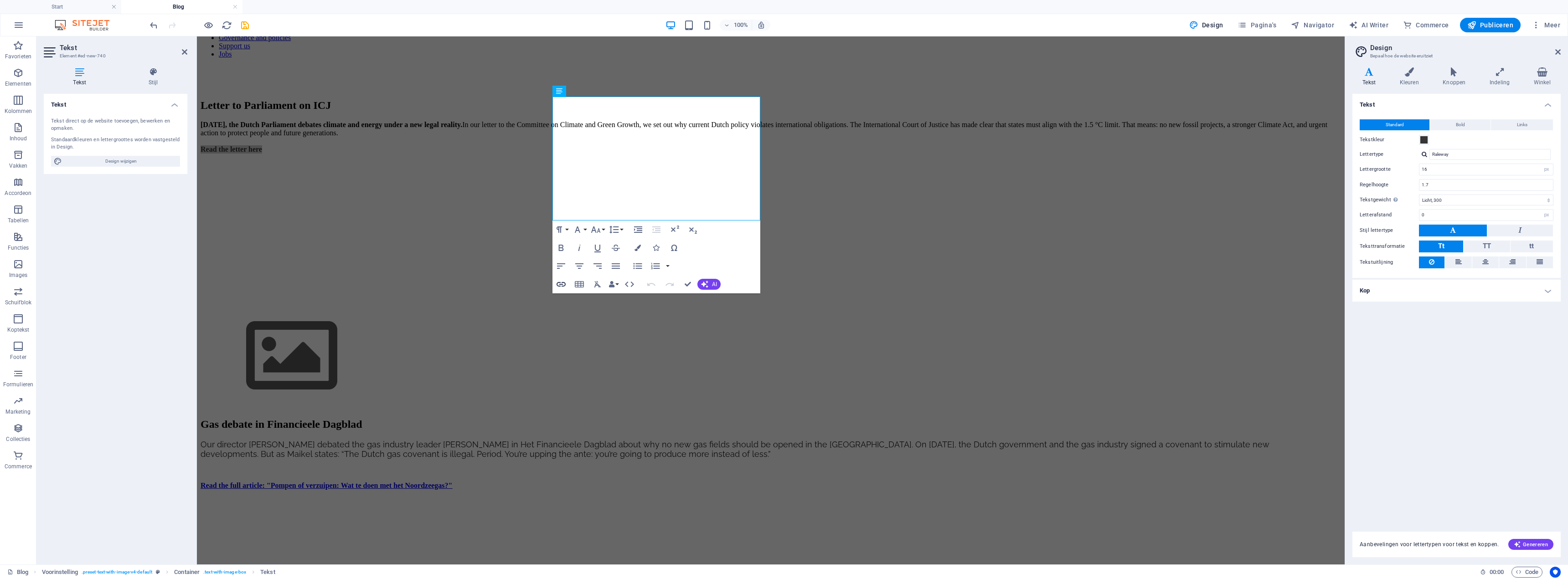
click at [567, 286] on button "Insert Link" at bounding box center [561, 284] width 17 height 18
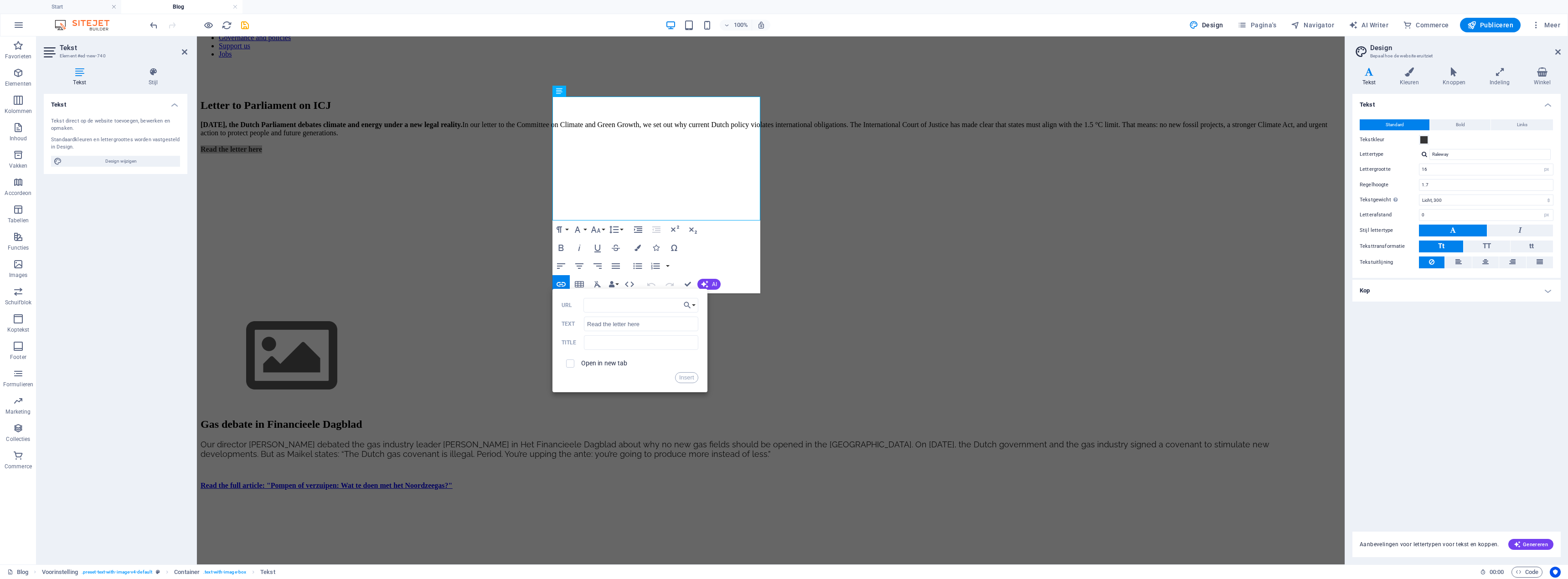
type input "[URL][DOMAIN_NAME]"
click at [685, 312] on button "Insert" at bounding box center [686, 377] width 23 height 11
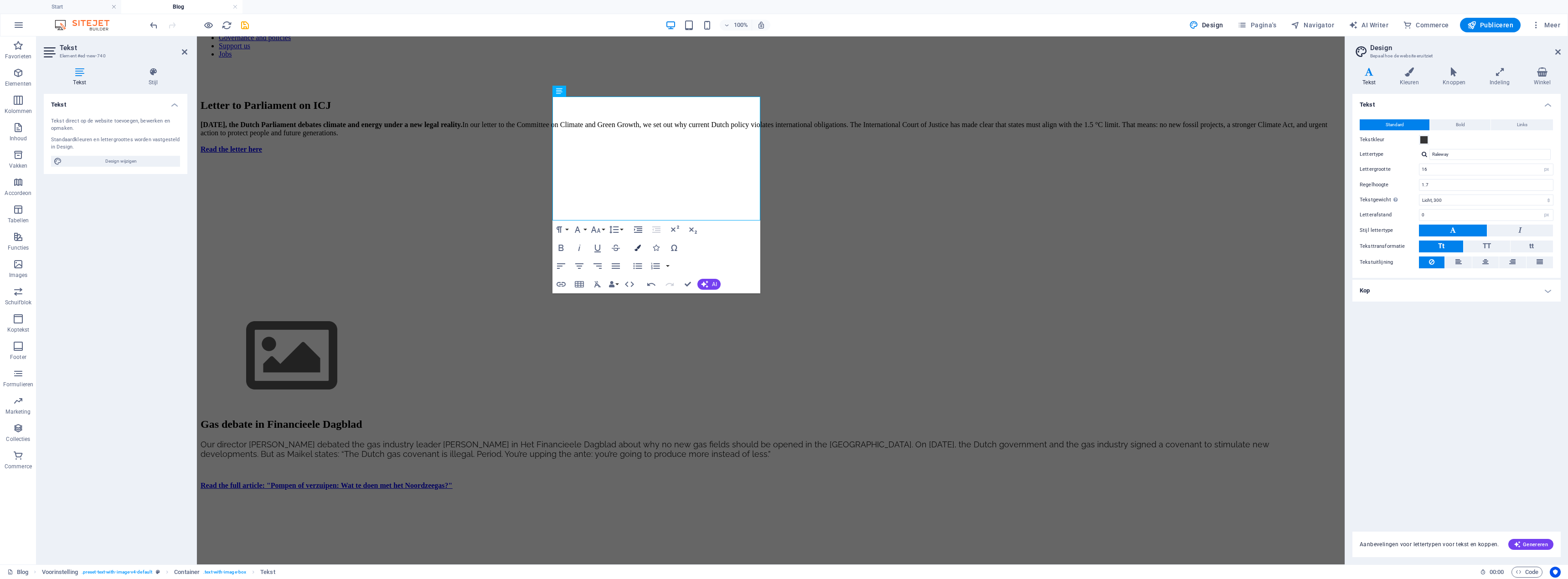
click at [635, 250] on icon "button" at bounding box center [637, 247] width 7 height 7
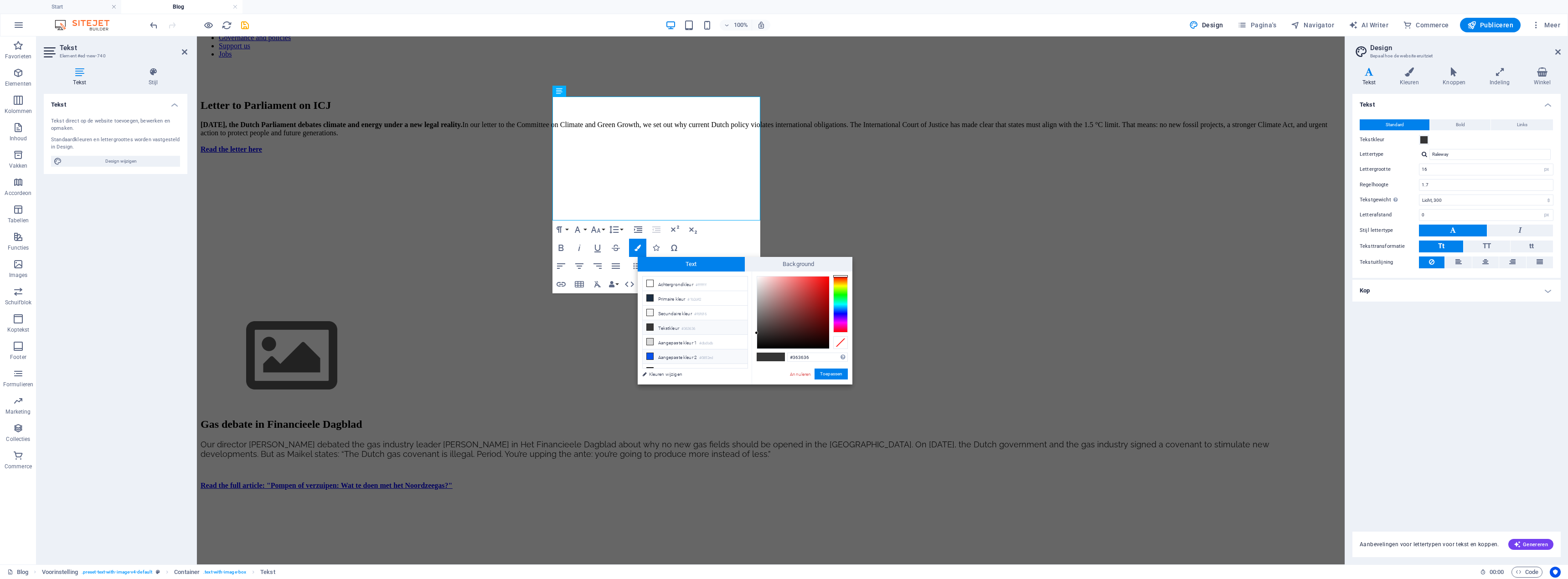
click at [648, 312] on icon at bounding box center [649, 356] width 7 height 7
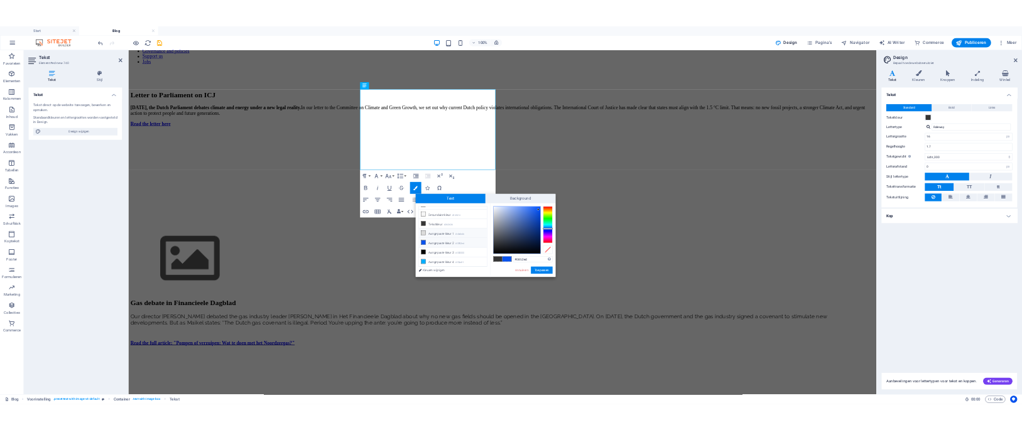
scroll to position [49, 0]
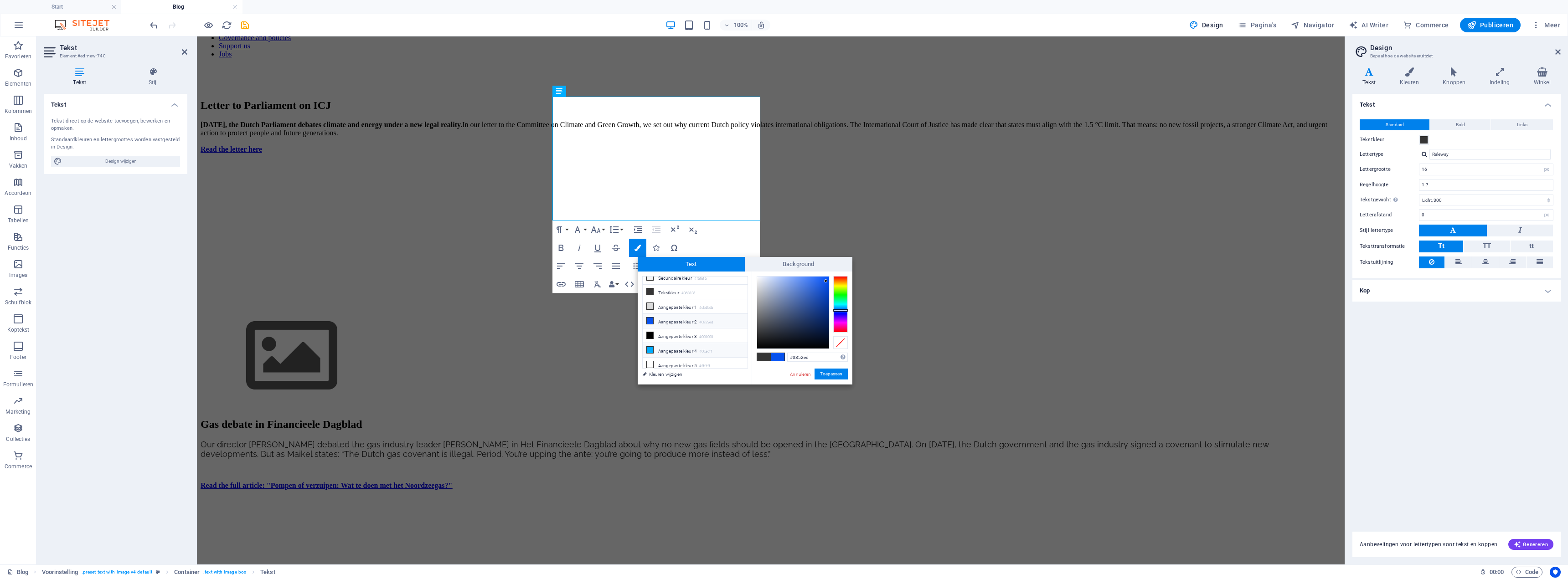
click at [653, 312] on li "Aangepaste kleur 4 #00adff" at bounding box center [695, 350] width 104 height 15
type input "#00adff"
click at [741, 312] on button "Toepassen" at bounding box center [832, 374] width 33 height 11
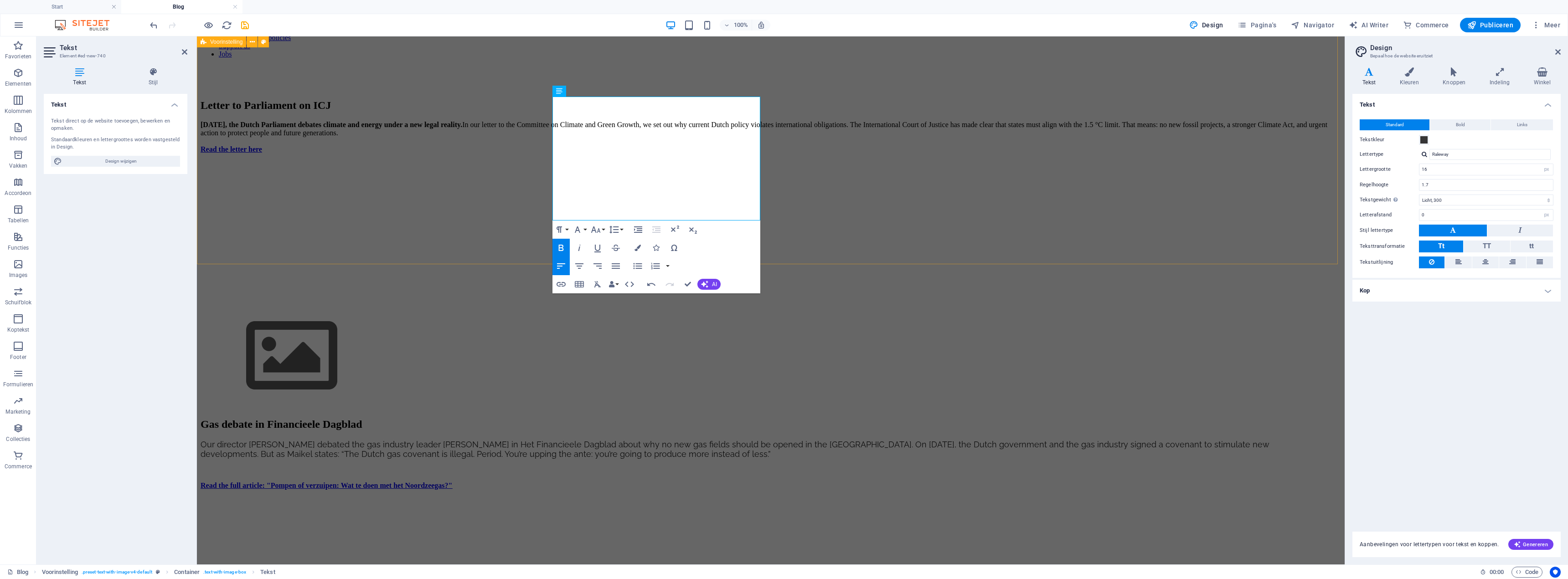
click at [741, 246] on div "Letter to Parliament on ICJ [DATE], the Dutch Parliament debates climate and en…" at bounding box center [771, 254] width 1141 height 310
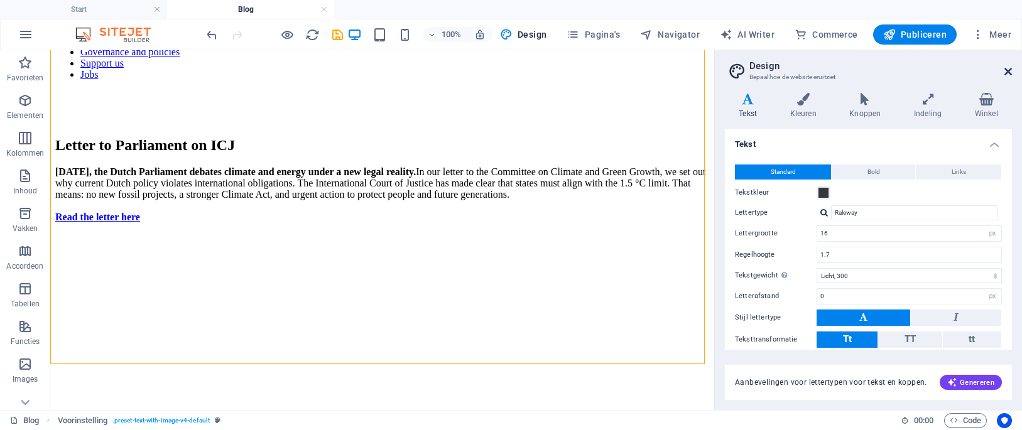
drag, startPoint x: 1011, startPoint y: 73, endPoint x: 929, endPoint y: 13, distance: 101.9
click at [1011, 73] on icon at bounding box center [1008, 72] width 8 height 10
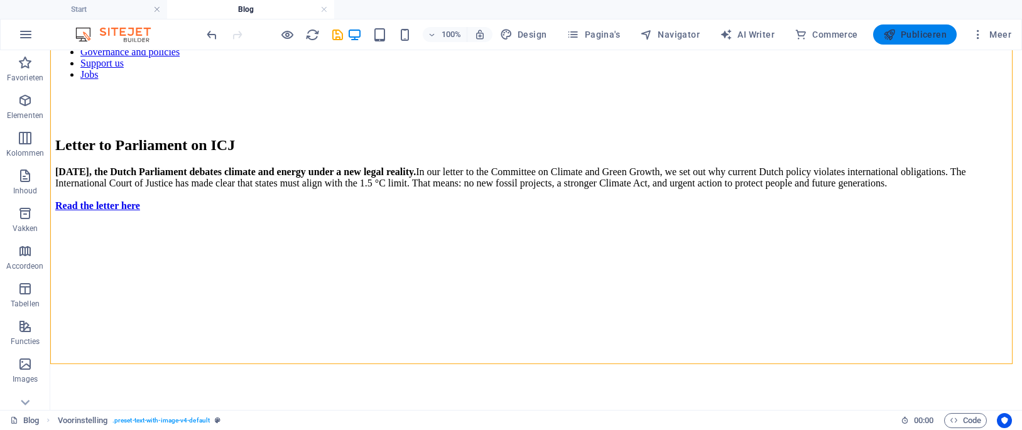
click at [927, 33] on span "Publiceren" at bounding box center [914, 34] width 63 height 13
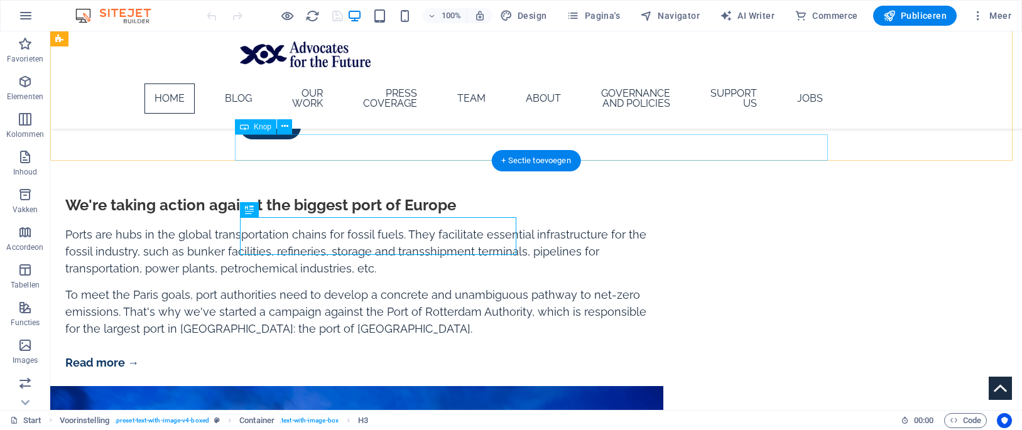
scroll to position [464, 0]
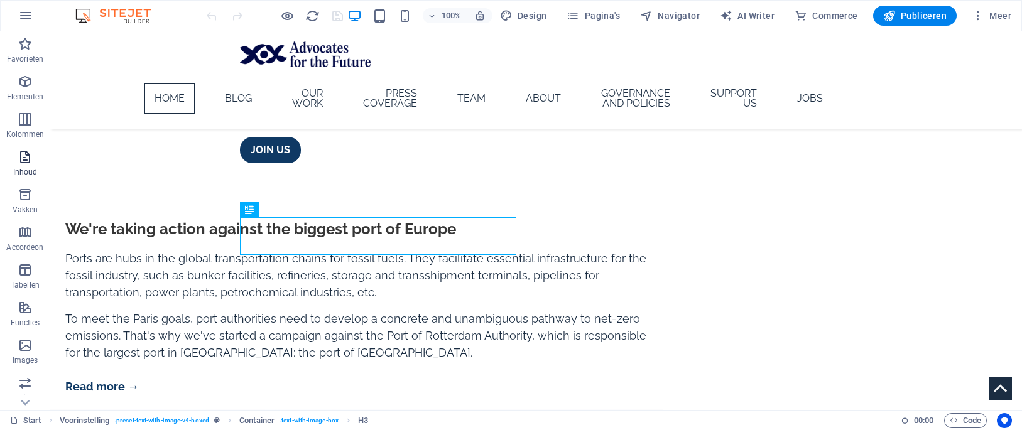
click at [14, 161] on span "Inhoud" at bounding box center [25, 165] width 50 height 30
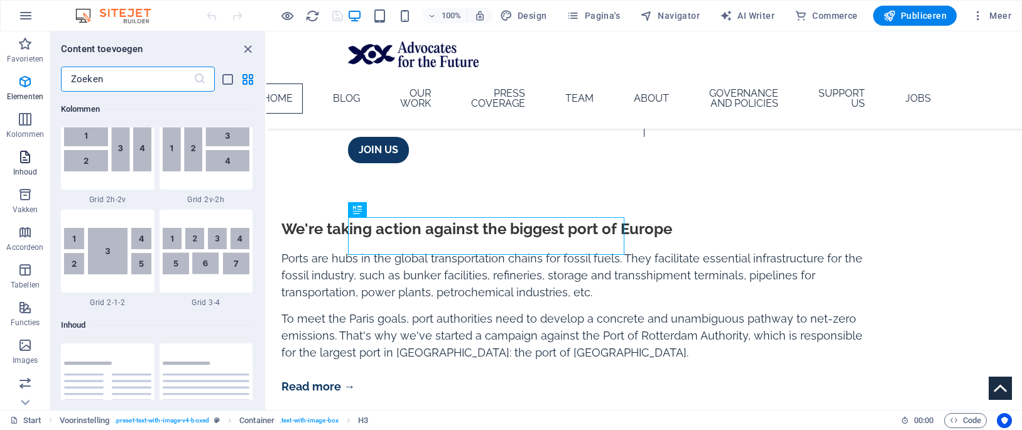
scroll to position [2198, 0]
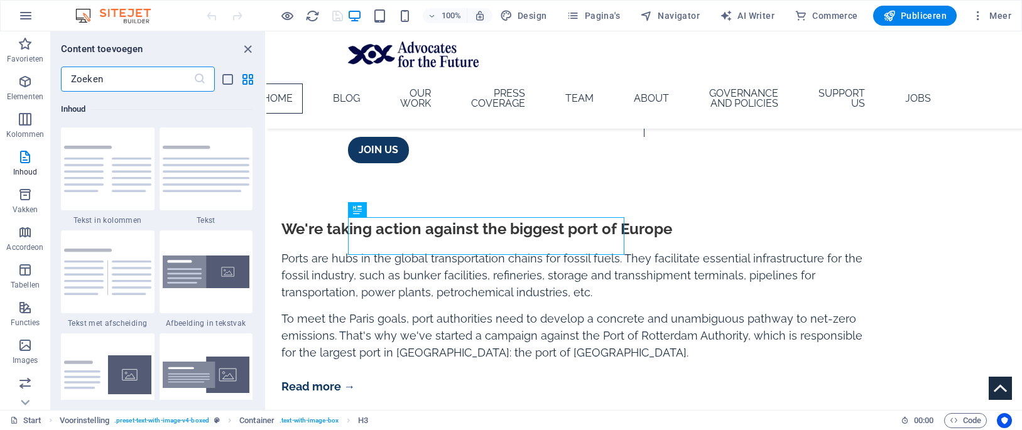
click at [981, 5] on div "100% Design Pagina's Navigator AI Writer Commerce Publiceren Meer" at bounding box center [511, 16] width 1021 height 30
click at [996, 17] on span "Meer" at bounding box center [992, 15] width 40 height 13
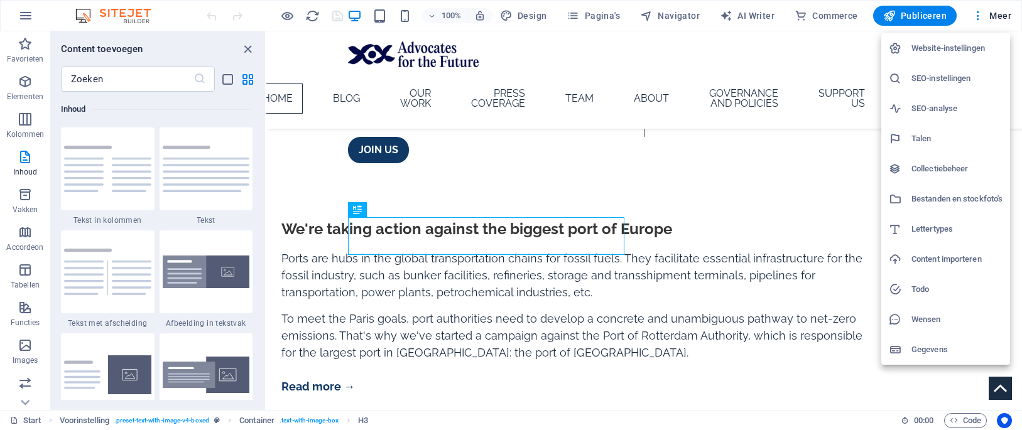
click at [23, 127] on div at bounding box center [511, 215] width 1022 height 430
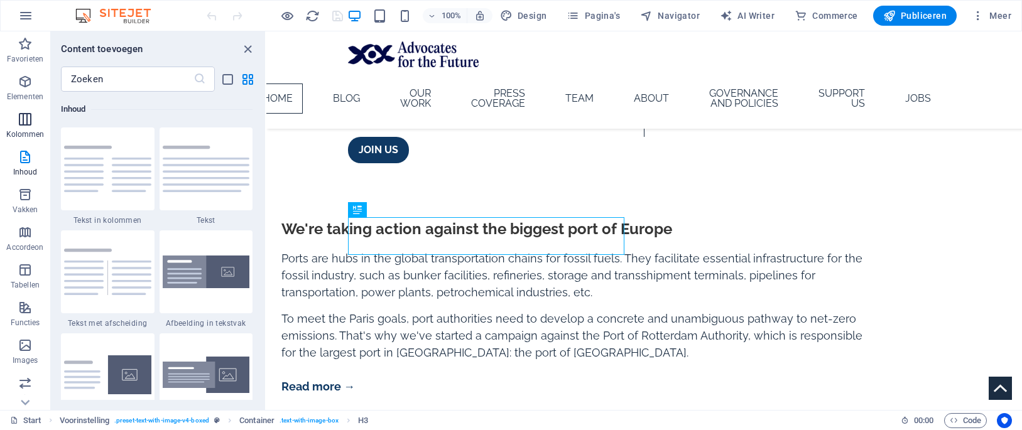
click at [24, 117] on icon "button" at bounding box center [25, 119] width 15 height 15
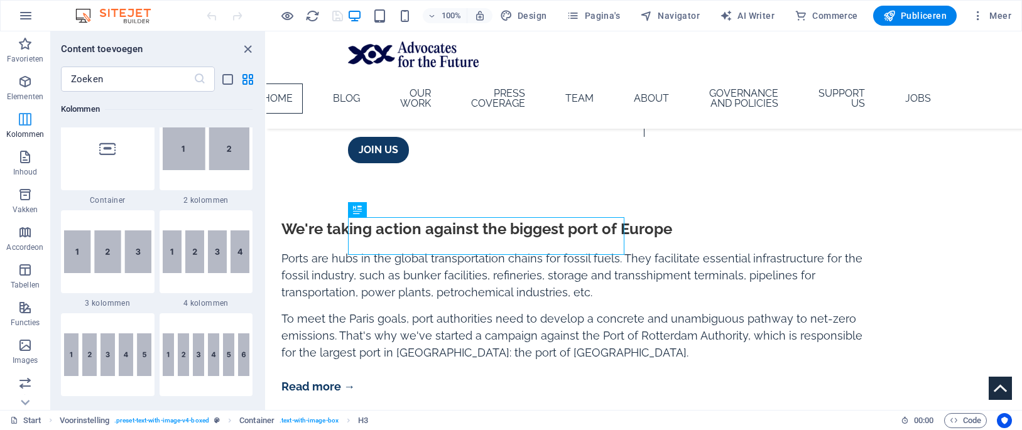
scroll to position [622, 0]
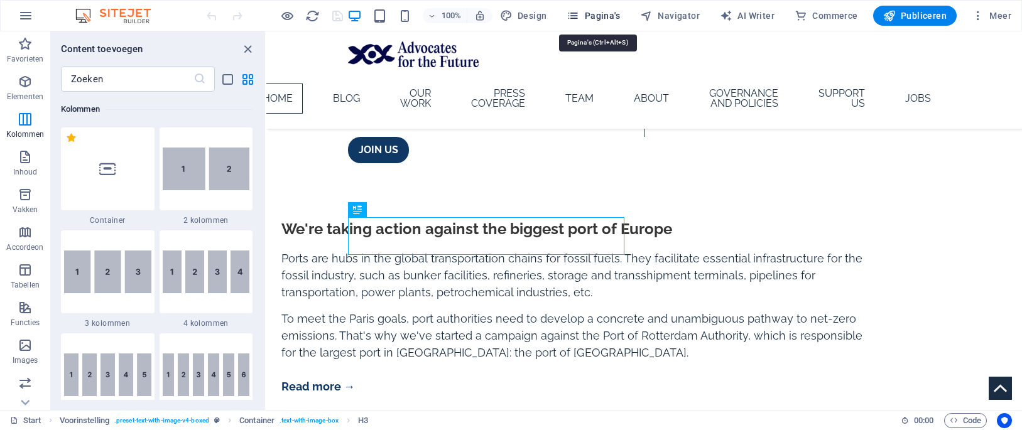
click at [587, 15] on span "Pagina's" at bounding box center [593, 15] width 53 height 13
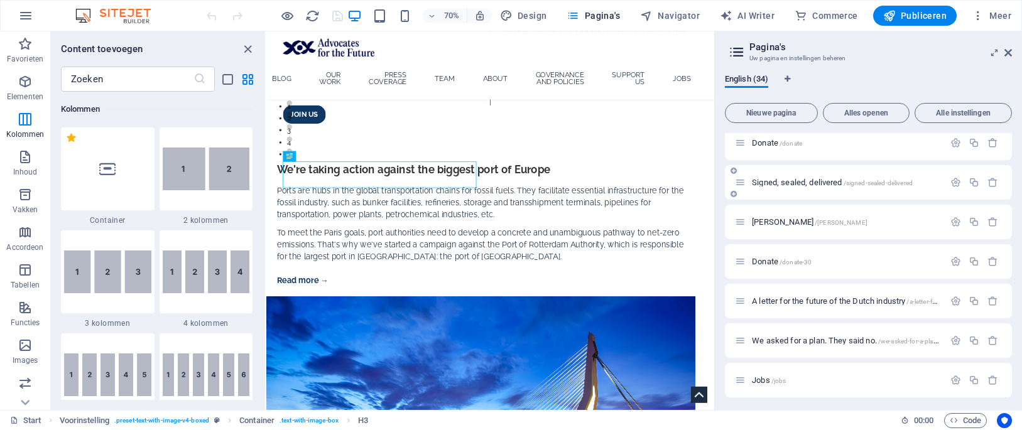
scroll to position [1033, 0]
click at [764, 117] on button "Nieuwe pagina" at bounding box center [771, 113] width 93 height 20
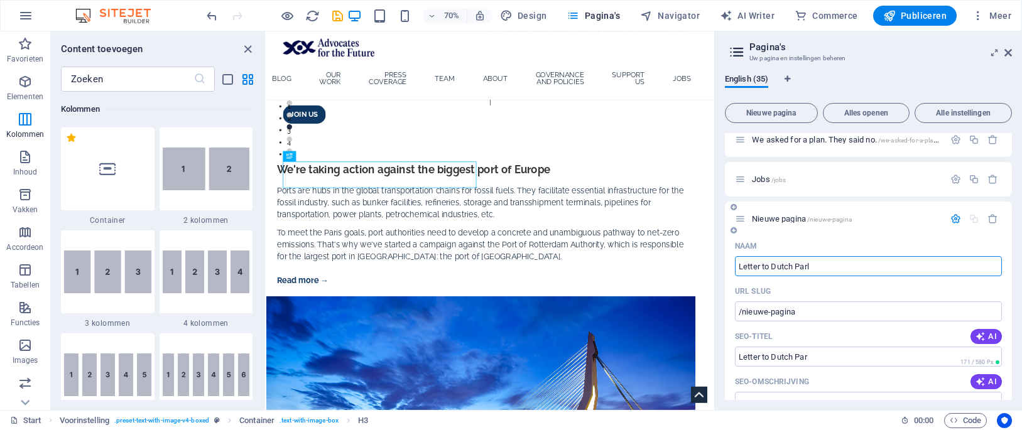
type input "Letter to Dutch Parli"
type input "/letter-to-dutch-par"
type input "Letter to Dutch Parliament"
type input "/letter-to-dutch-parliament"
type input "03Letter to Dutch Parliament"
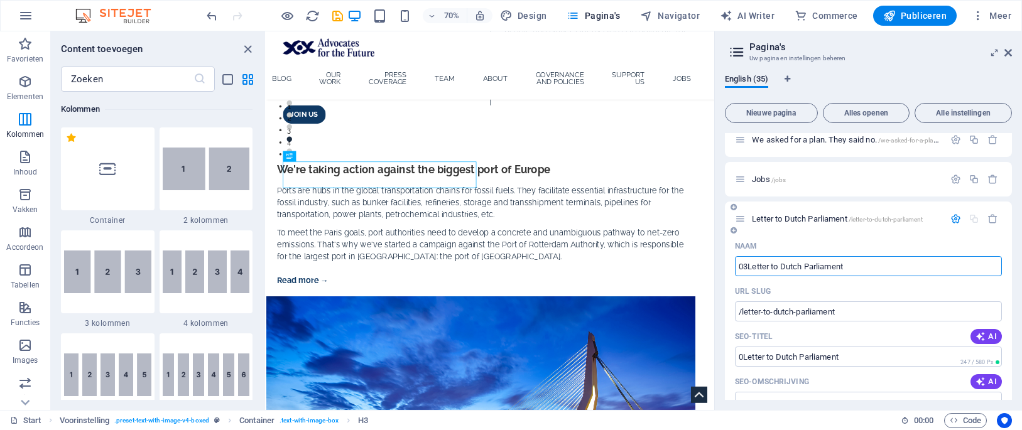
type input "/0letter-to-dutch-parliament"
type input "03-09-2025 ICJLetter to Dutch Parliament"
type input "/03-09-2025-icjletter-to-dutch-parliament"
type input "03-09-2025 ICJ Letter to Dutch Parliament"
type input "/03-09-2025-icj-letter-to-dutch-parliament"
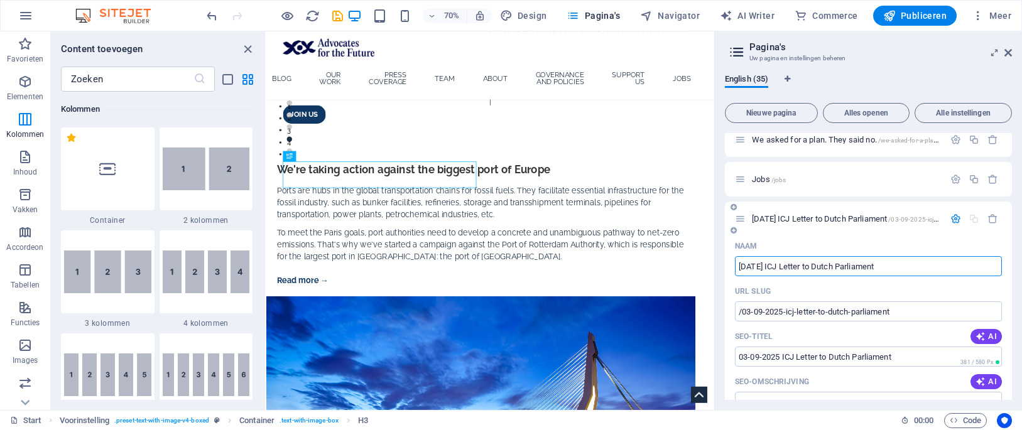
type input "03-09-2025 ICJ Letter to Dutch Parliament"
click at [955, 291] on div "URL SLUG" at bounding box center [868, 291] width 267 height 20
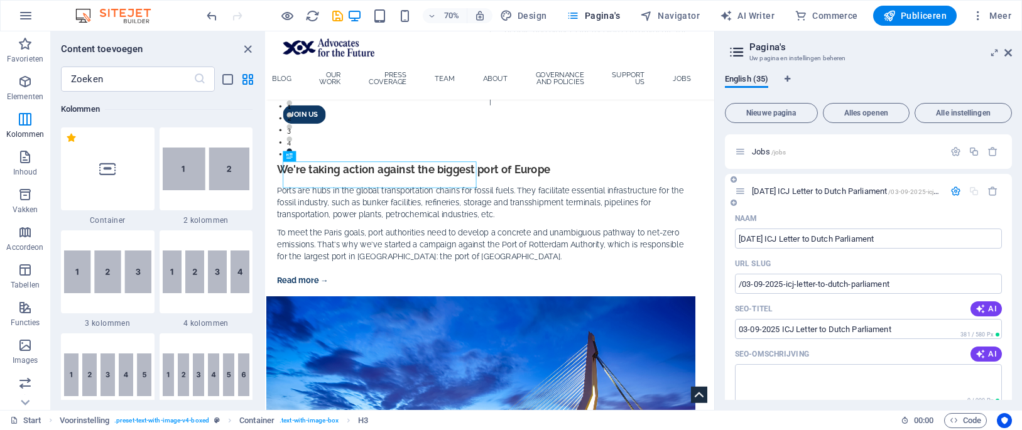
scroll to position [1197, 0]
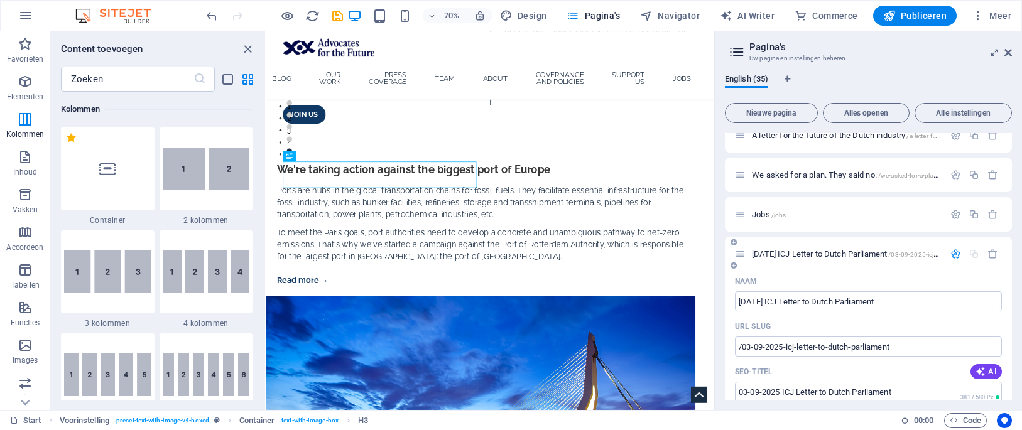
click at [836, 280] on div "Naam" at bounding box center [868, 281] width 267 height 20
click at [836, 251] on span "03-09-2025 ICJ Letter to Dutch Parliament /03-09-2025-icj-letter-to-dutch-parli…" at bounding box center [880, 253] width 256 height 9
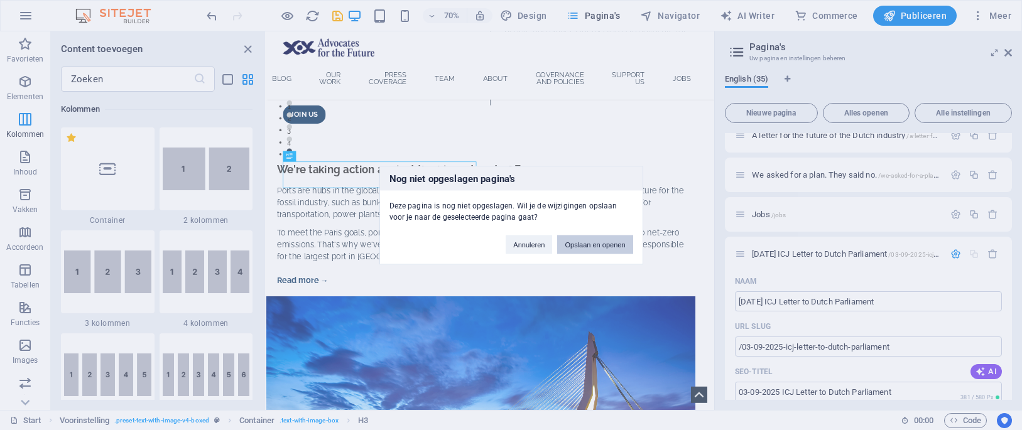
click at [608, 243] on button "Opslaan en openen" at bounding box center [594, 244] width 75 height 19
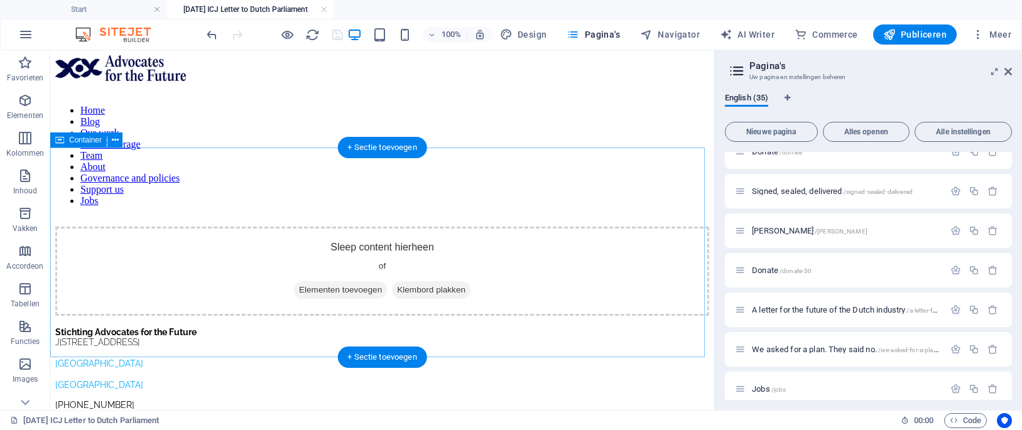
scroll to position [0, 0]
click at [423, 227] on div "Sleep content hierheen of Elementen toevoegen Klembord plakken" at bounding box center [382, 271] width 654 height 89
click at [419, 231] on div "Sleep content hierheen of Elementen toevoegen Klembord plakken" at bounding box center [382, 271] width 654 height 89
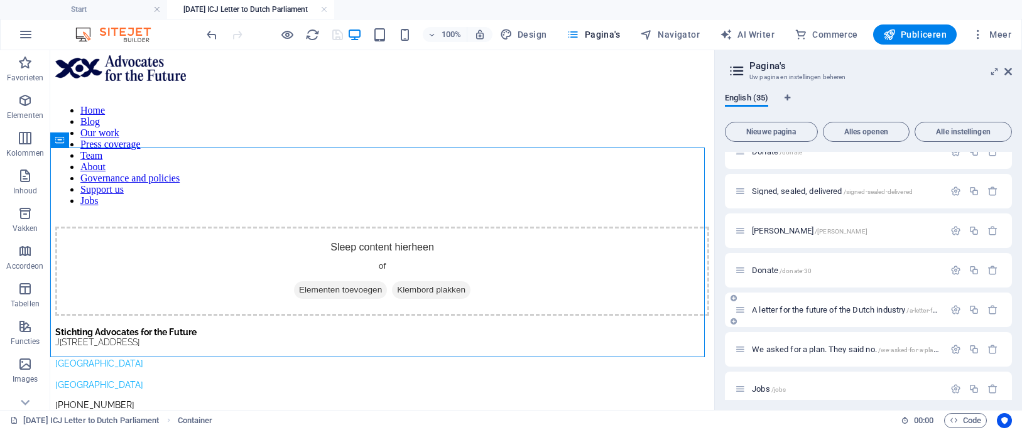
click at [739, 308] on icon at bounding box center [740, 310] width 11 height 11
click at [952, 315] on icon "button" at bounding box center [955, 310] width 11 height 11
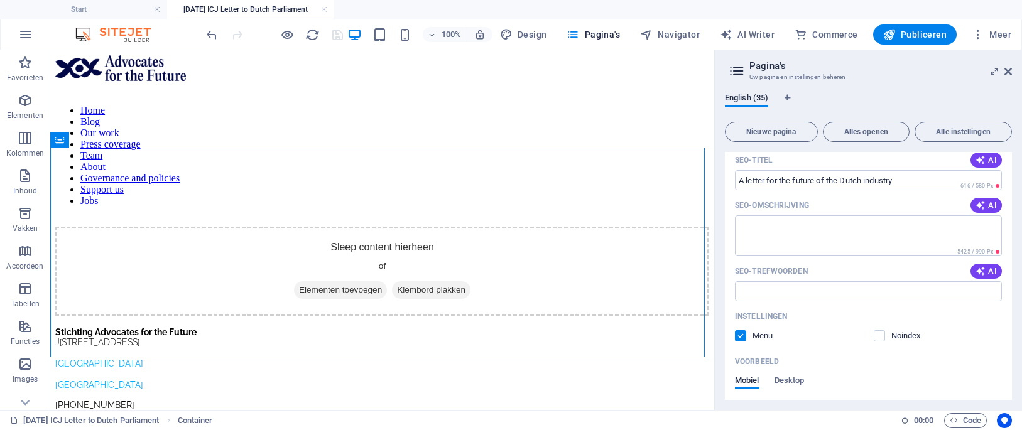
scroll to position [1331, 0]
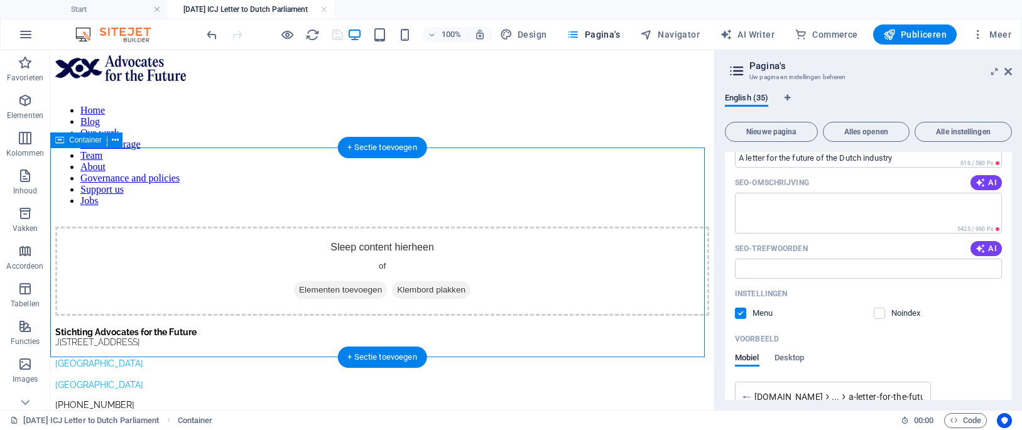
click at [366, 281] on span "Elementen toevoegen" at bounding box center [340, 290] width 93 height 18
click at [589, 232] on div "Sleep content hierheen of Elementen toevoegen Klembord plakken" at bounding box center [382, 271] width 654 height 89
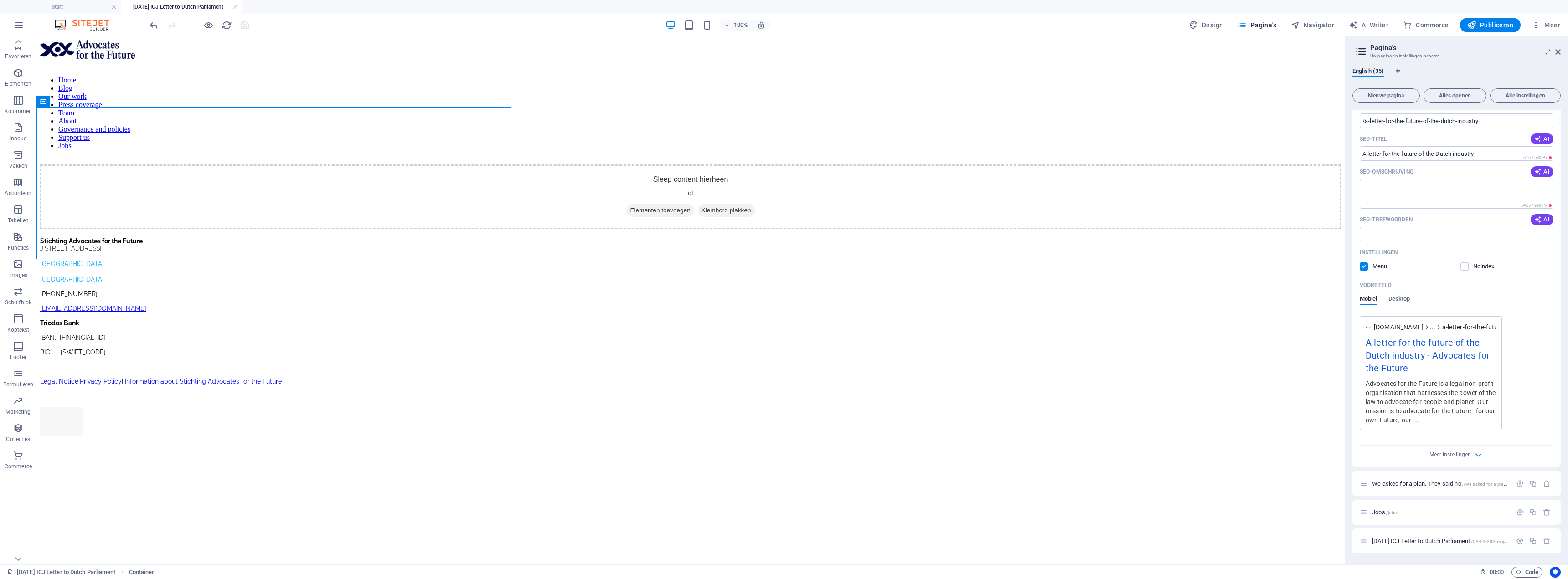
scroll to position [927, 0]
